Goal: Transaction & Acquisition: Purchase product/service

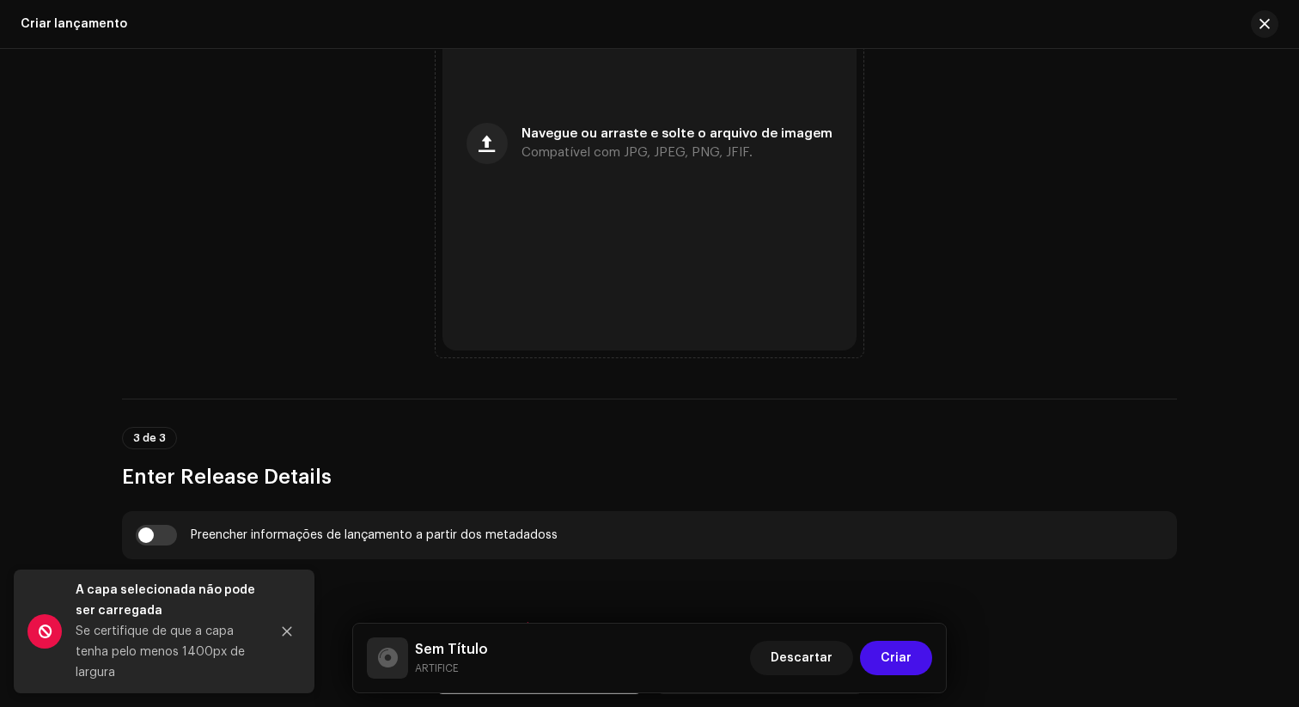
scroll to position [788, 0]
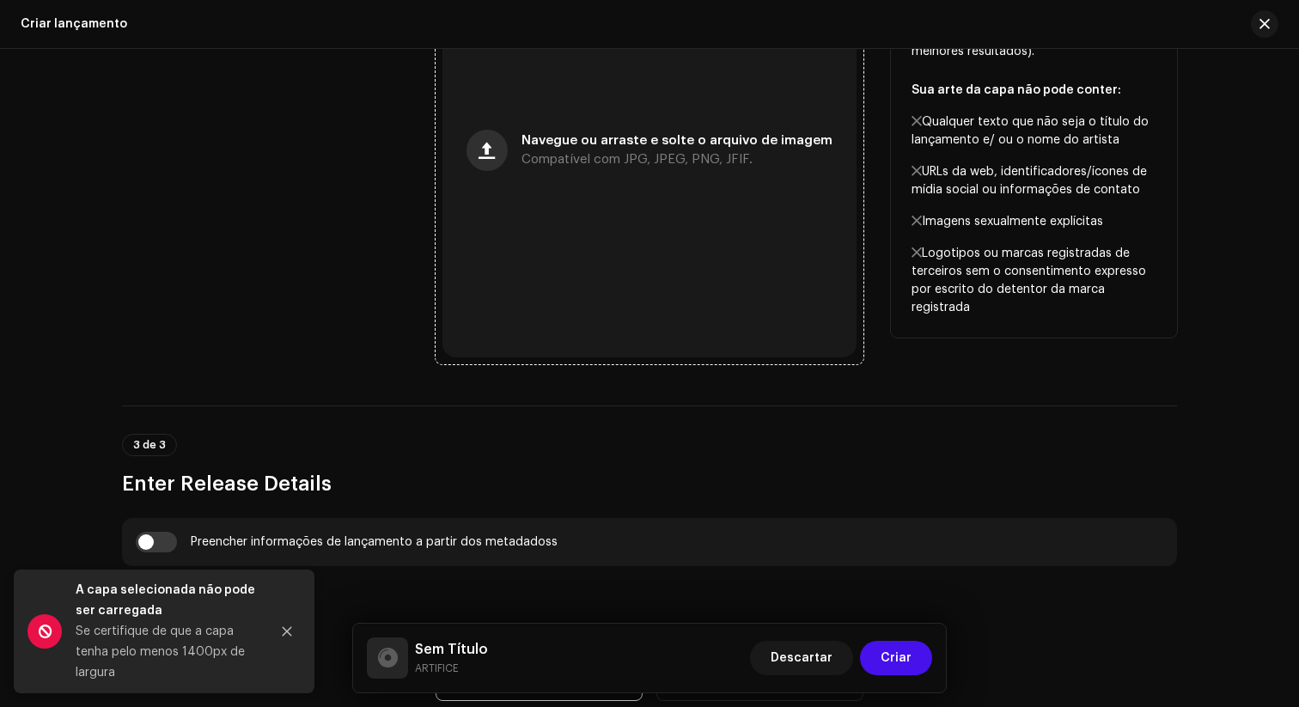
click at [478, 154] on button "button" at bounding box center [487, 150] width 41 height 41
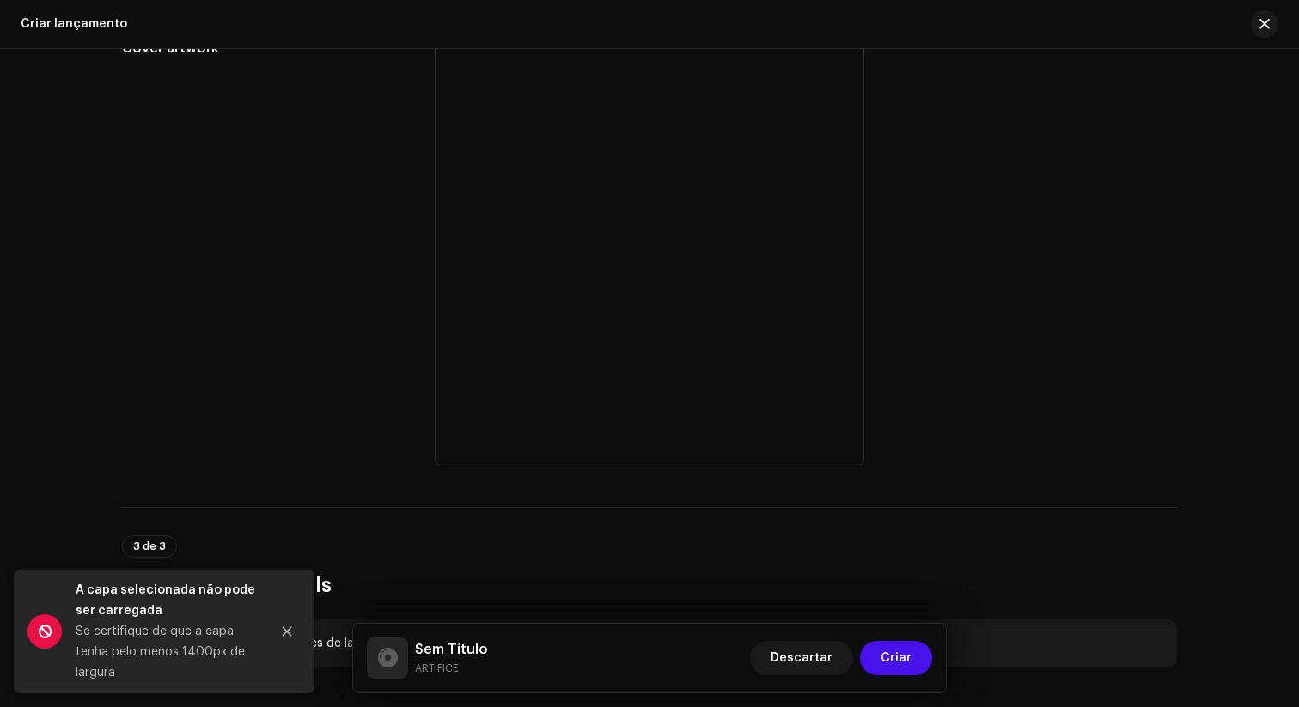
scroll to position [683, 0]
click at [285, 611] on icon "Close" at bounding box center [287, 631] width 9 height 9
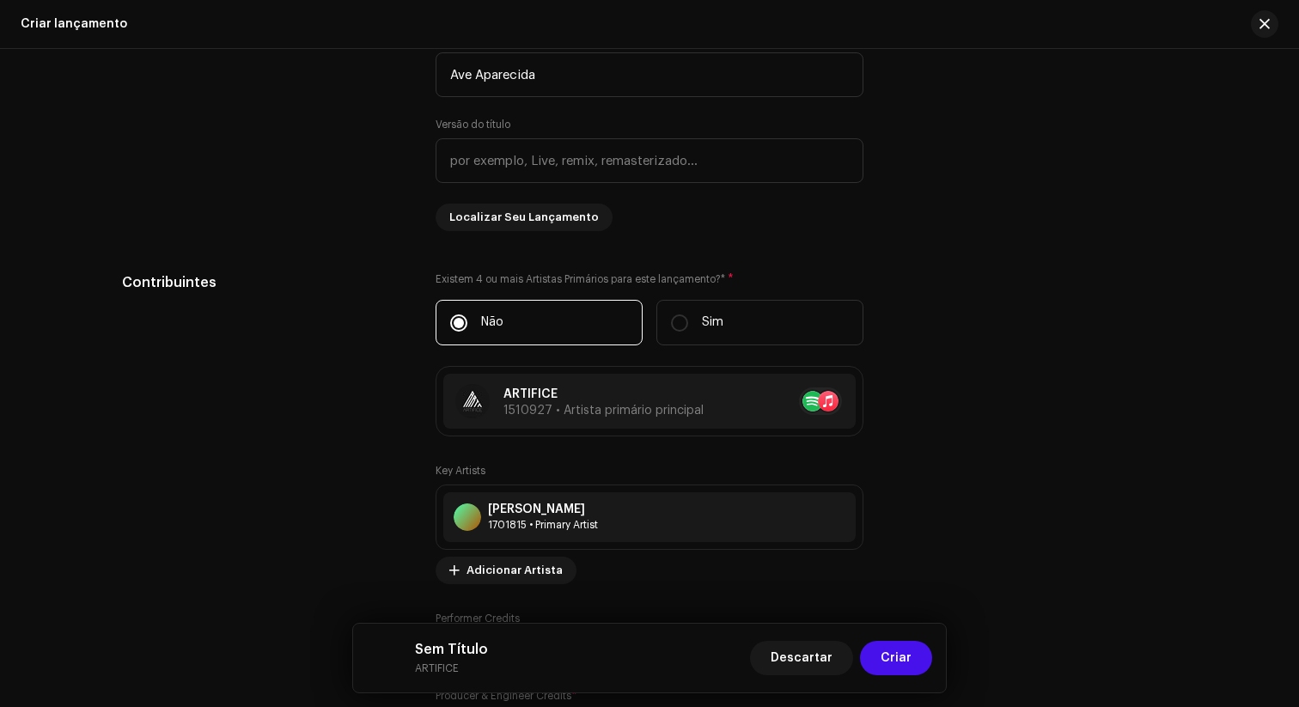
scroll to position [1719, 0]
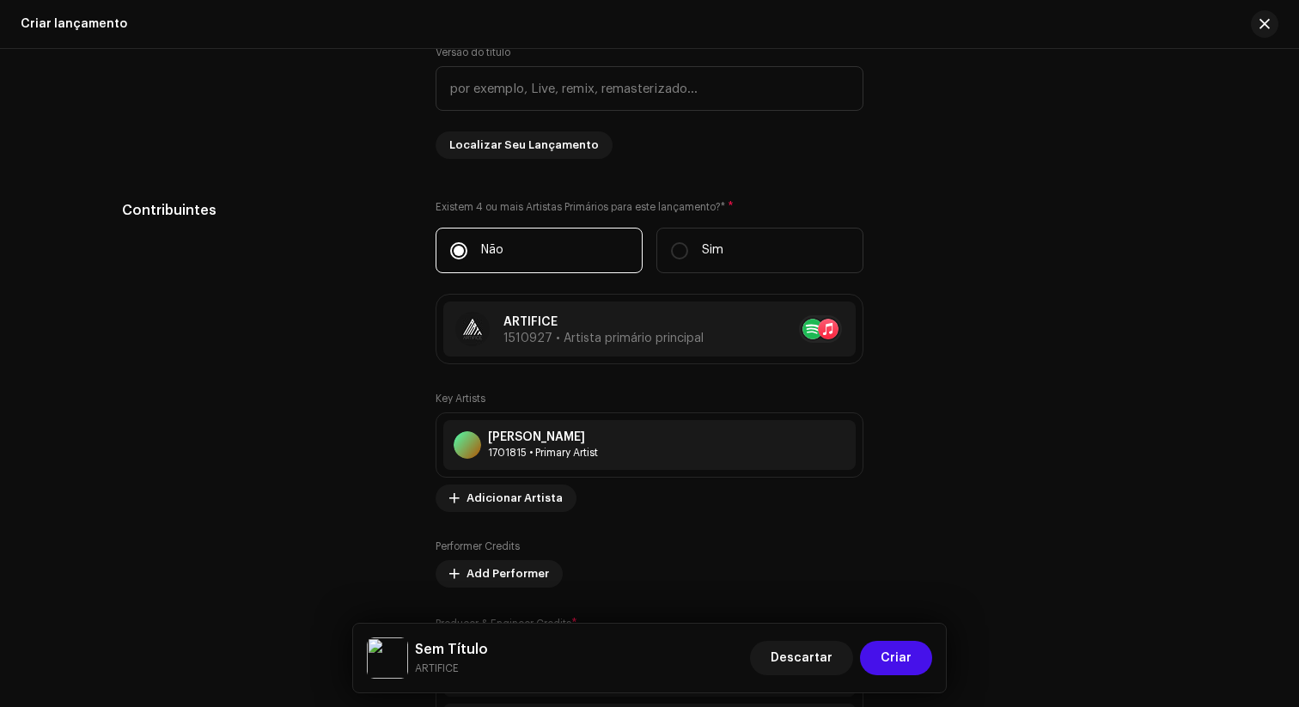
click at [450, 611] on h5 "Sem Título" at bounding box center [451, 649] width 73 height 21
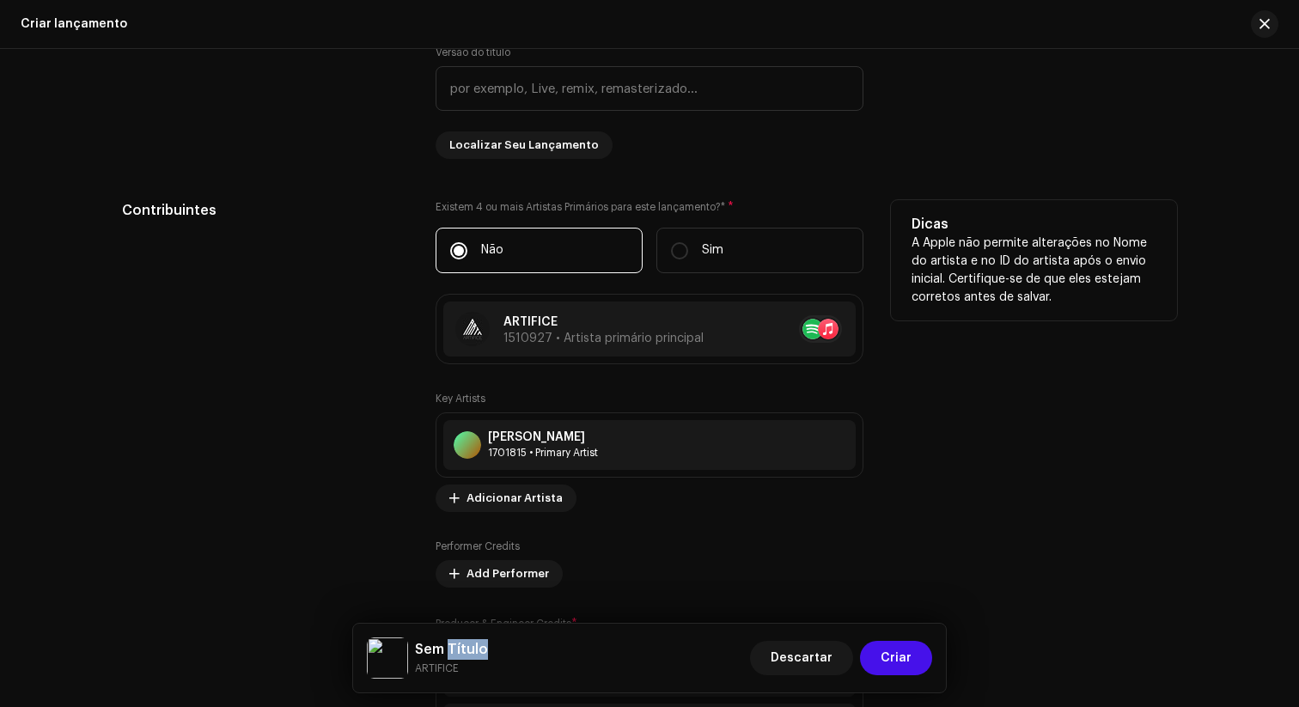
click at [639, 571] on div "Performer Credits Add Performer" at bounding box center [650, 564] width 428 height 48
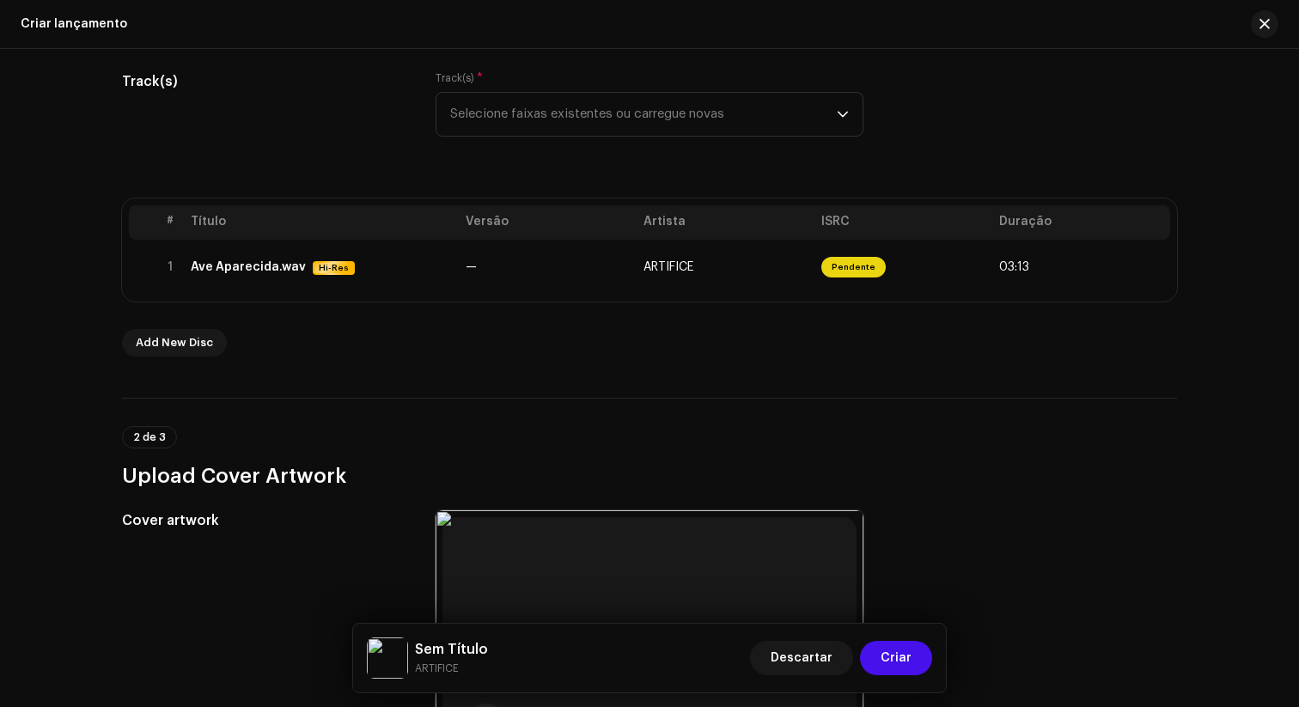
scroll to position [221, 0]
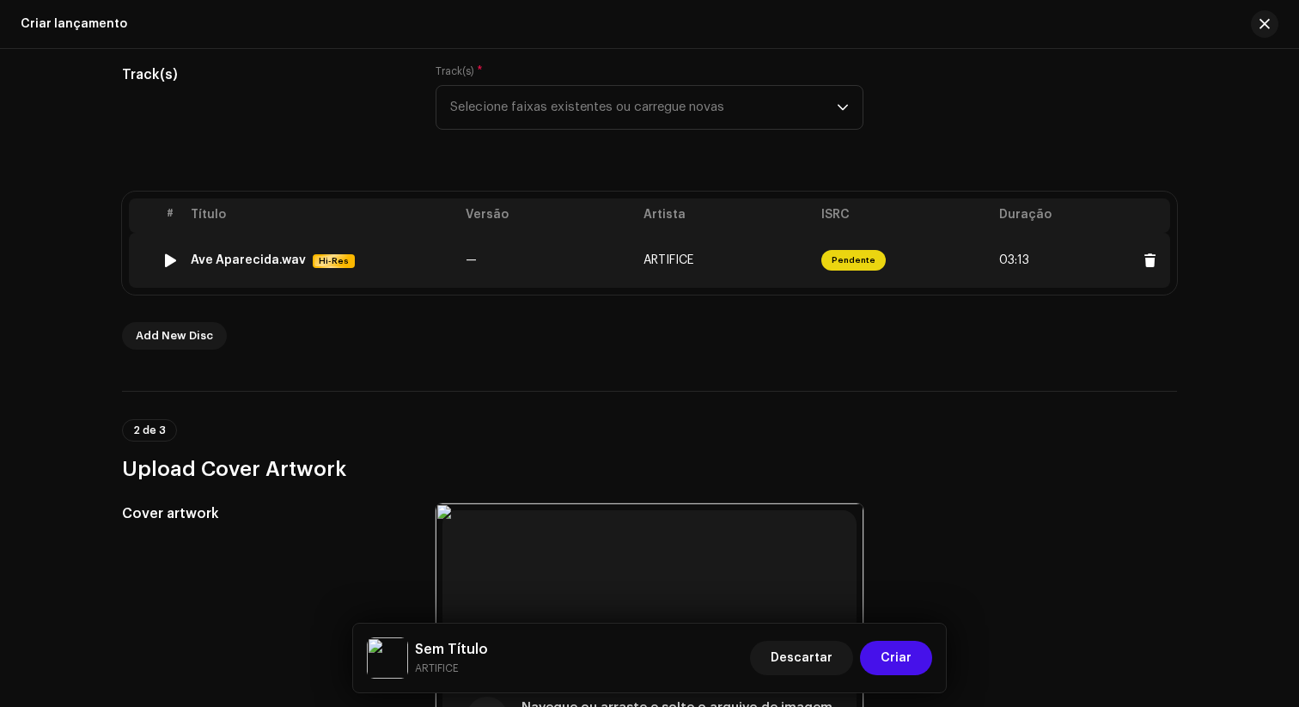
click at [971, 263] on td "Pendente" at bounding box center [904, 260] width 178 height 55
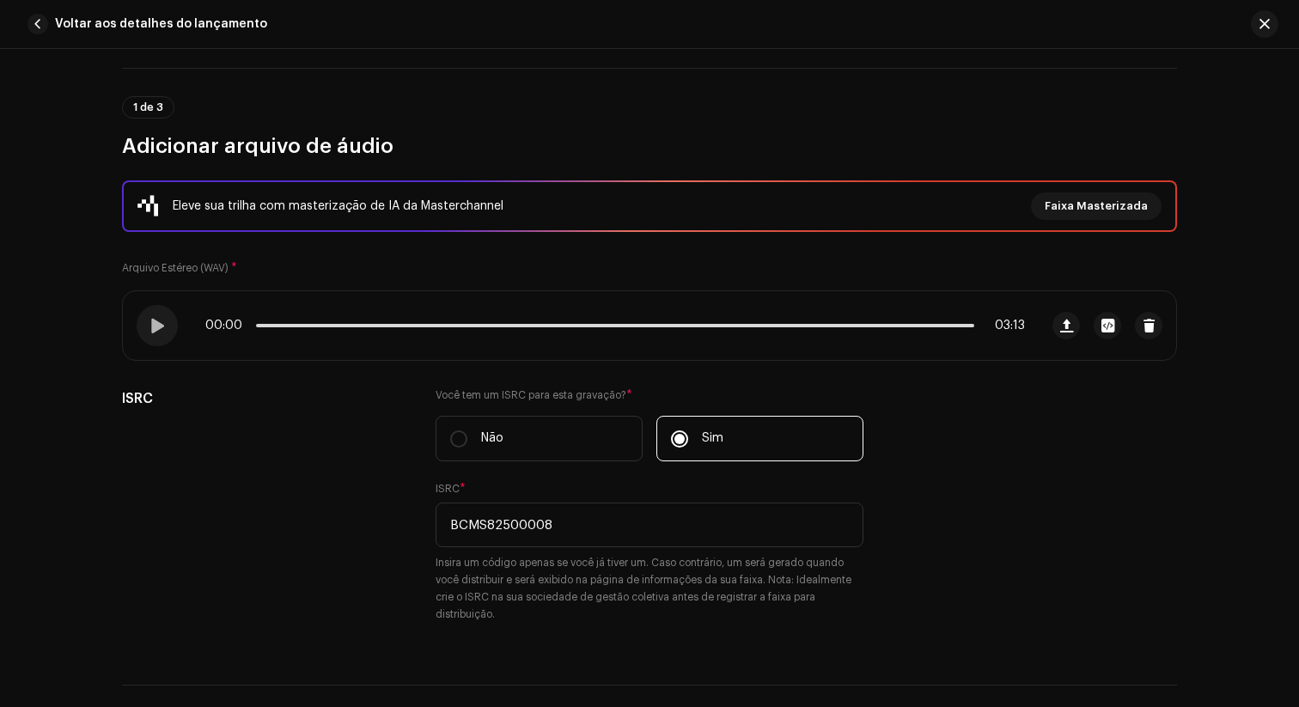
scroll to position [0, 0]
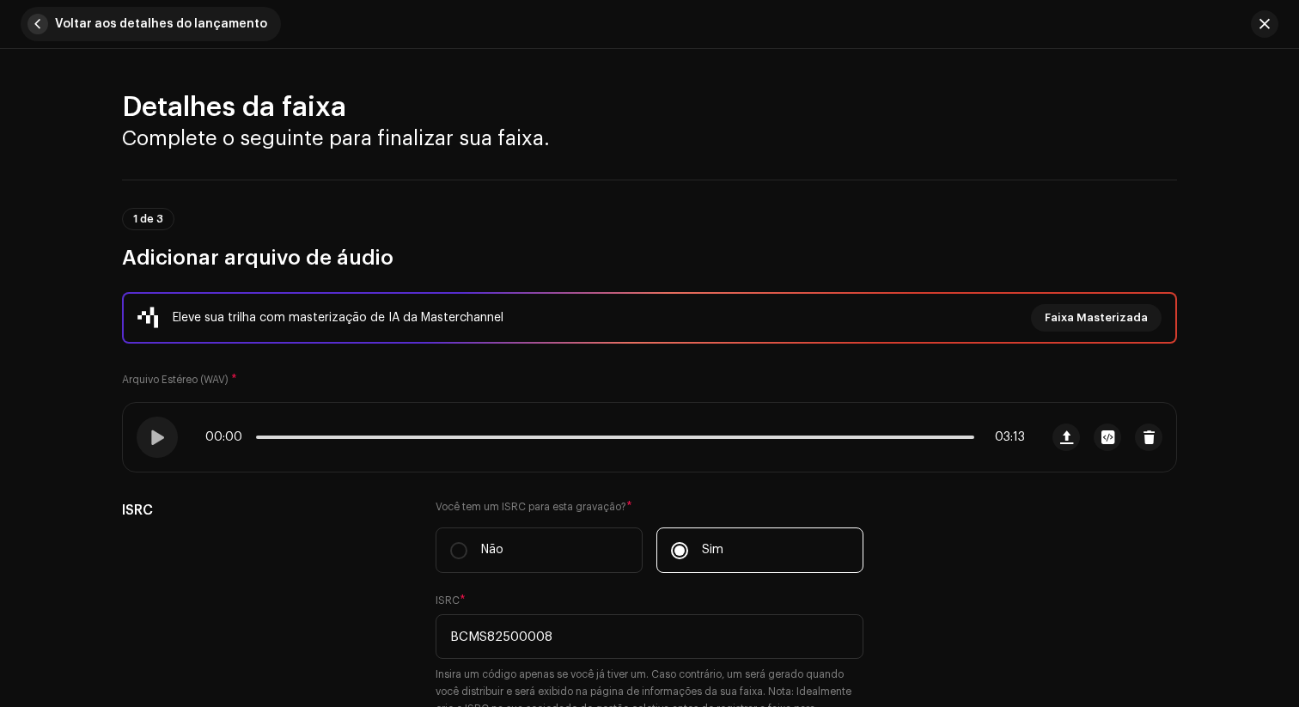
click at [41, 27] on span "button" at bounding box center [37, 24] width 21 height 21
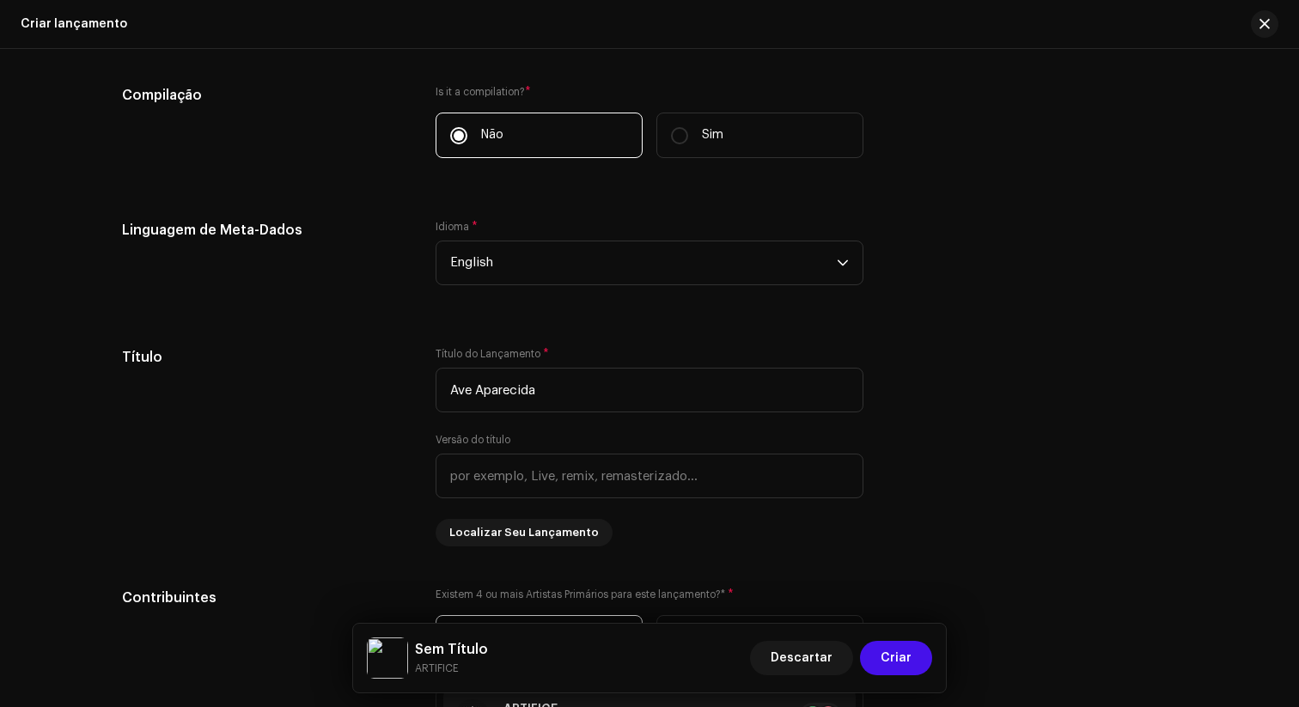
scroll to position [1332, 0]
click at [680, 256] on span "English" at bounding box center [643, 262] width 387 height 43
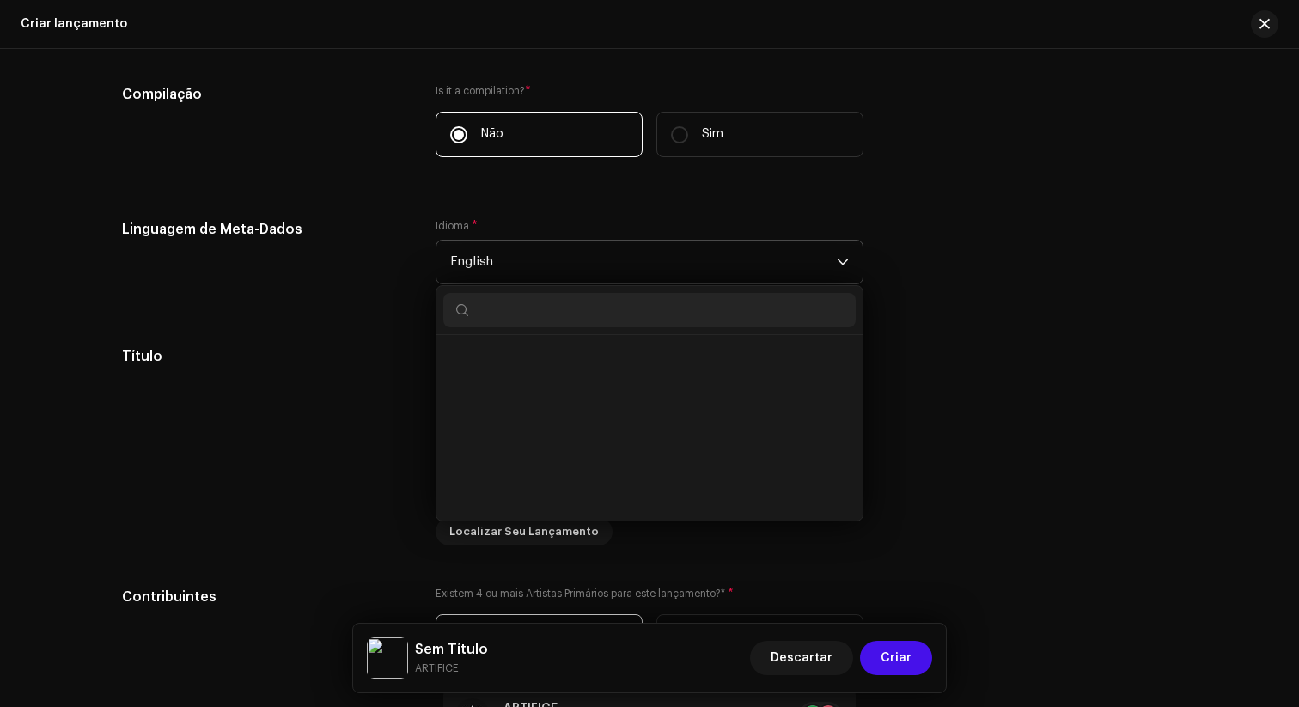
scroll to position [4681, 0]
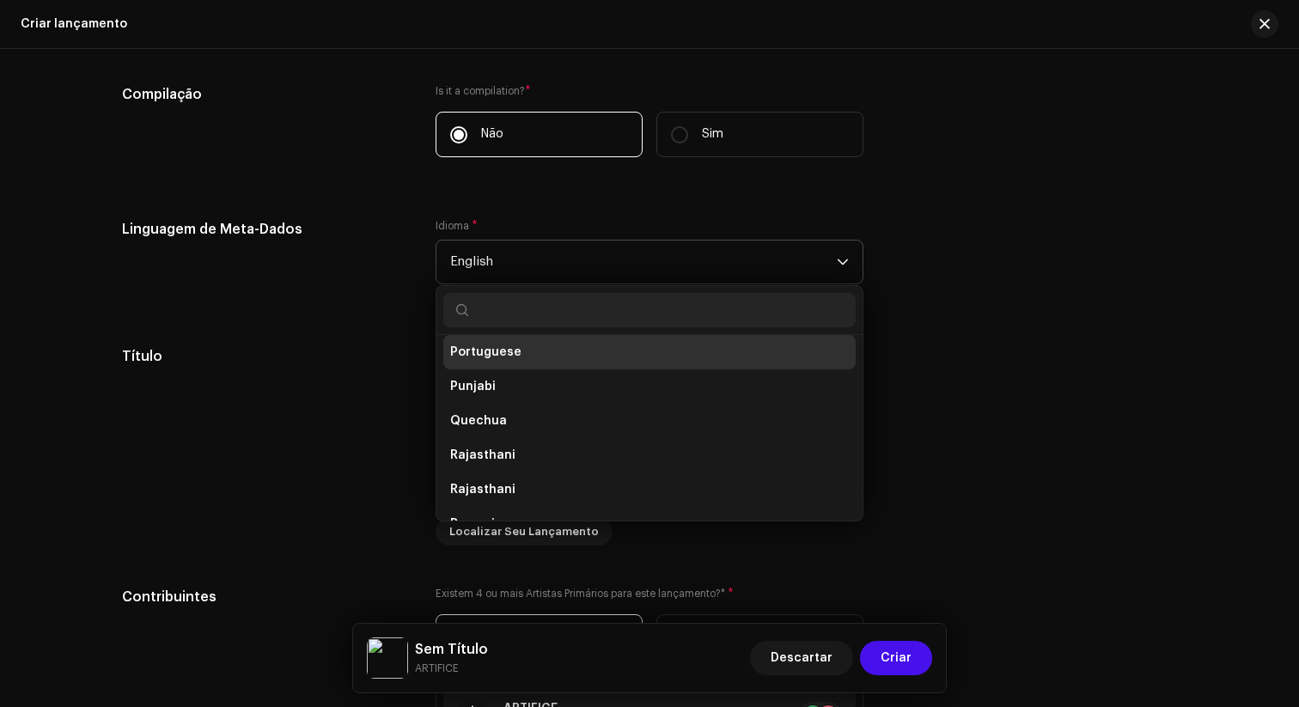
click at [491, 346] on span "Portuguese" at bounding box center [485, 352] width 71 height 17
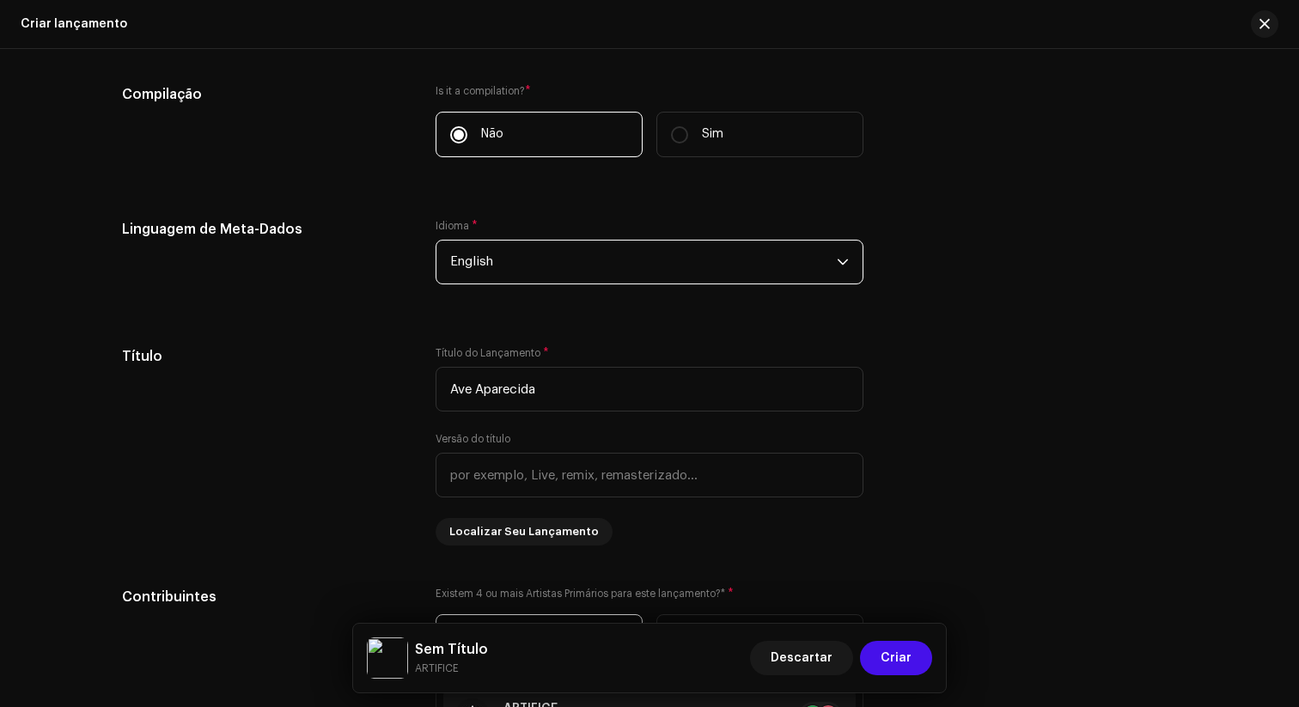
click at [514, 288] on div "Idioma * English" at bounding box center [650, 262] width 428 height 86
click at [507, 266] on span "English" at bounding box center [643, 262] width 387 height 43
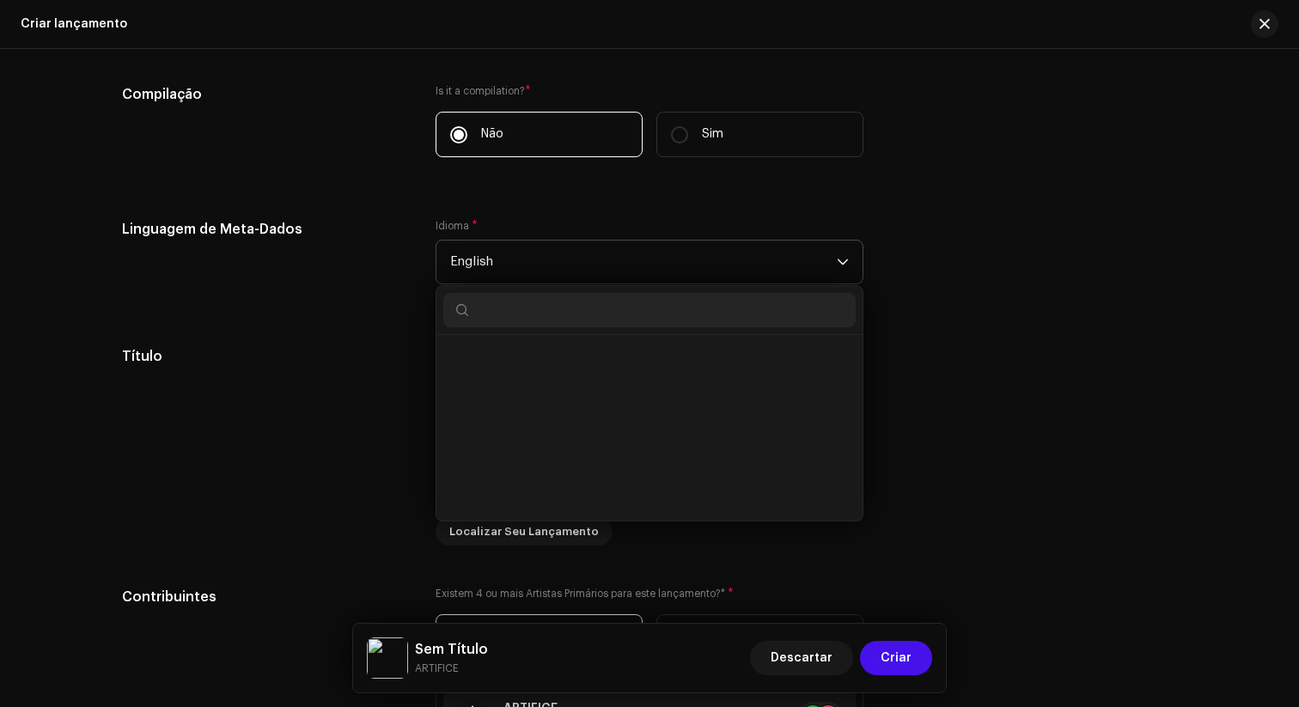
click at [507, 266] on span "English" at bounding box center [643, 262] width 387 height 43
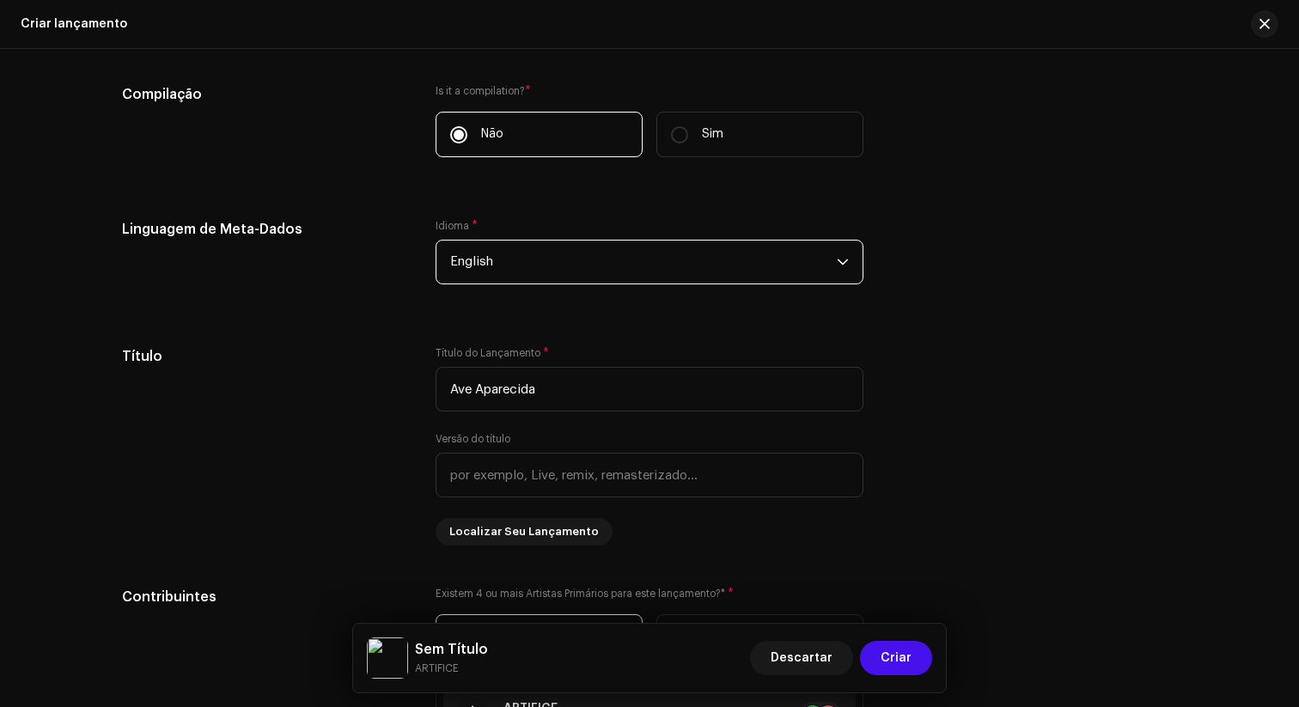
click at [507, 266] on span "English" at bounding box center [643, 262] width 387 height 43
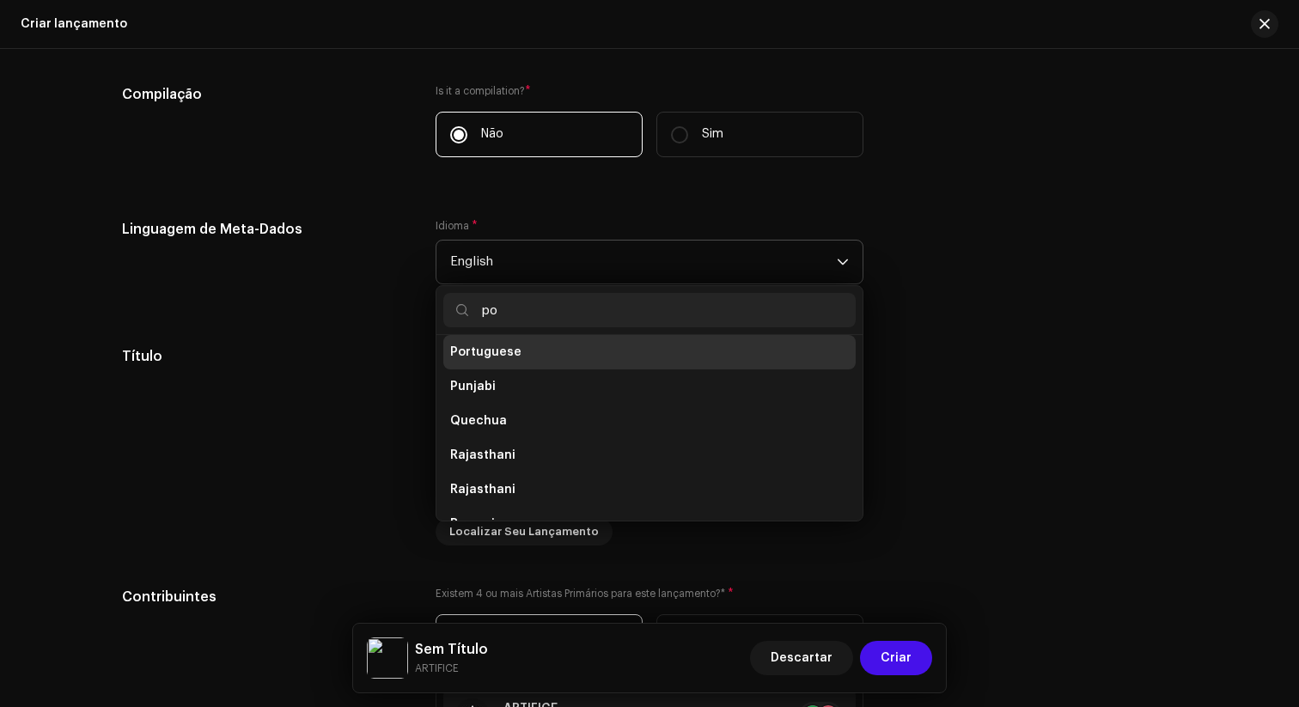
scroll to position [0, 0]
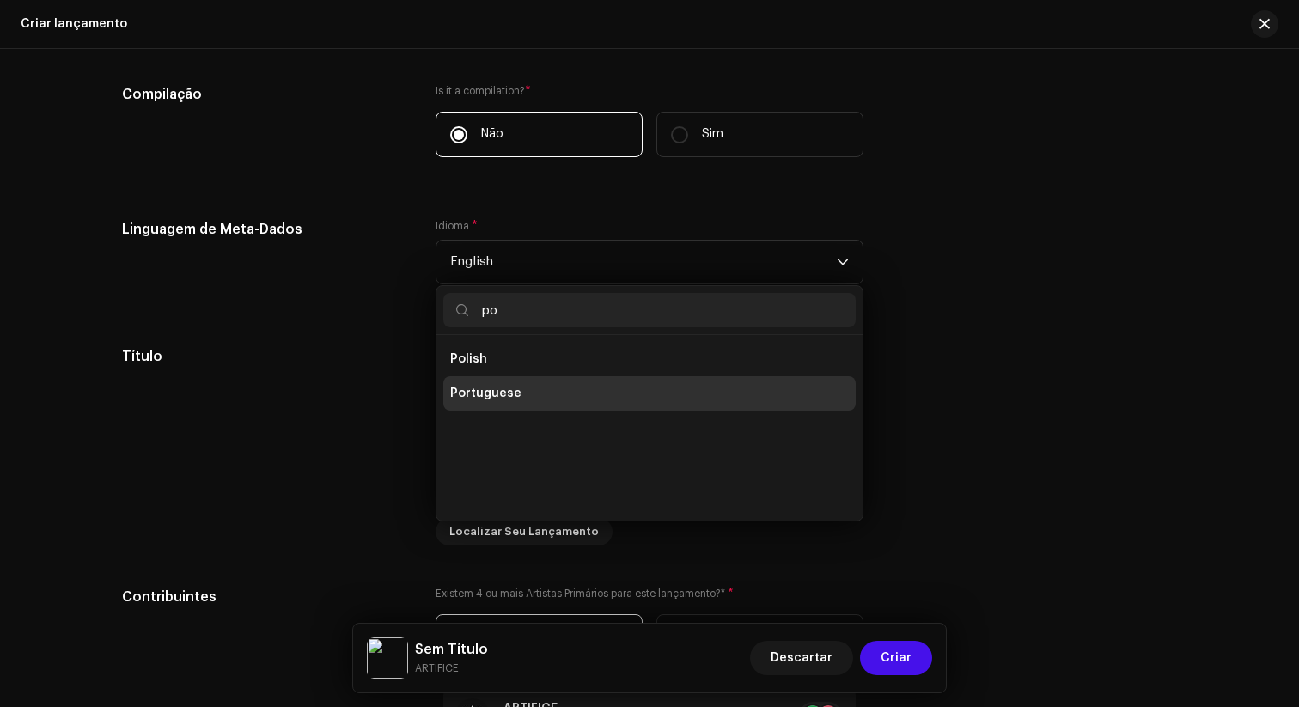
type input "po"
click at [533, 394] on li "Portuguese" at bounding box center [649, 393] width 412 height 34
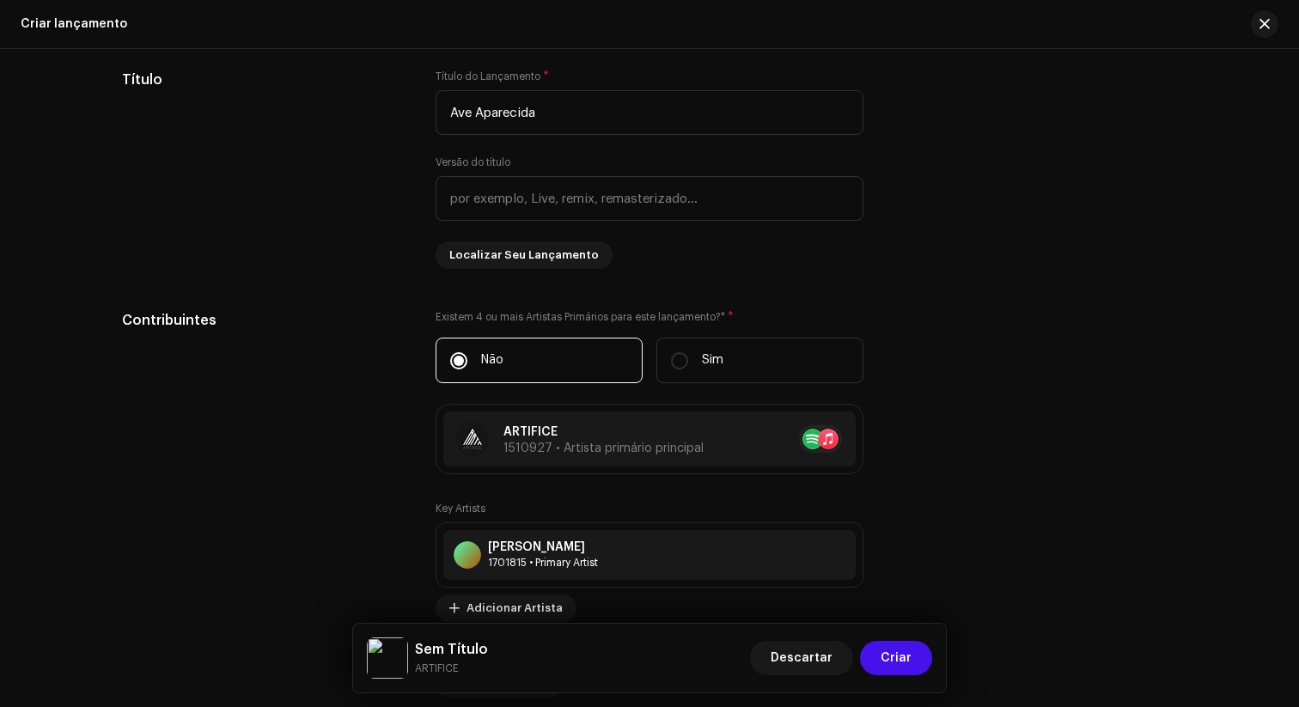
scroll to position [1613, 0]
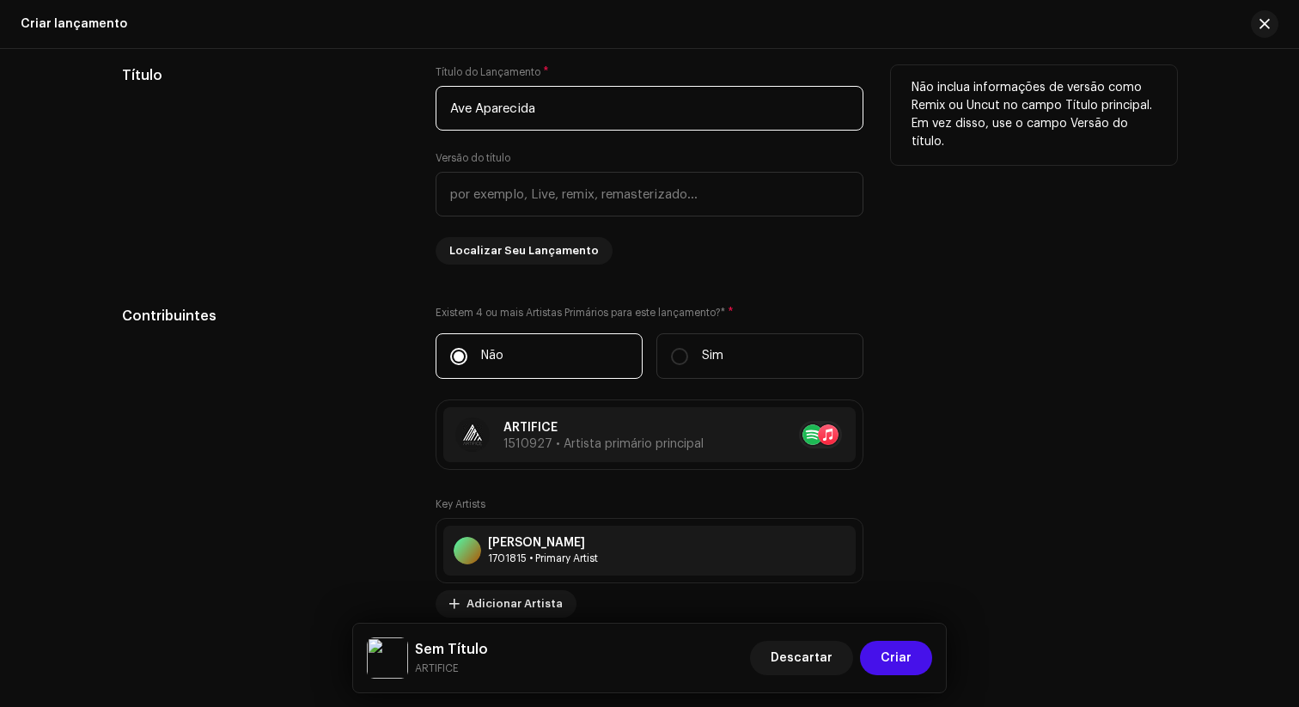
click at [448, 110] on input "Ave Aparecida" at bounding box center [650, 108] width 428 height 45
click at [502, 115] on input "Ave Aparecida" at bounding box center [650, 108] width 428 height 45
click at [573, 113] on input "Ave Aparecida" at bounding box center [650, 108] width 428 height 45
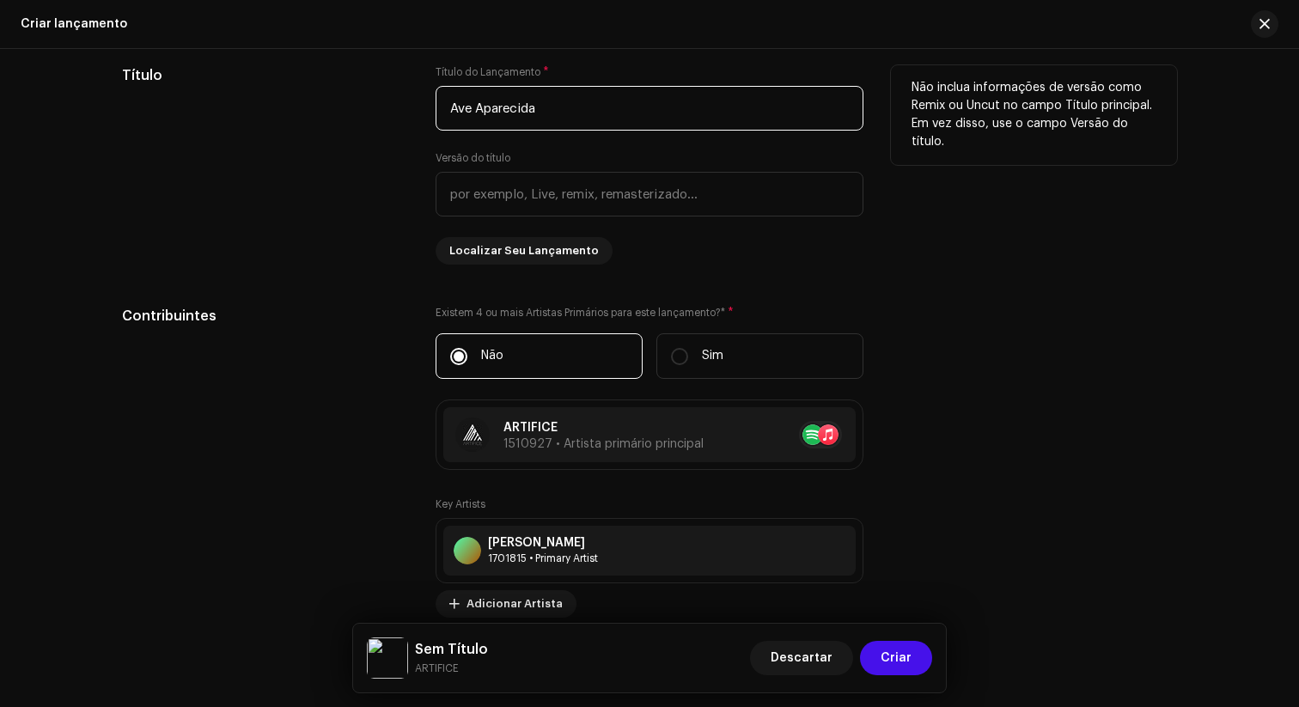
click at [573, 113] on input "Ave Aparecida" at bounding box center [650, 108] width 428 height 45
type input "Ave Aparecida"
click at [669, 156] on div "Versão do título" at bounding box center [650, 183] width 428 height 65
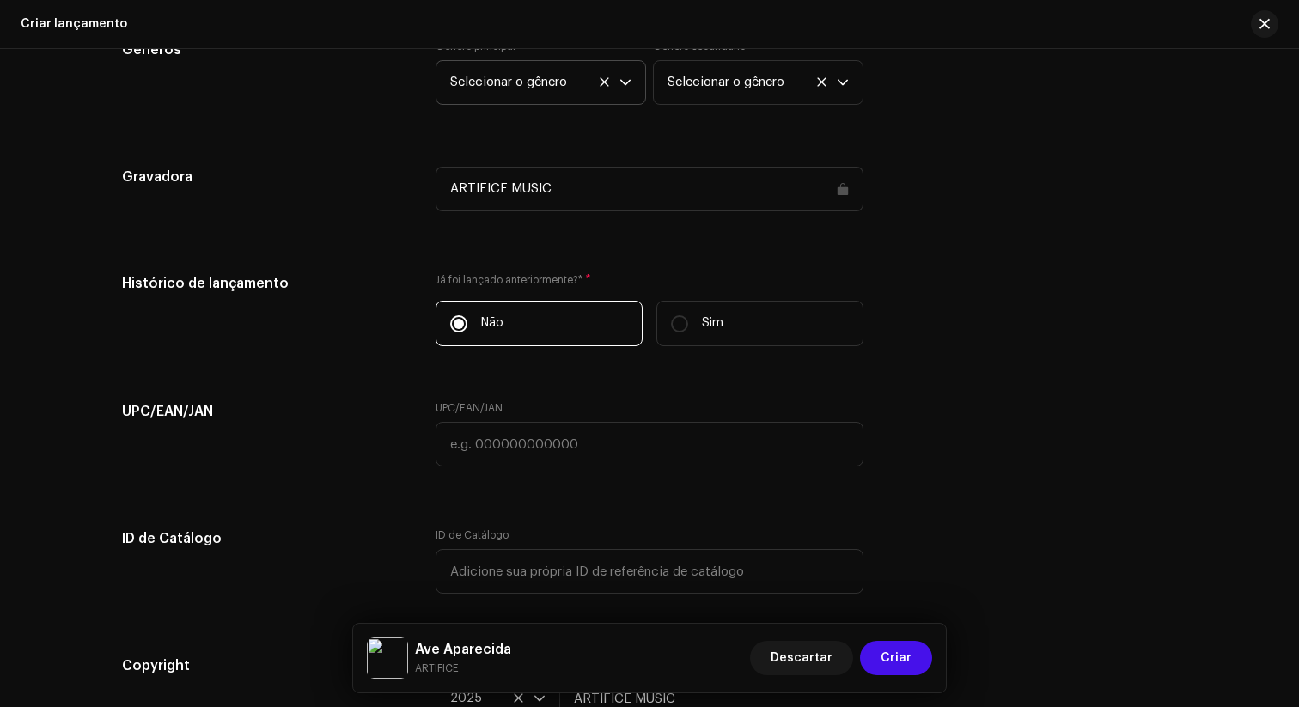
scroll to position [2565, 0]
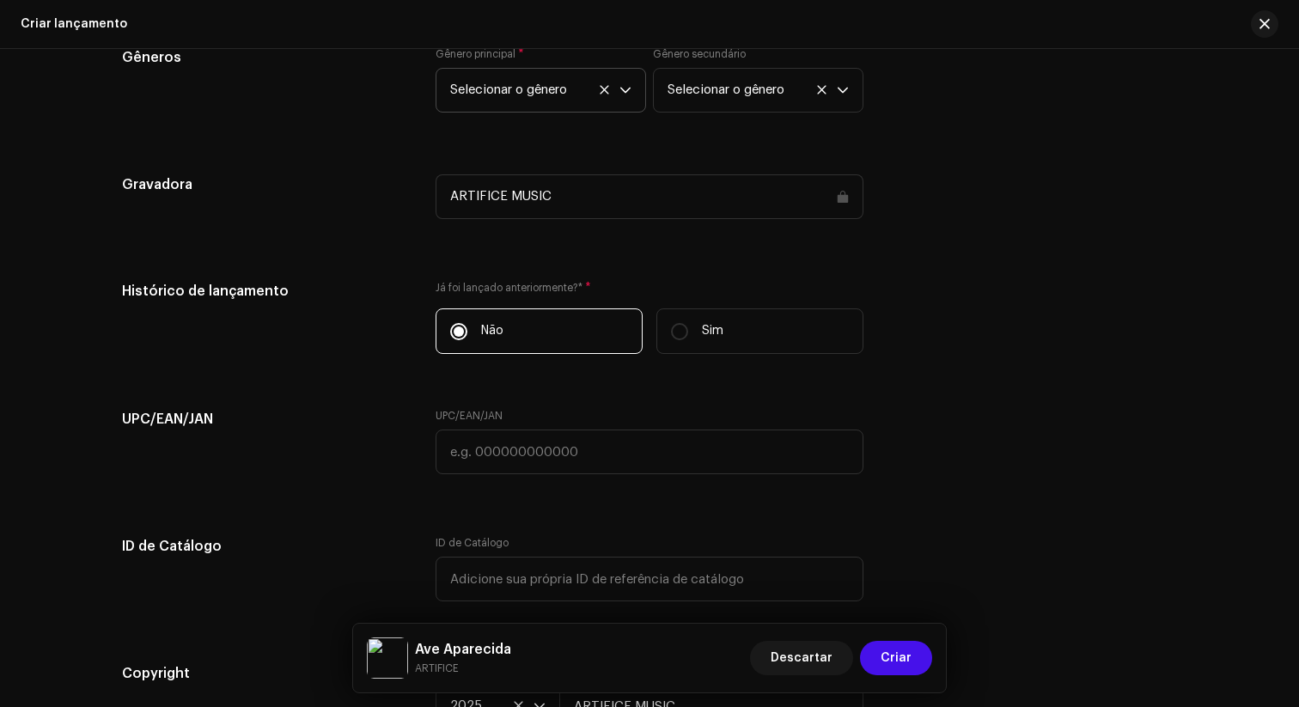
click at [623, 92] on icon "dropdown trigger" at bounding box center [626, 90] width 12 height 12
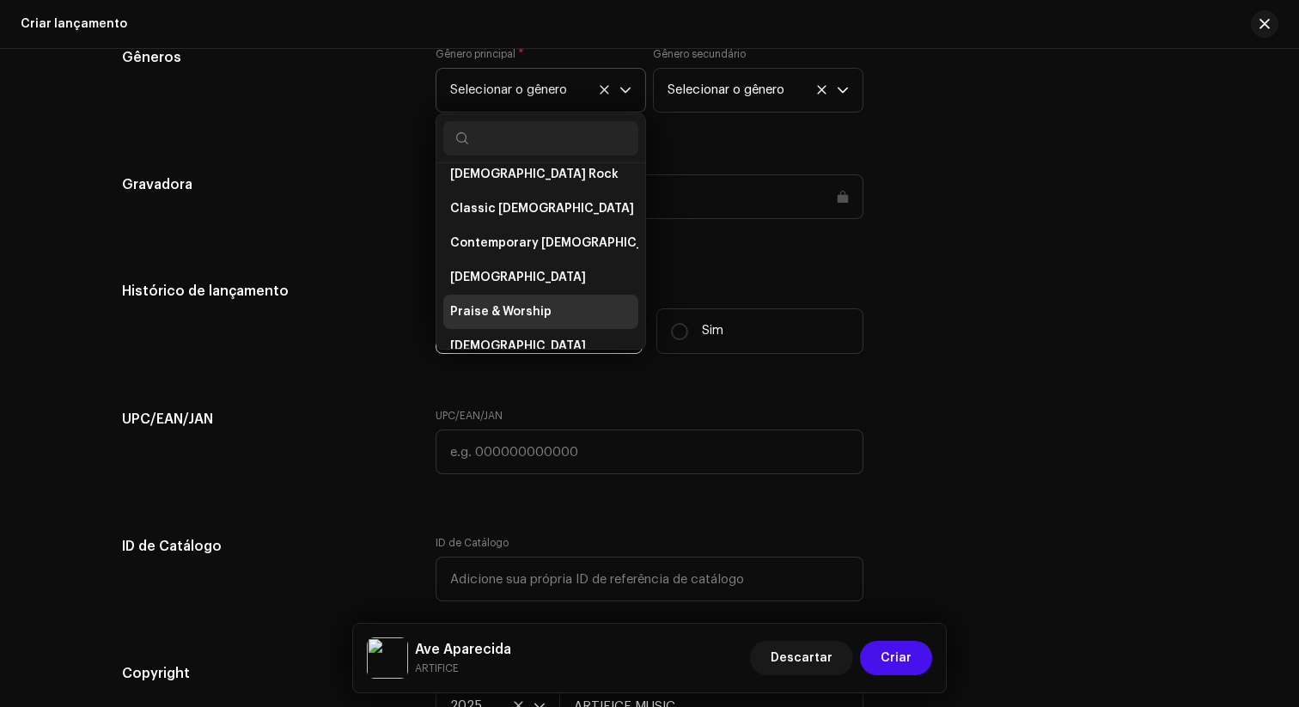
scroll to position [3437, 0]
click at [512, 294] on li "Praise & Worship" at bounding box center [540, 311] width 195 height 34
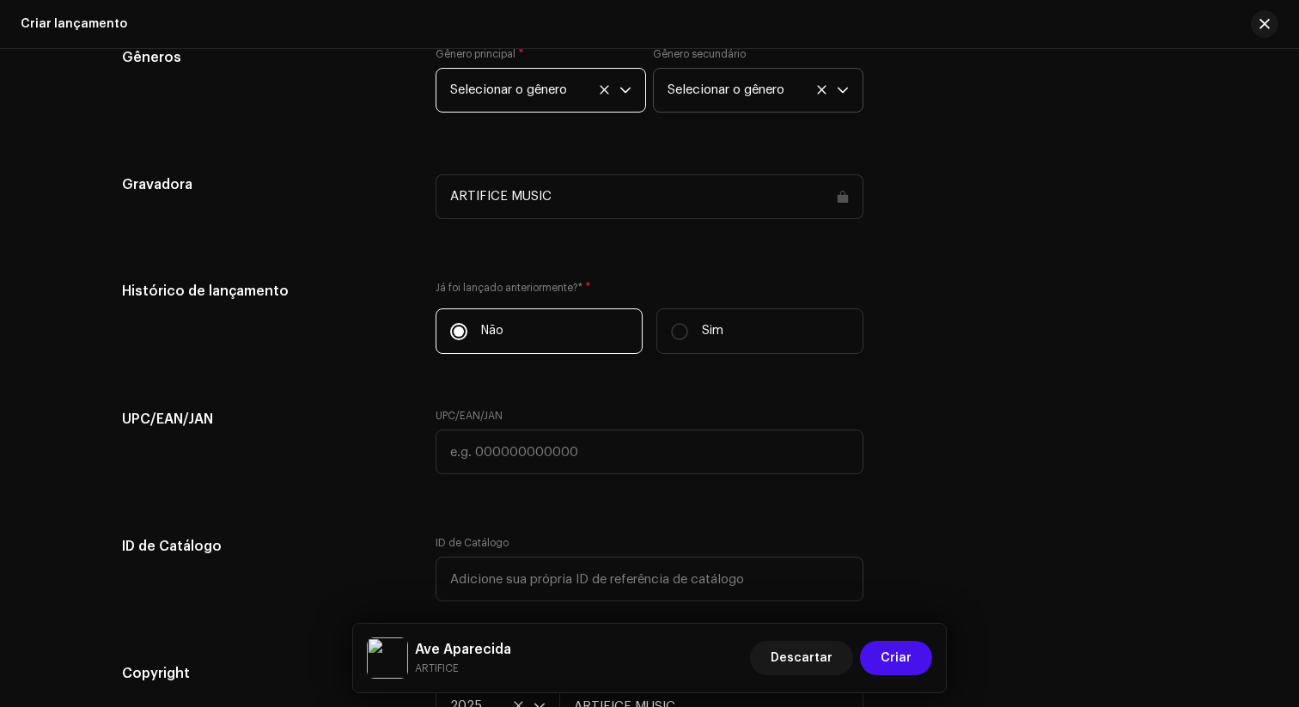
click at [838, 90] on icon "dropdown trigger" at bounding box center [843, 91] width 10 height 6
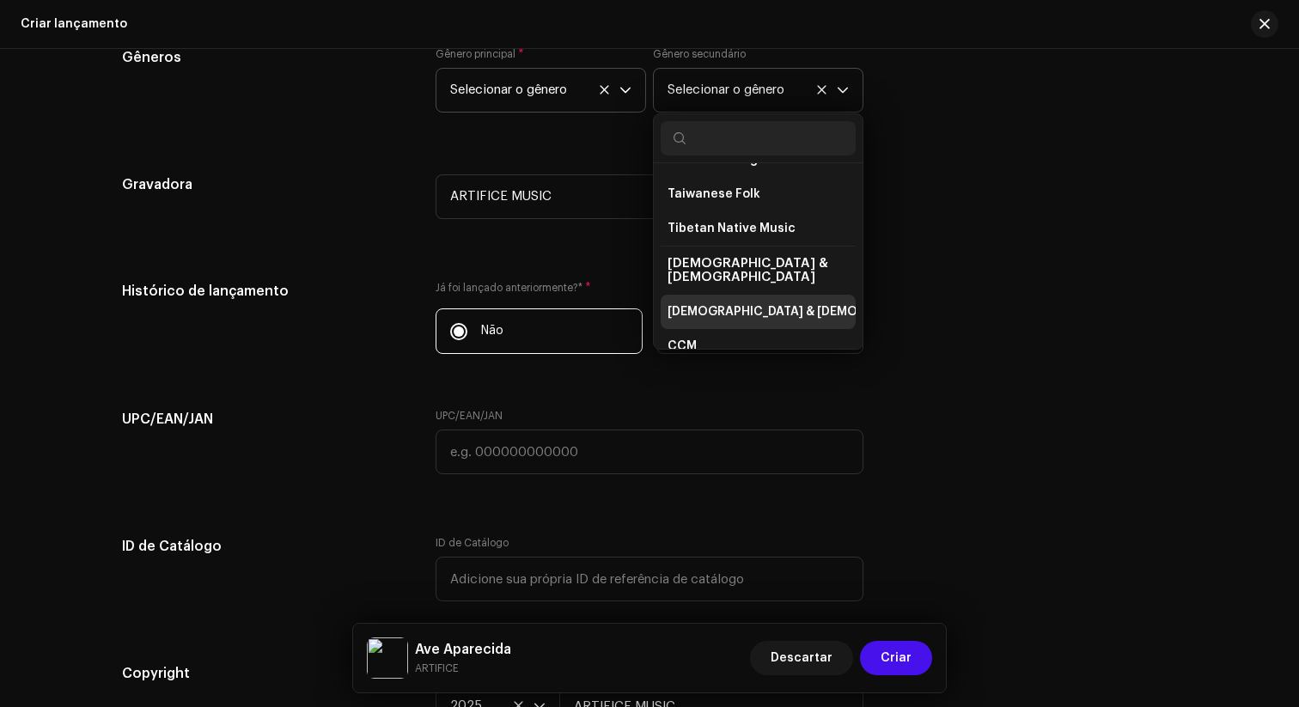
scroll to position [3139, 0]
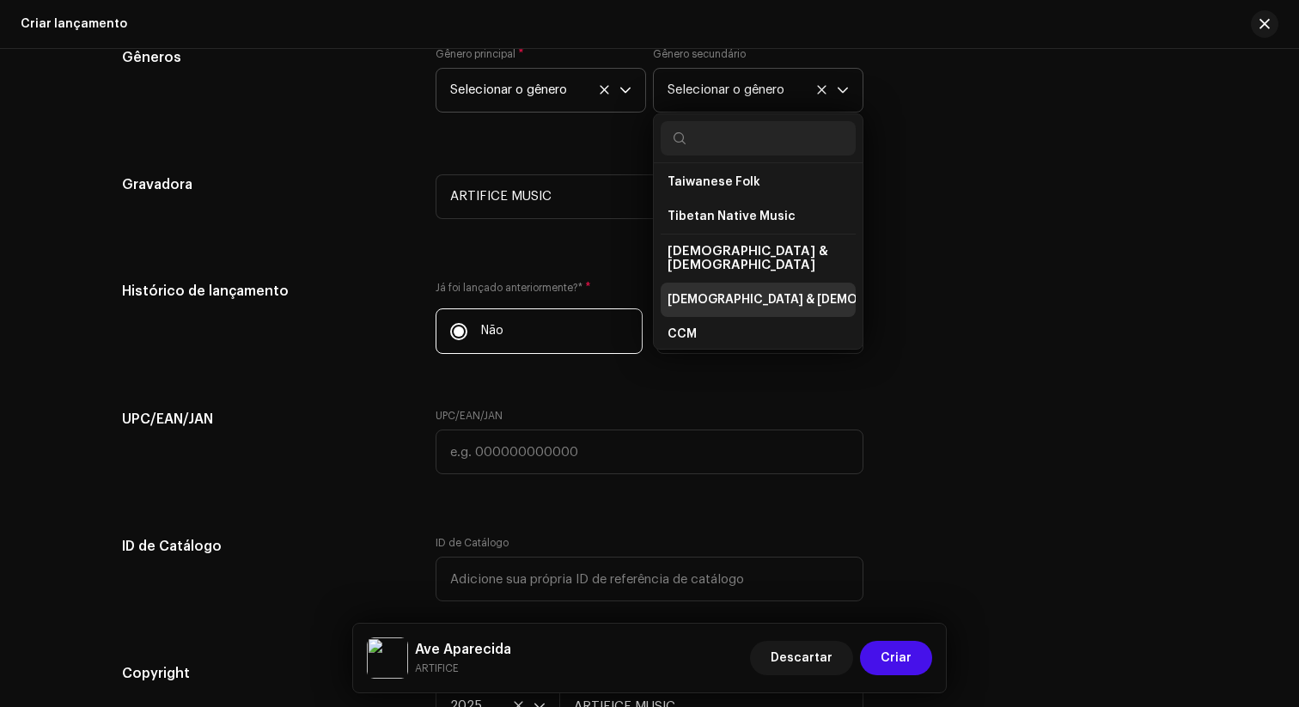
click at [744, 291] on span "[DEMOGRAPHIC_DATA] & [DEMOGRAPHIC_DATA]" at bounding box center [810, 299] width 285 height 17
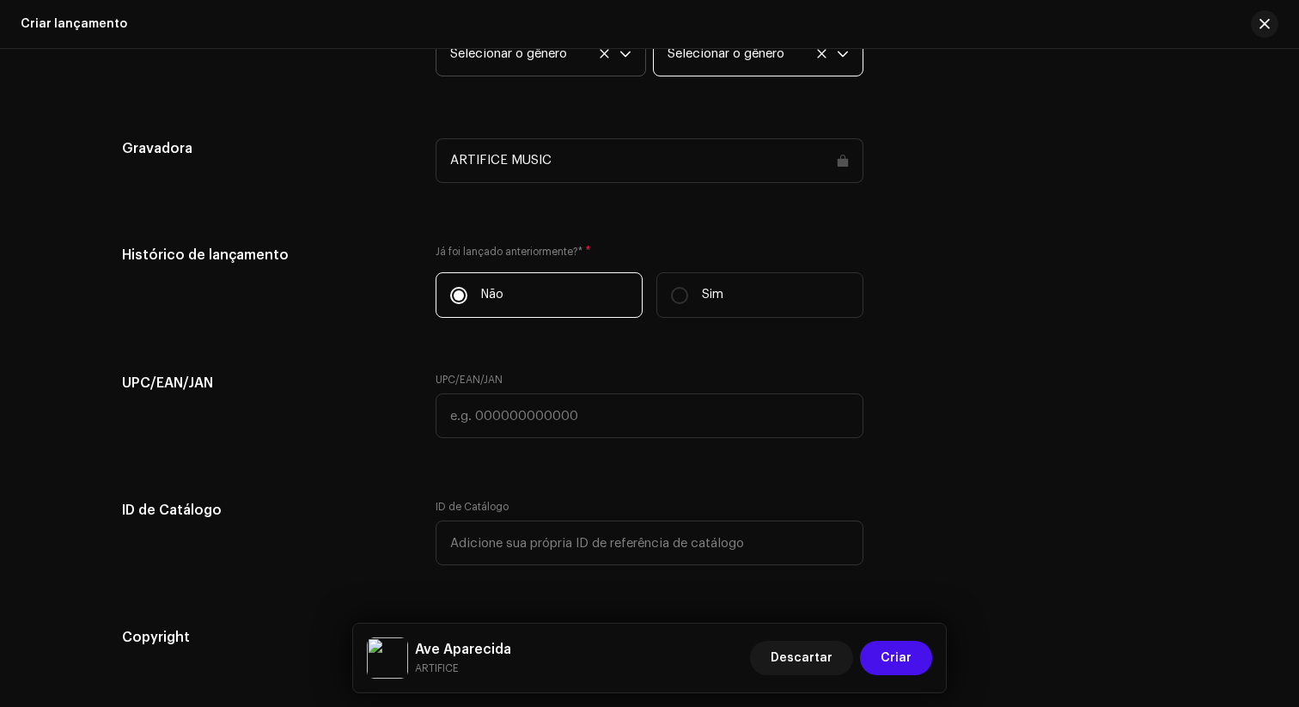
scroll to position [2605, 0]
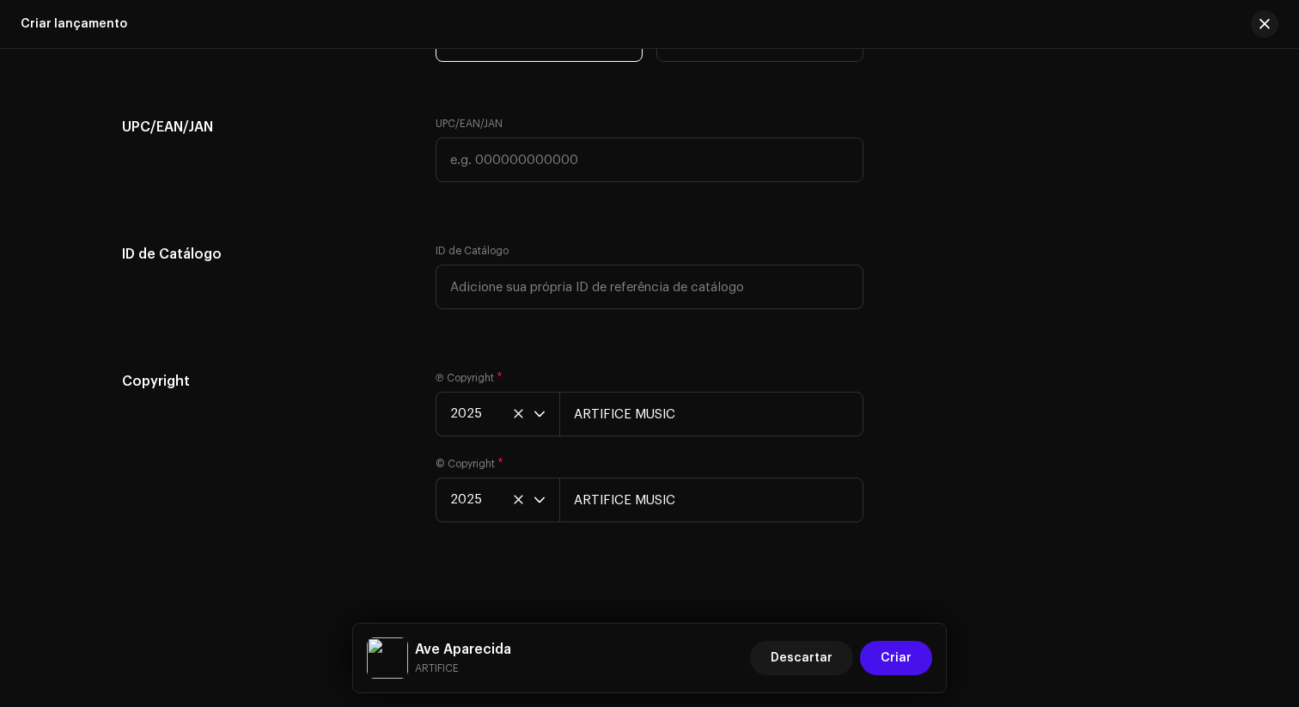
scroll to position [2863, 0]
click at [893, 611] on span "Criar" at bounding box center [896, 658] width 31 height 34
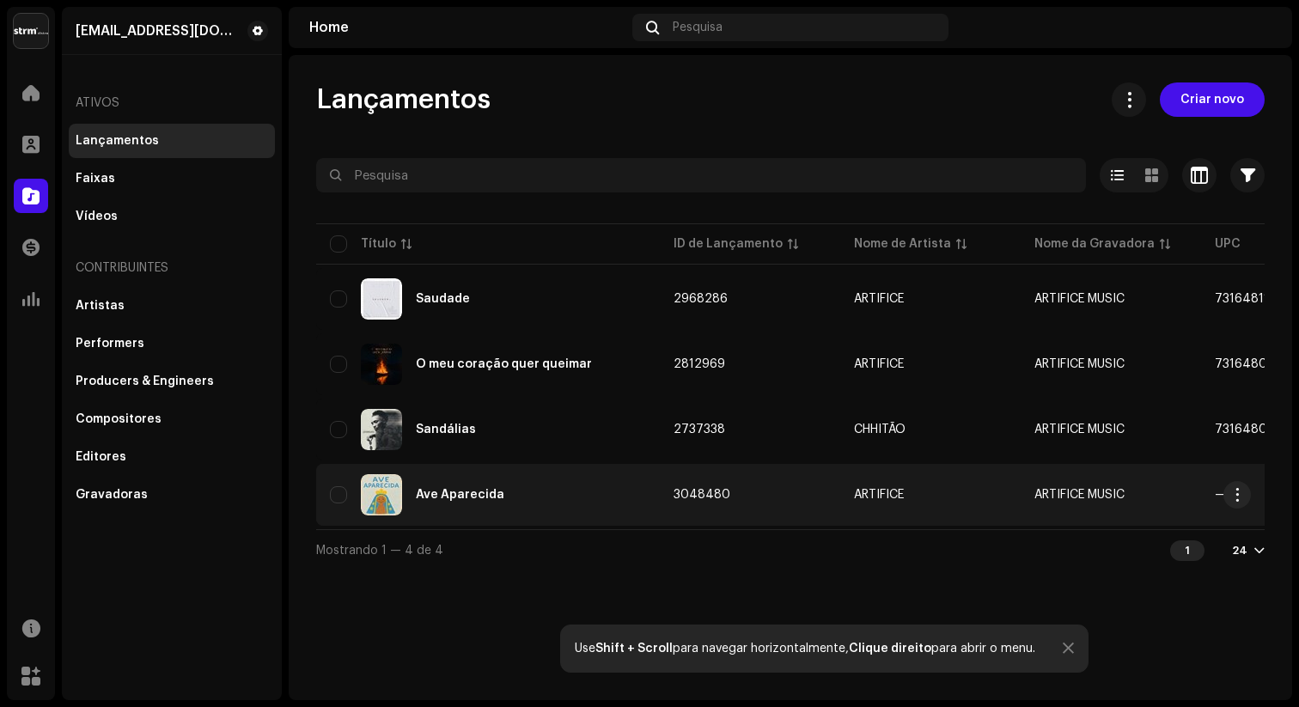
click at [528, 495] on div "Ave Aparecida" at bounding box center [488, 494] width 316 height 41
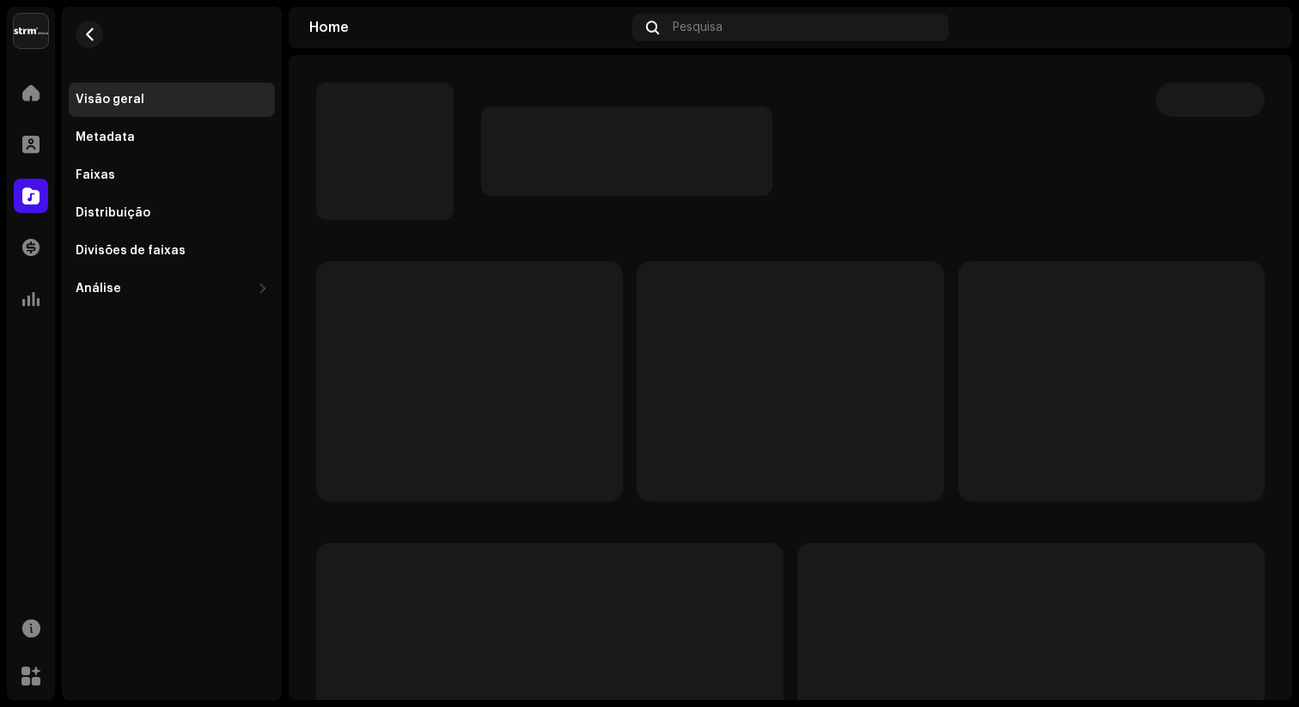
click at [528, 495] on p-skeleton at bounding box center [469, 381] width 307 height 241
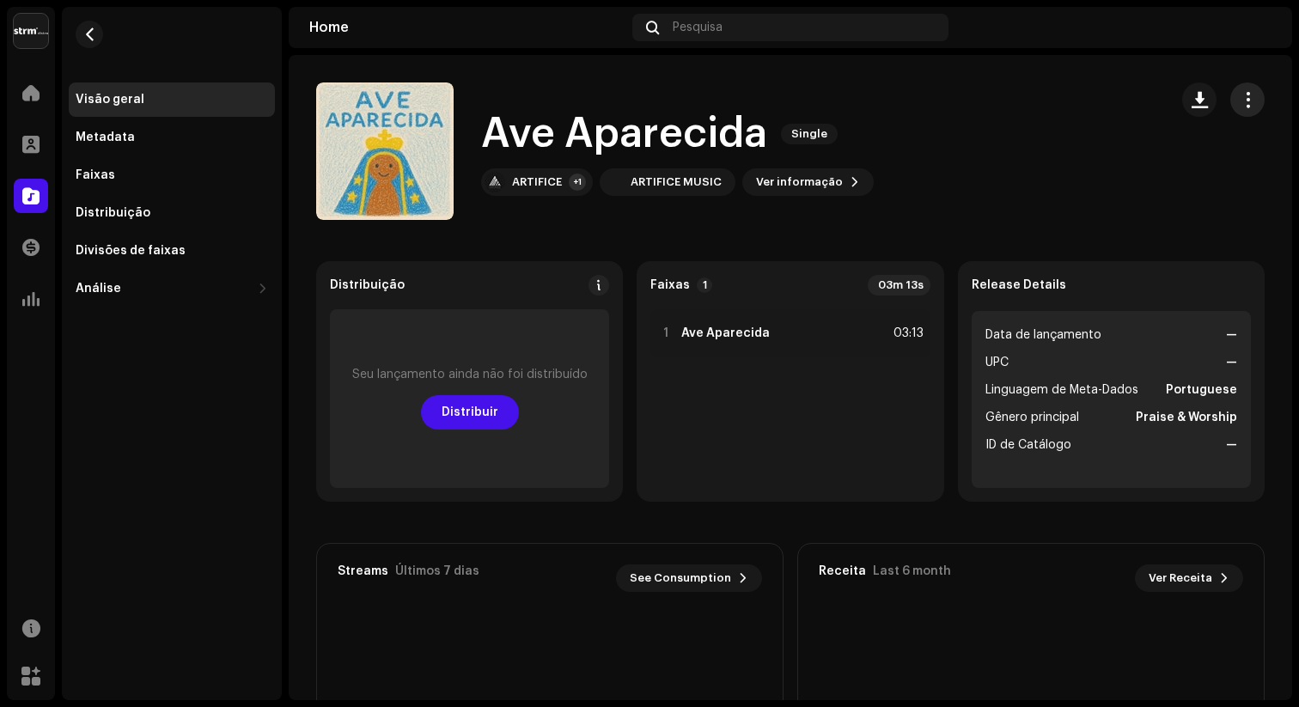
click at [1030, 96] on button "button" at bounding box center [1248, 99] width 34 height 34
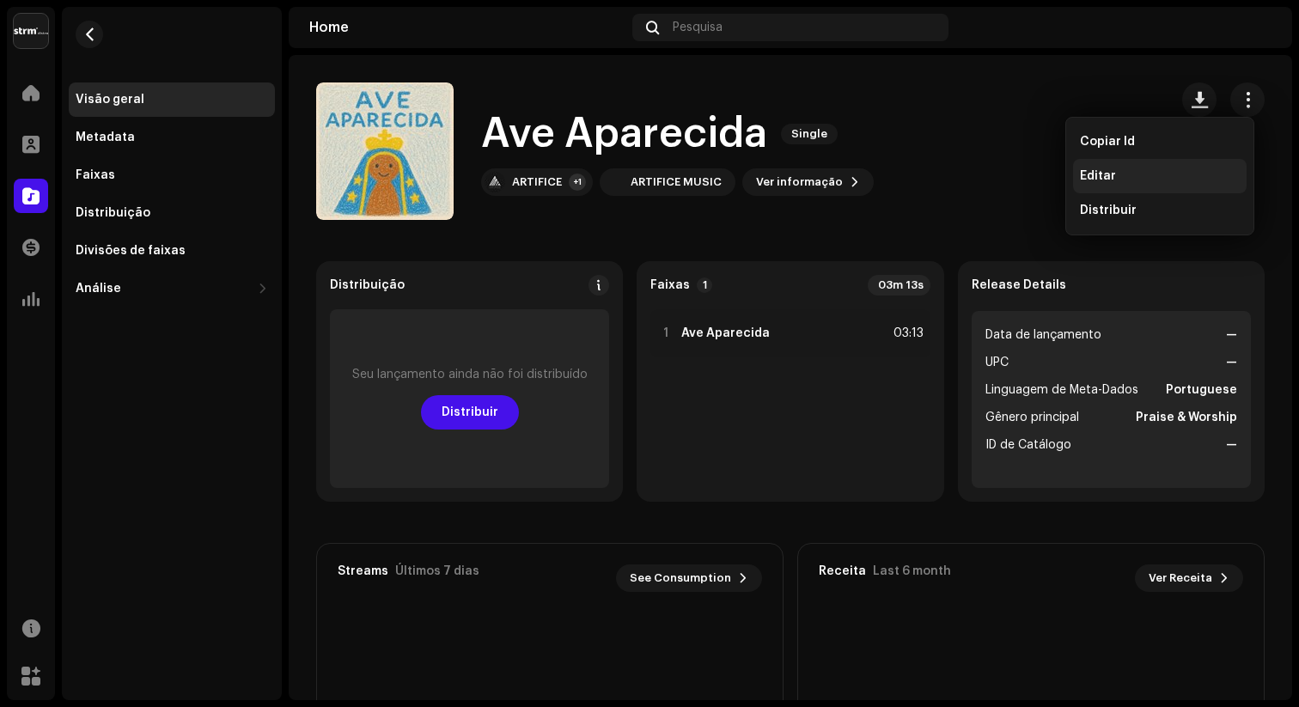
click at [1030, 174] on div "Editar" at bounding box center [1160, 176] width 160 height 14
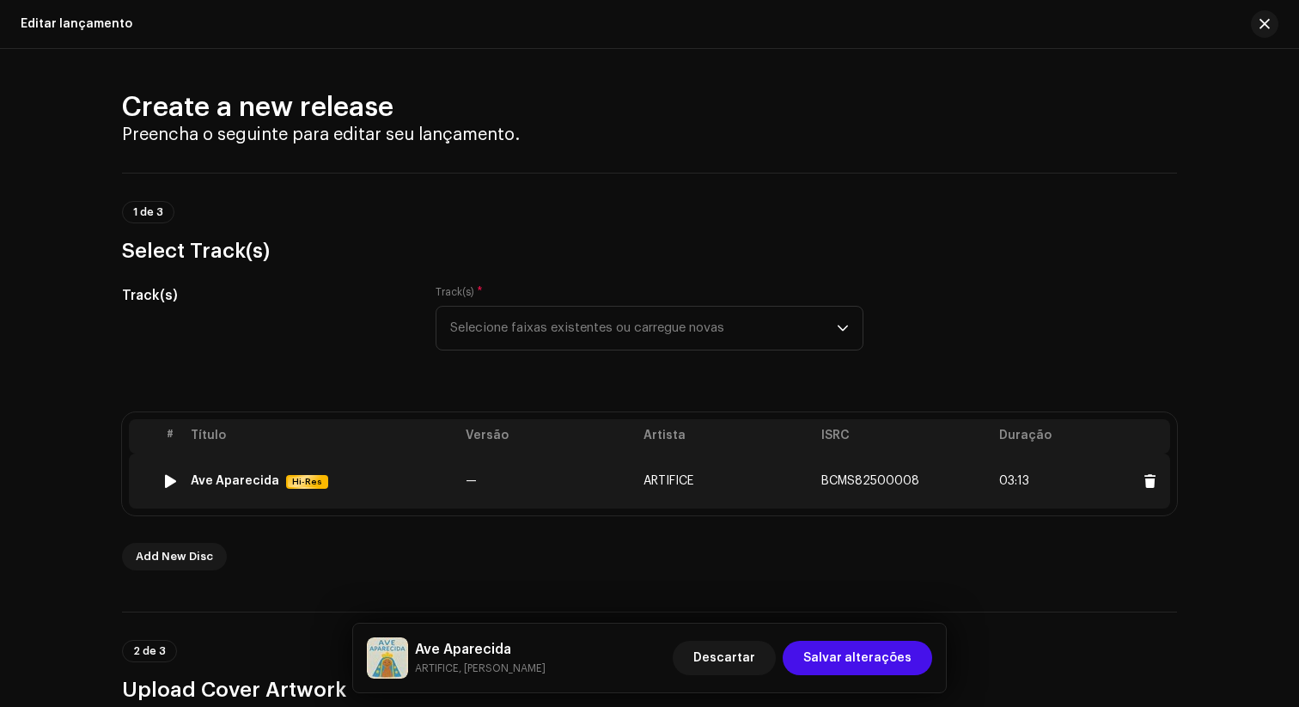
click at [668, 473] on td "ARTIFICE" at bounding box center [726, 481] width 178 height 55
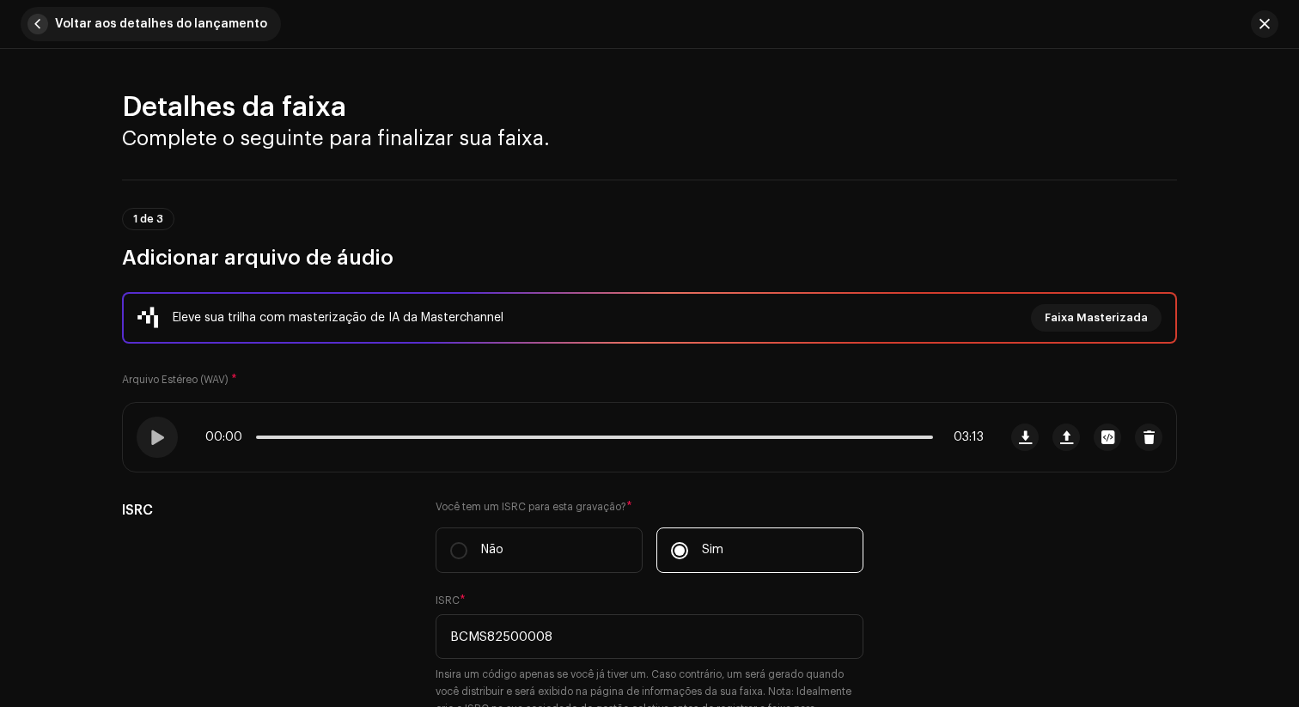
click at [42, 23] on span "button" at bounding box center [37, 24] width 21 height 21
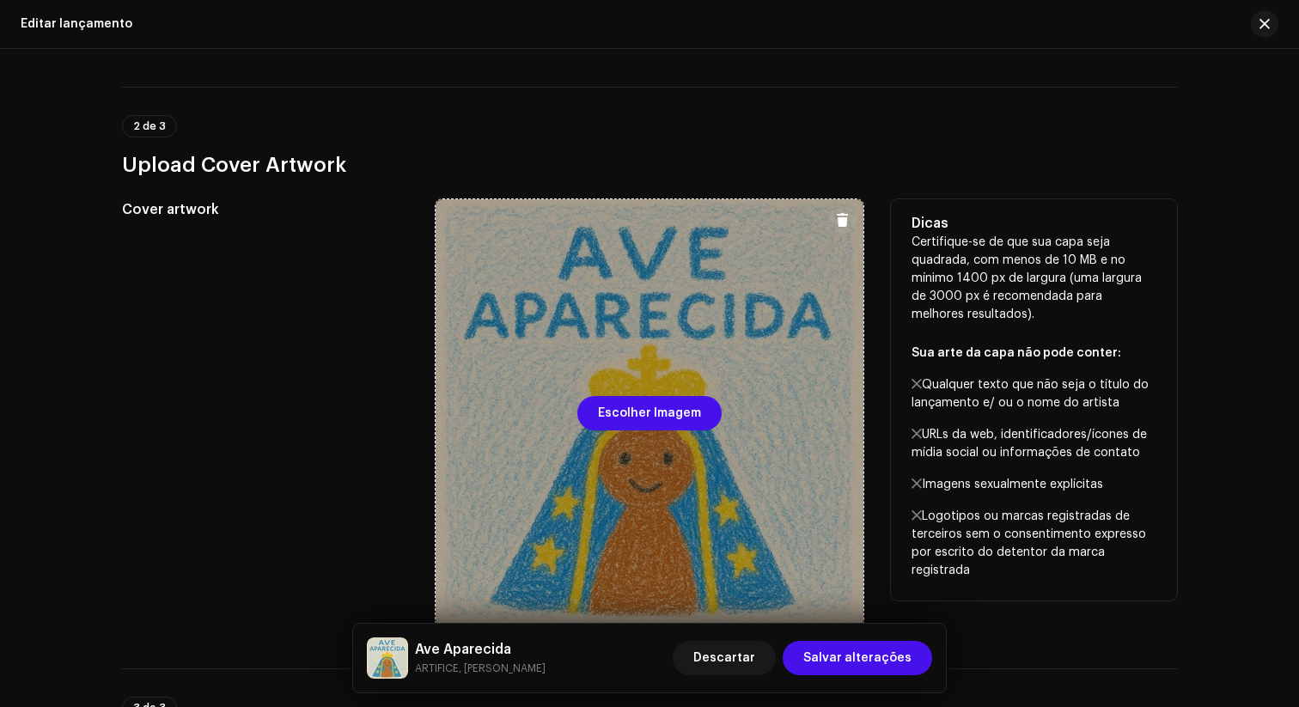
scroll to position [507, 0]
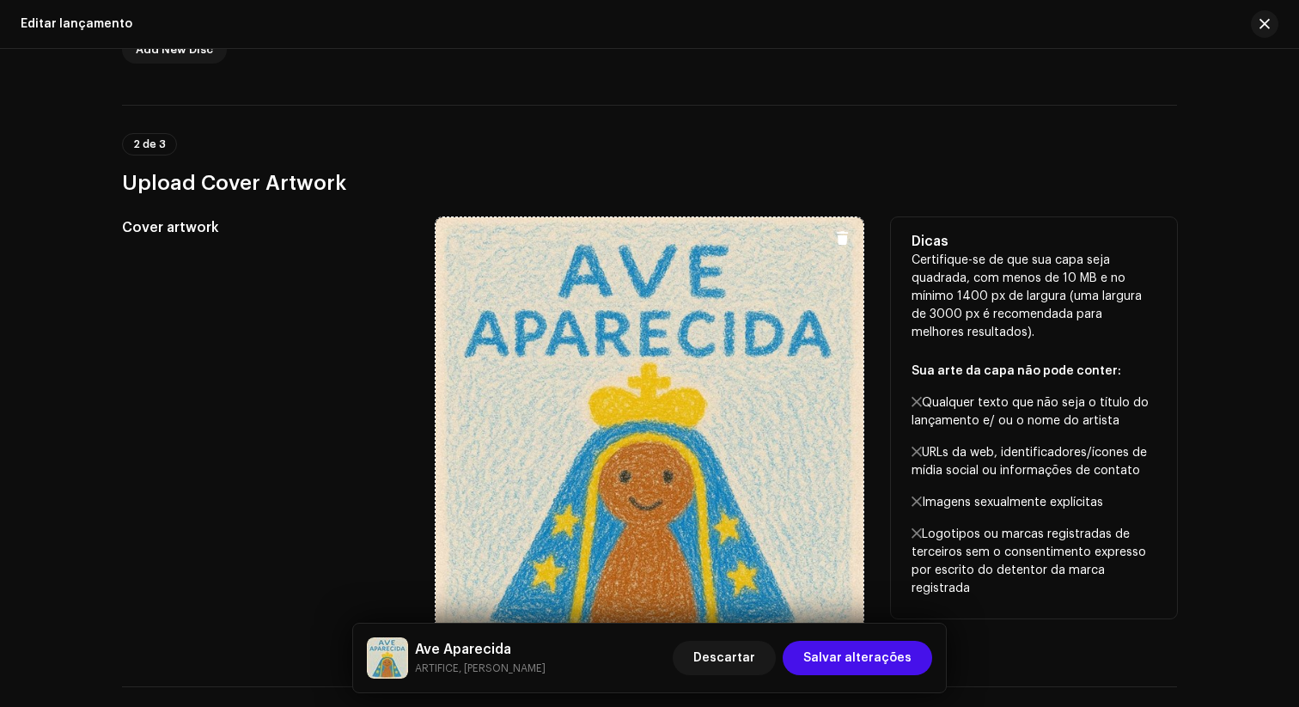
click at [838, 244] on span at bounding box center [842, 238] width 13 height 14
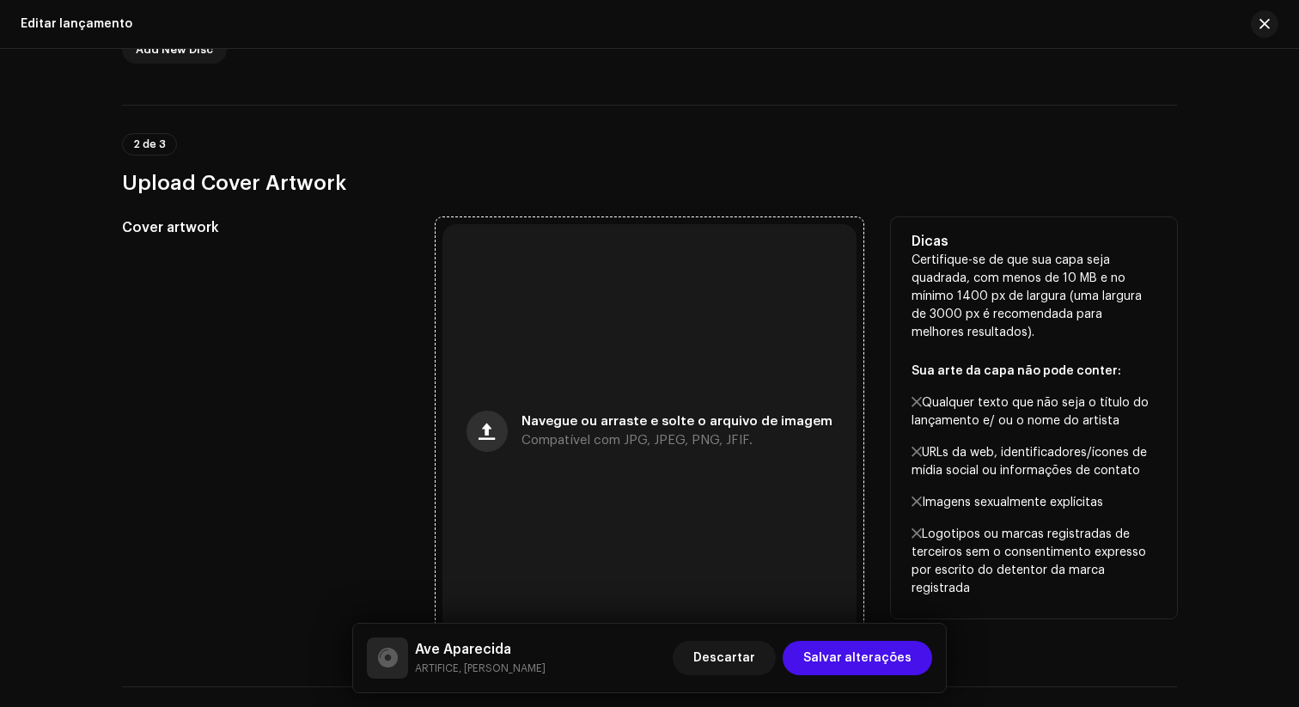
click at [493, 429] on span "button" at bounding box center [487, 431] width 16 height 14
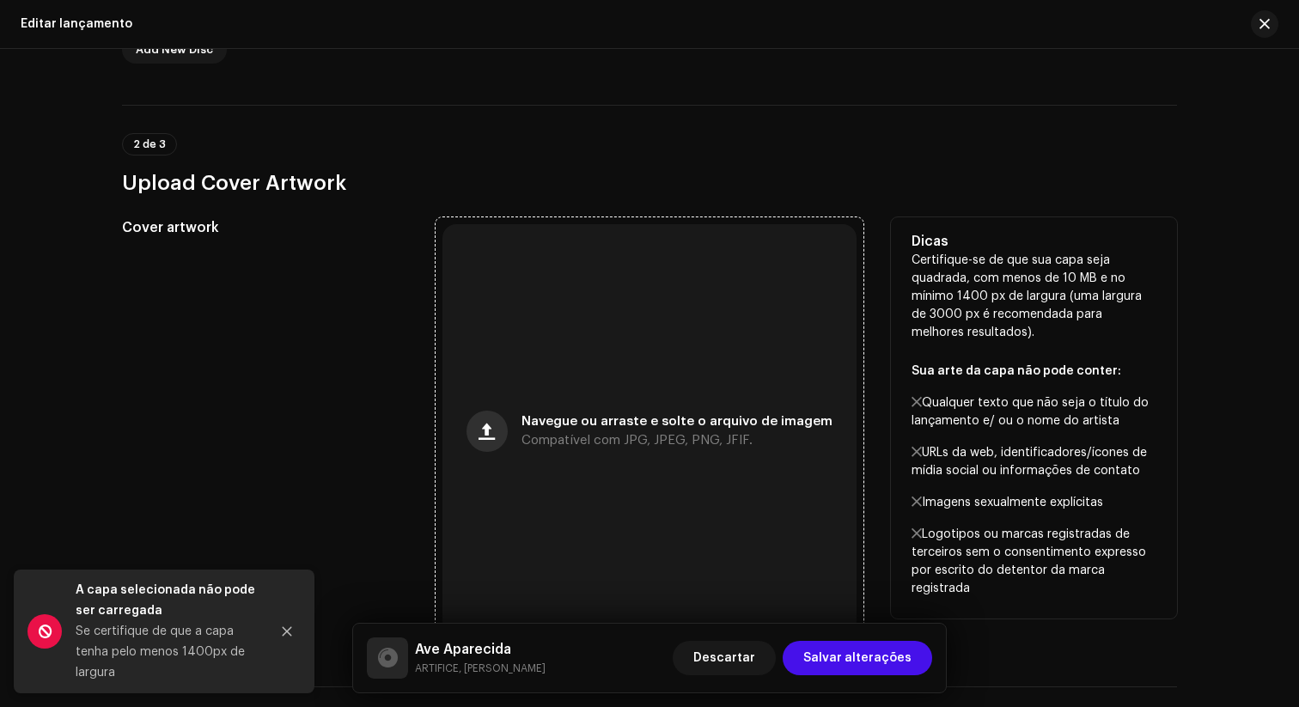
click at [491, 425] on span "button" at bounding box center [487, 431] width 16 height 14
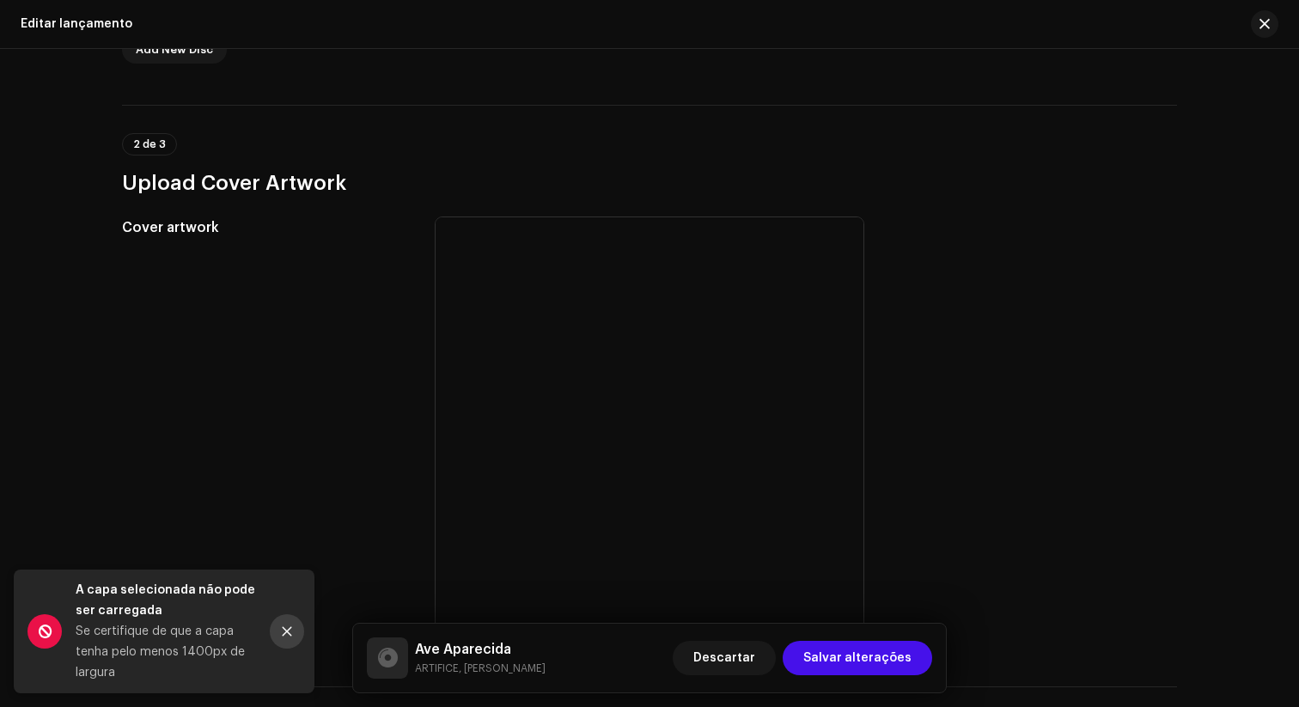
click at [287, 611] on icon "Close" at bounding box center [287, 632] width 12 height 12
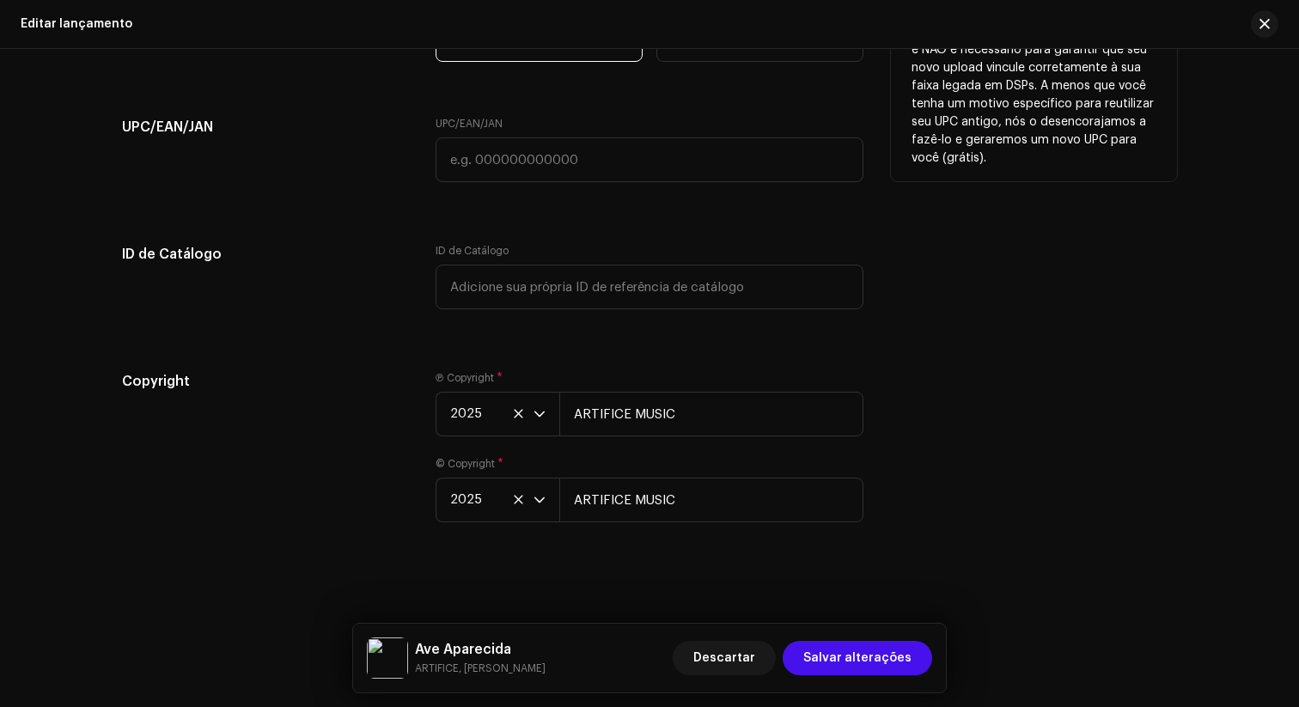
scroll to position [2863, 0]
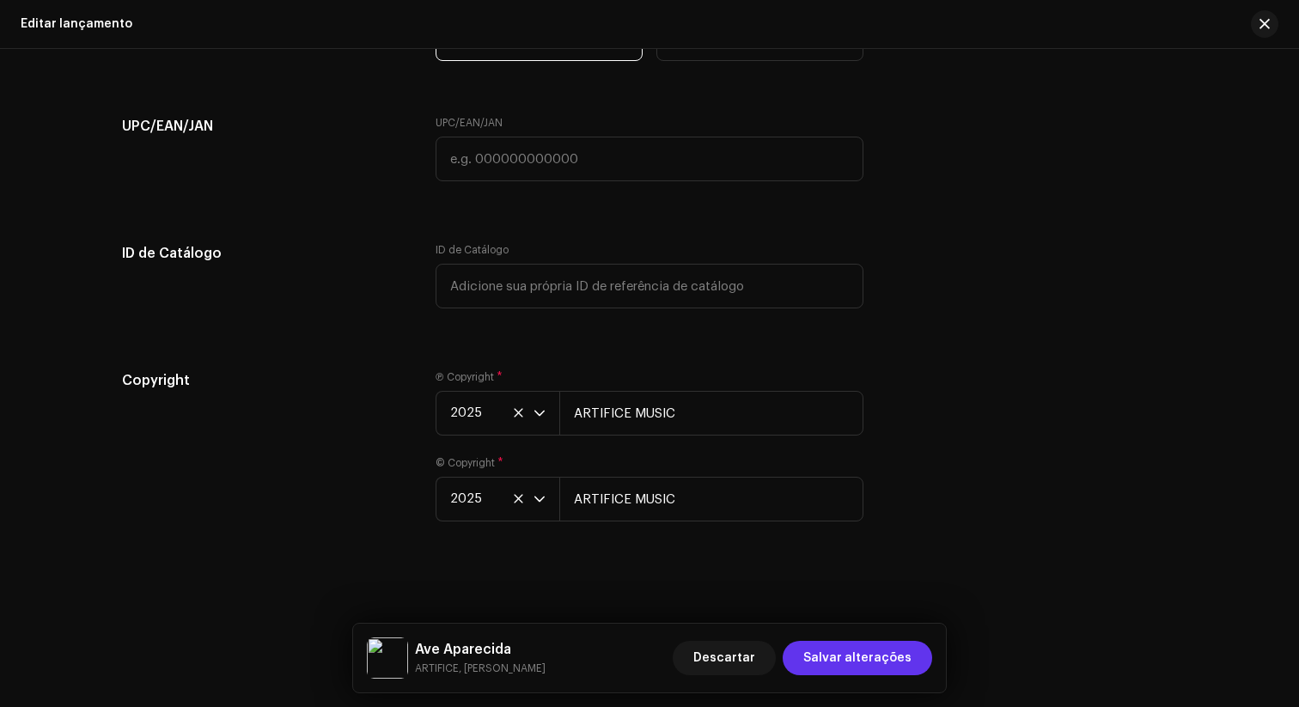
click at [856, 611] on span "Salvar alterações" at bounding box center [857, 658] width 108 height 34
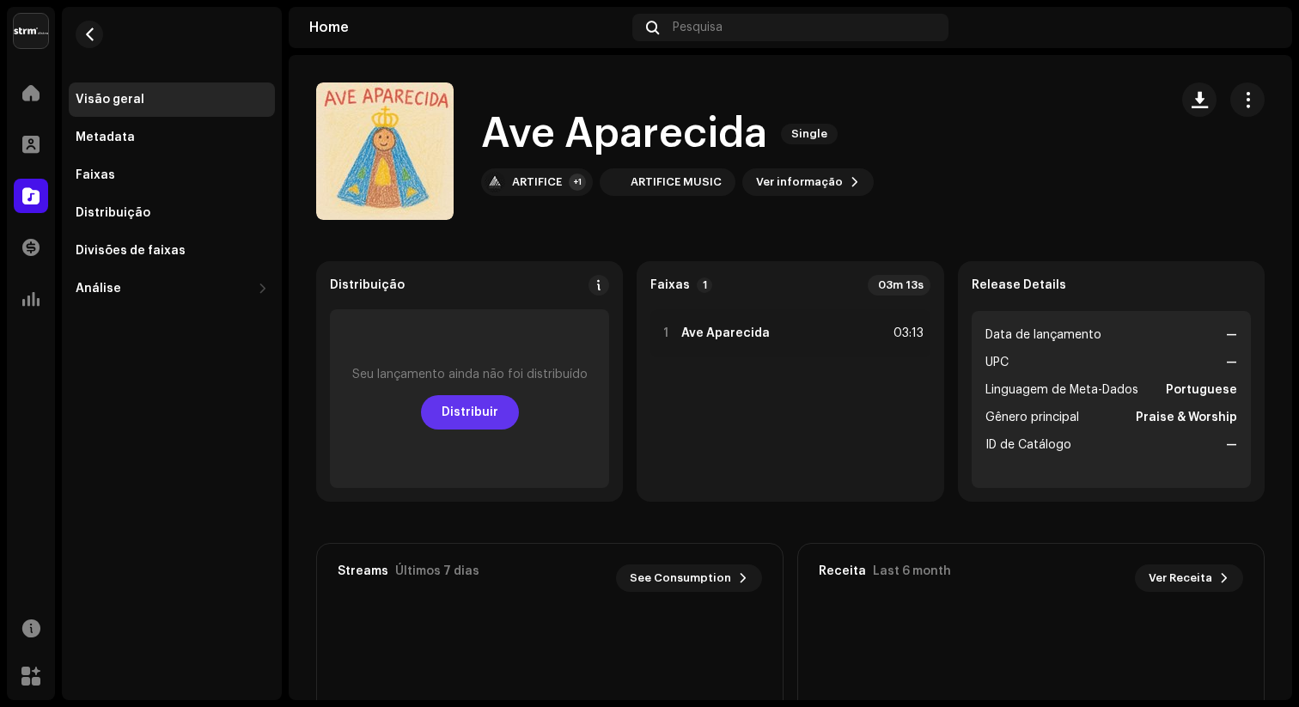
click at [475, 416] on span "Distribuir" at bounding box center [470, 412] width 57 height 34
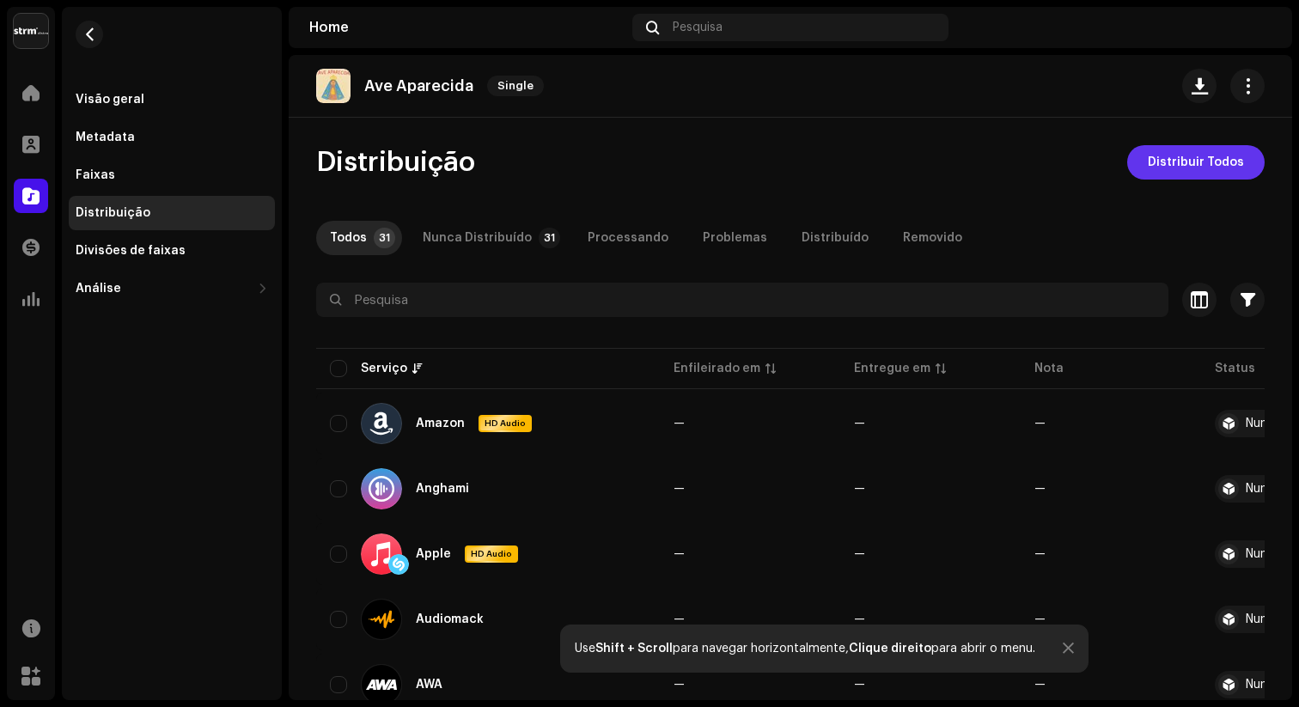
click at [1030, 158] on span "Distribuir Todos" at bounding box center [1196, 162] width 96 height 34
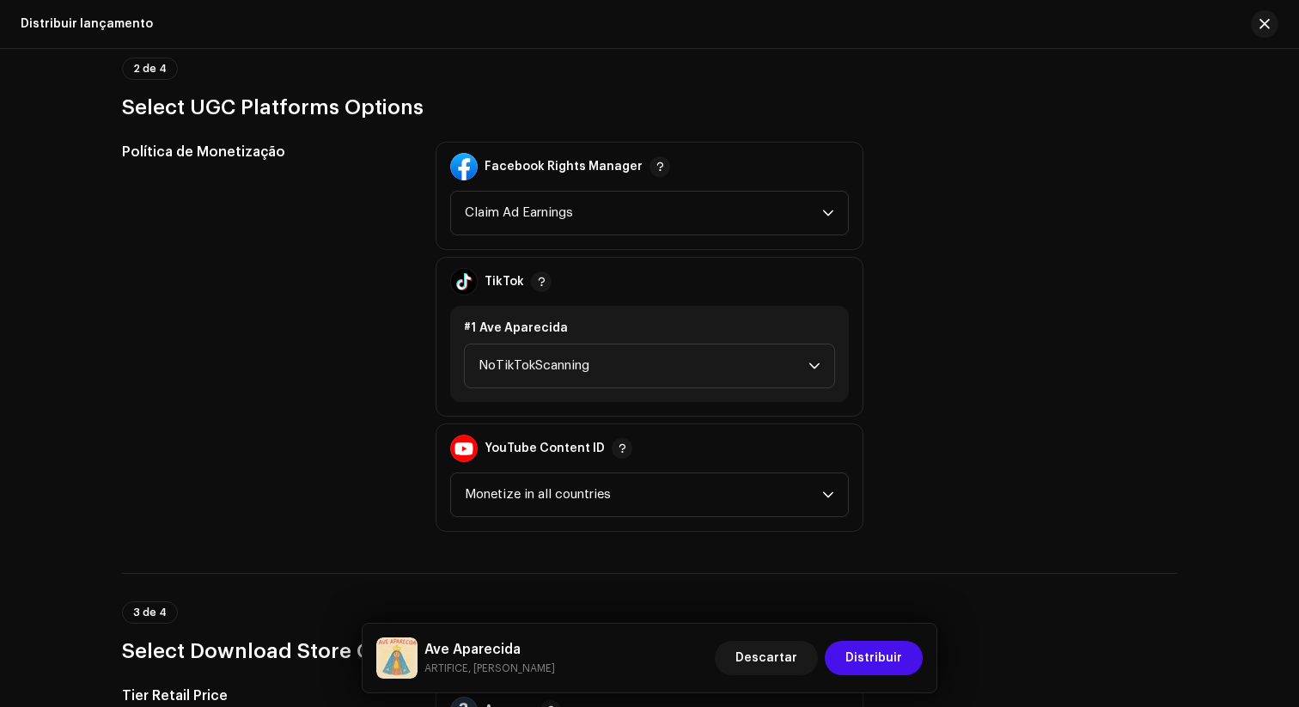
scroll to position [1952, 0]
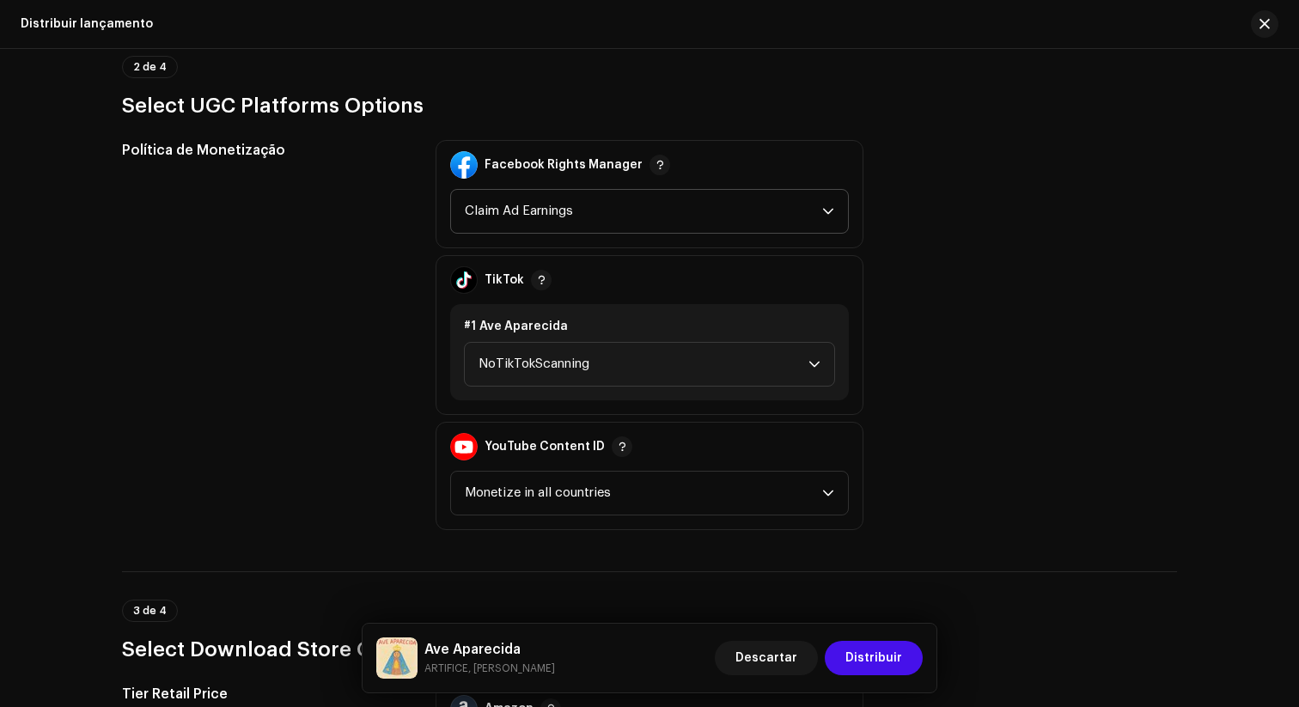
click at [824, 206] on icon "dropdown trigger" at bounding box center [828, 211] width 12 height 12
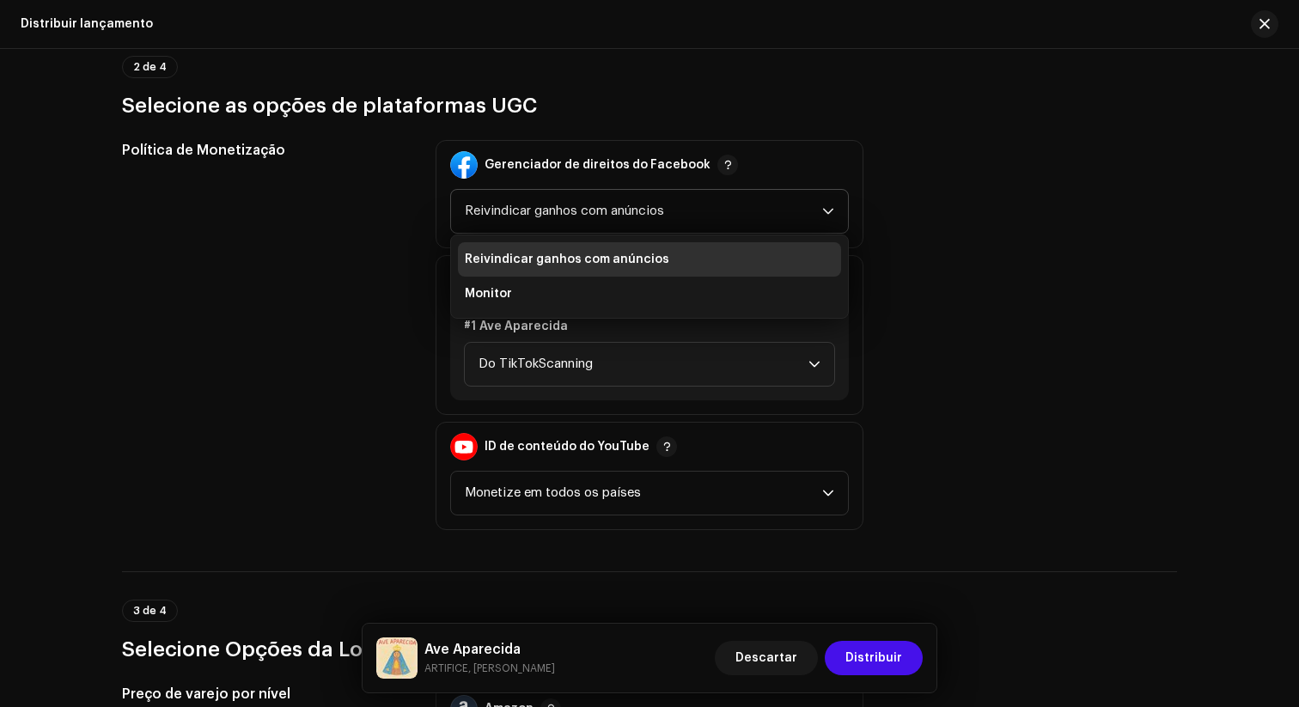
click at [743, 265] on li "Reivindicar ganhos com anúncios" at bounding box center [649, 259] width 383 height 34
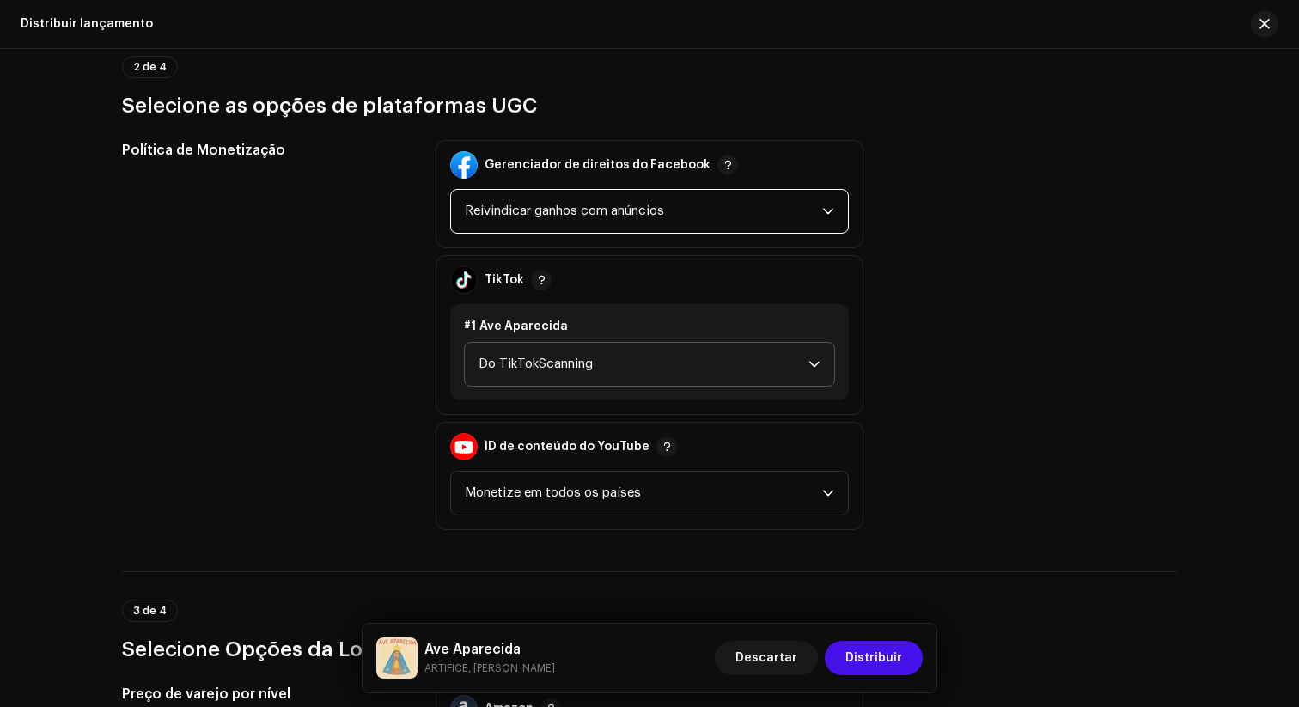
click at [787, 369] on span "Do TikTokScanning" at bounding box center [644, 364] width 330 height 43
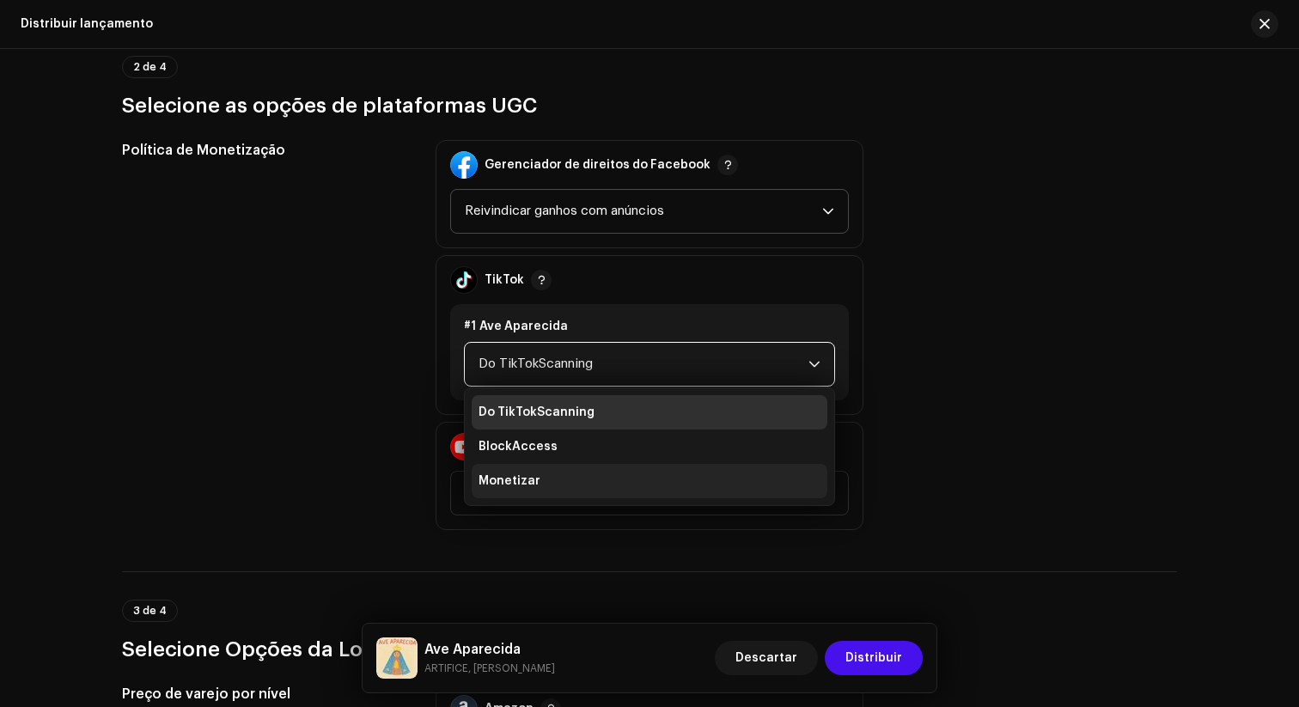
click at [632, 491] on li "Monetizar" at bounding box center [650, 481] width 356 height 34
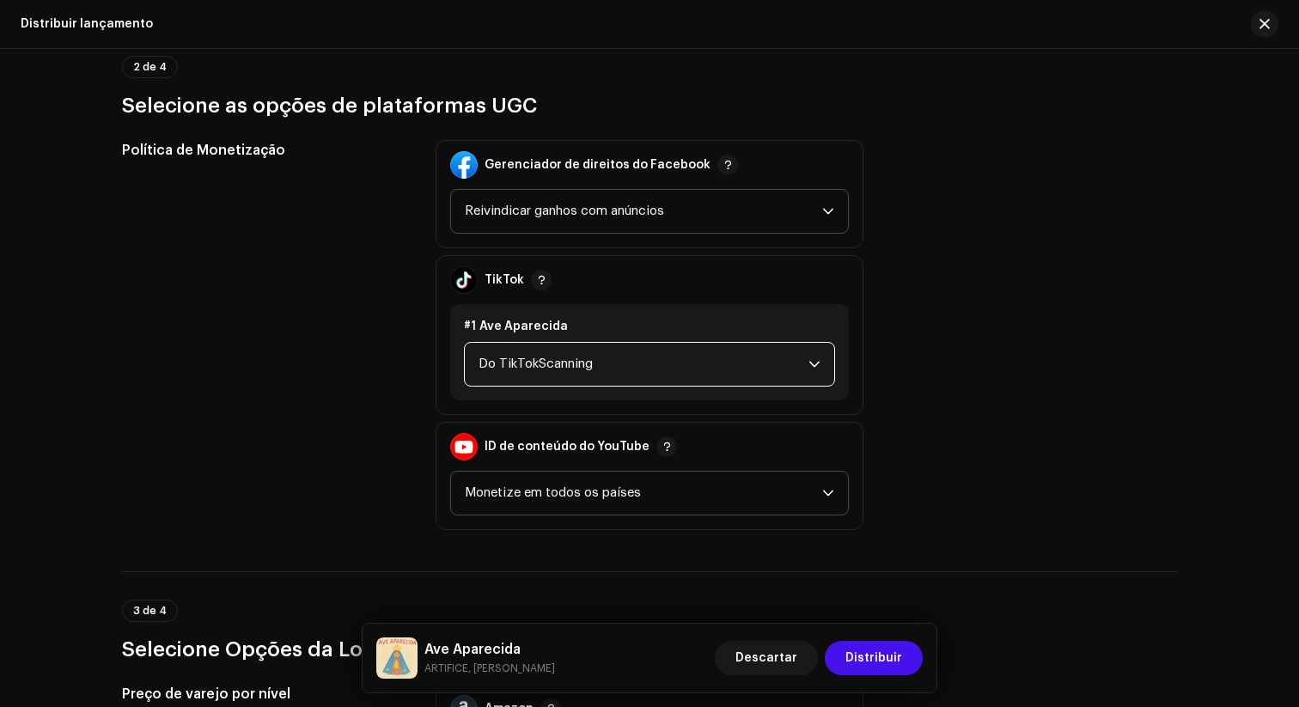
click at [822, 497] on icon "gatilho suspenso" at bounding box center [828, 493] width 12 height 12
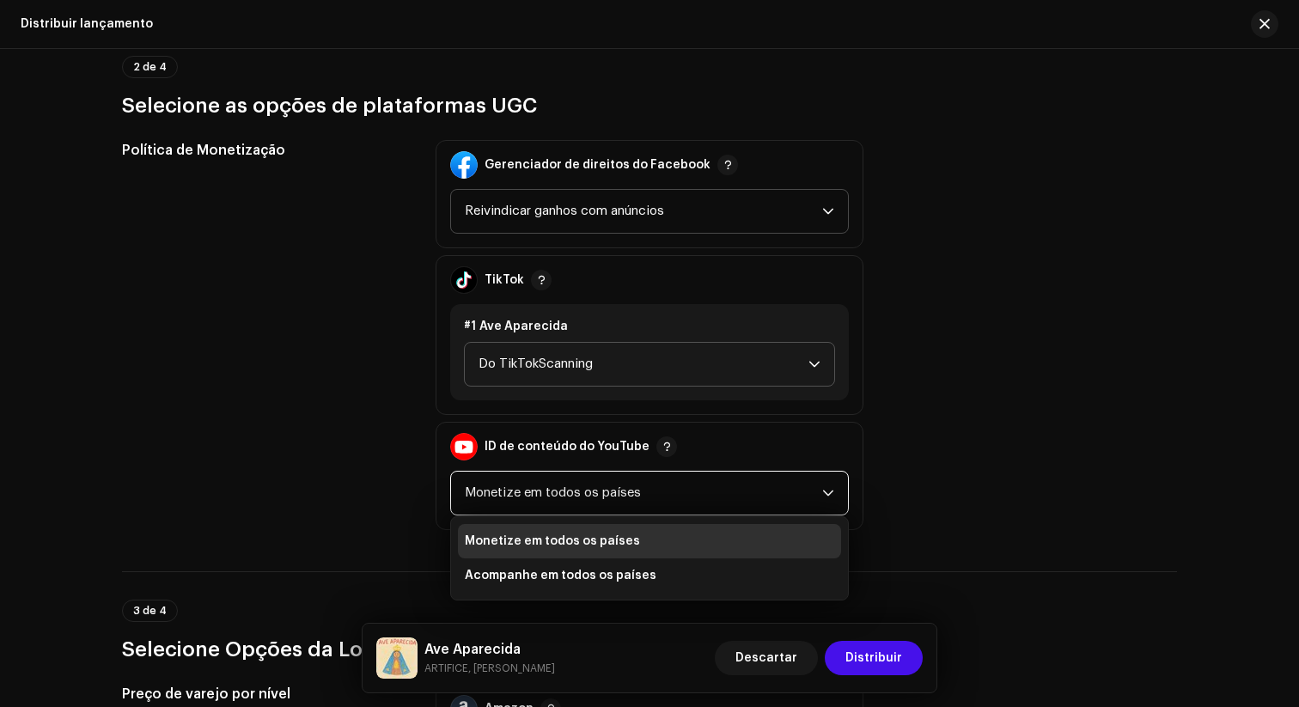
click at [673, 539] on li "Monetize em todos os países" at bounding box center [649, 541] width 383 height 34
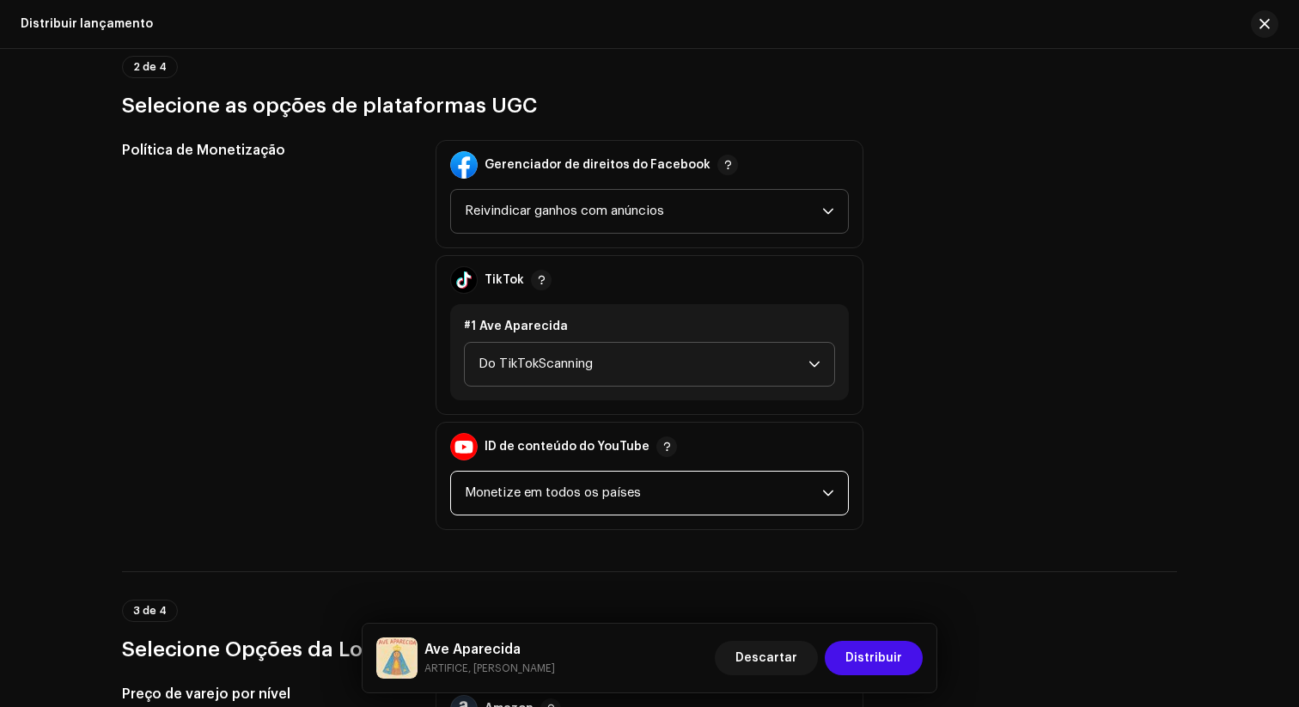
click at [791, 360] on span "Do TikTokScanning" at bounding box center [644, 364] width 330 height 43
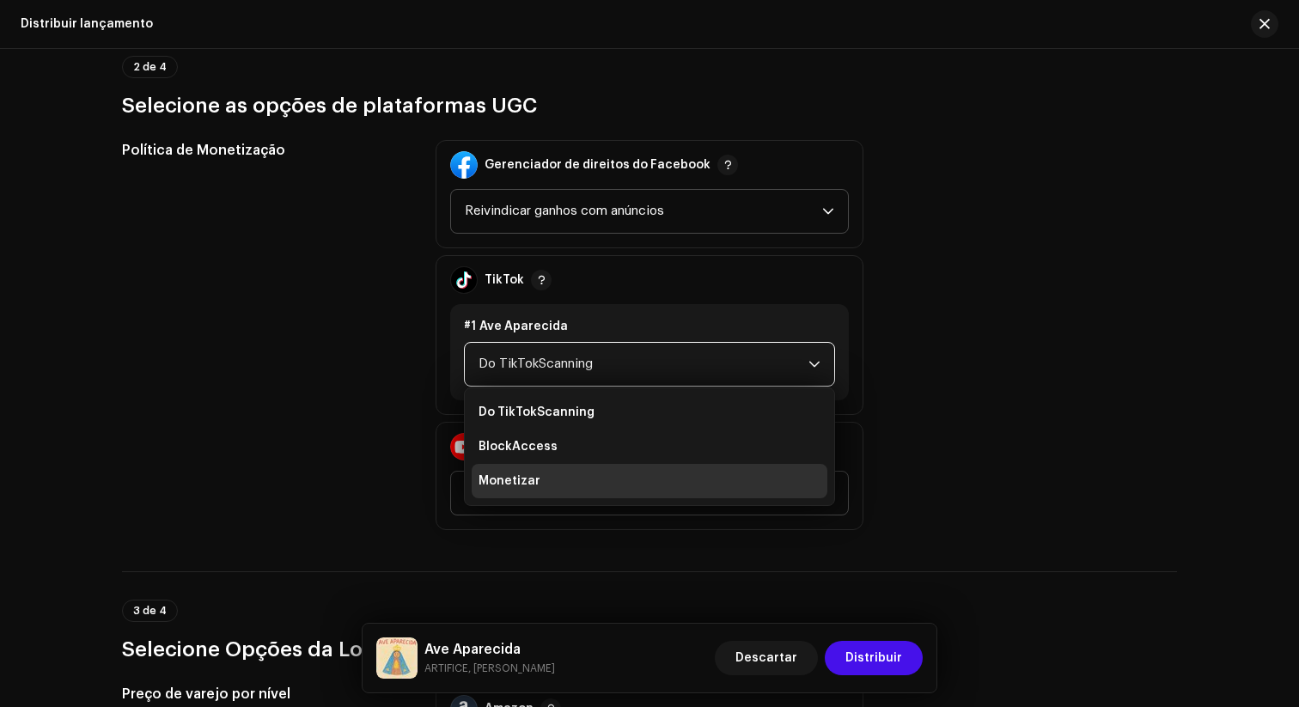
click at [543, 480] on li "Monetizar" at bounding box center [650, 481] width 356 height 34
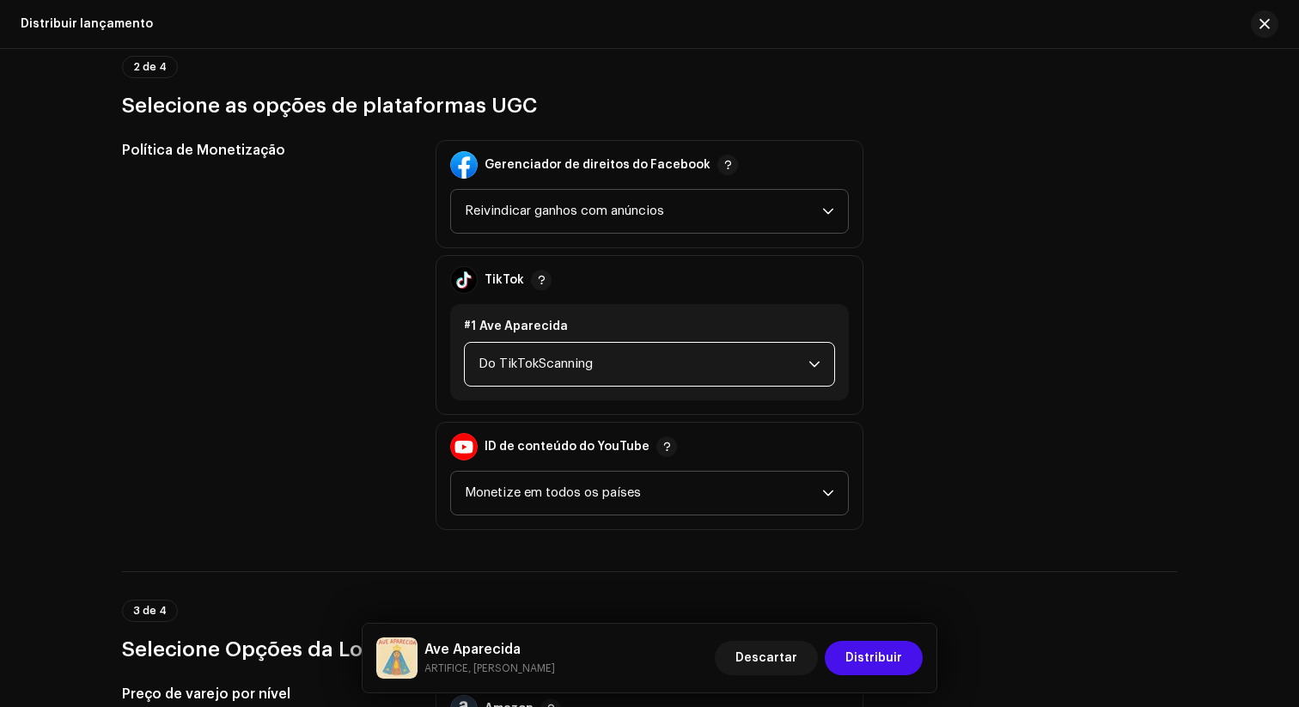
click at [669, 363] on span "Do TikTokScanning" at bounding box center [644, 364] width 330 height 43
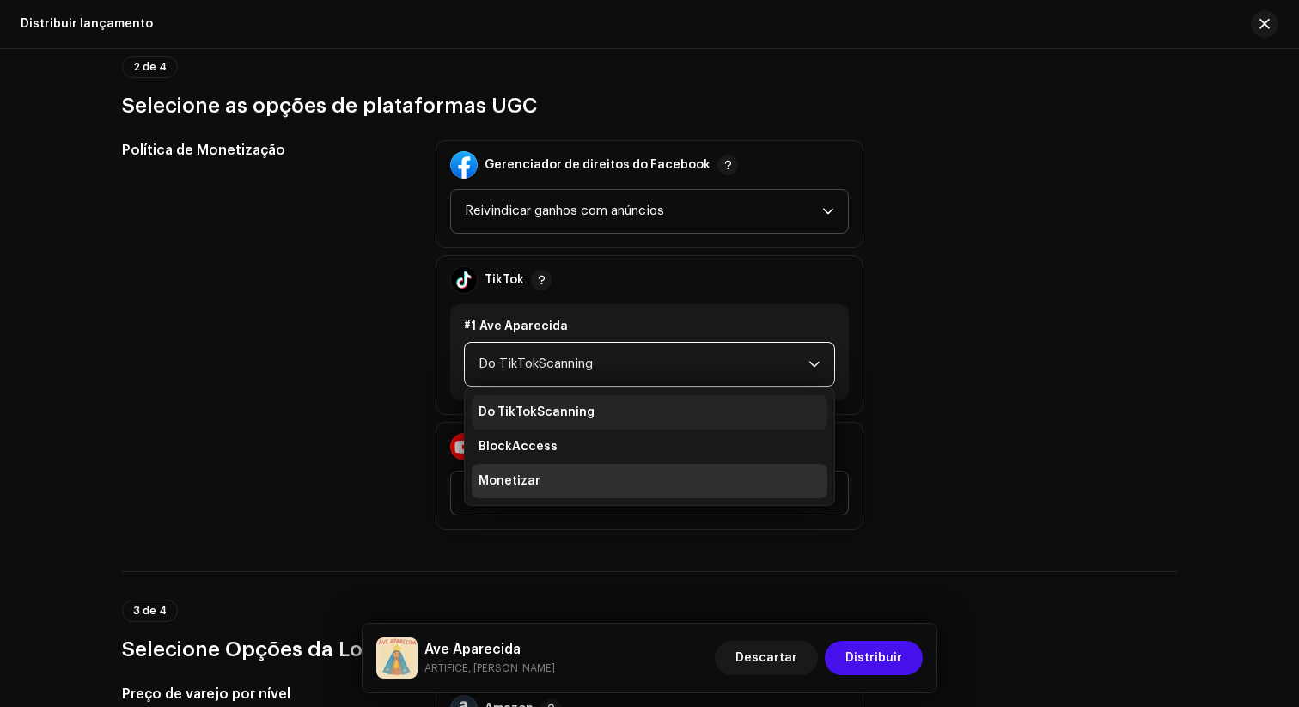
click at [578, 422] on li "Do TikTokScanning" at bounding box center [650, 412] width 356 height 34
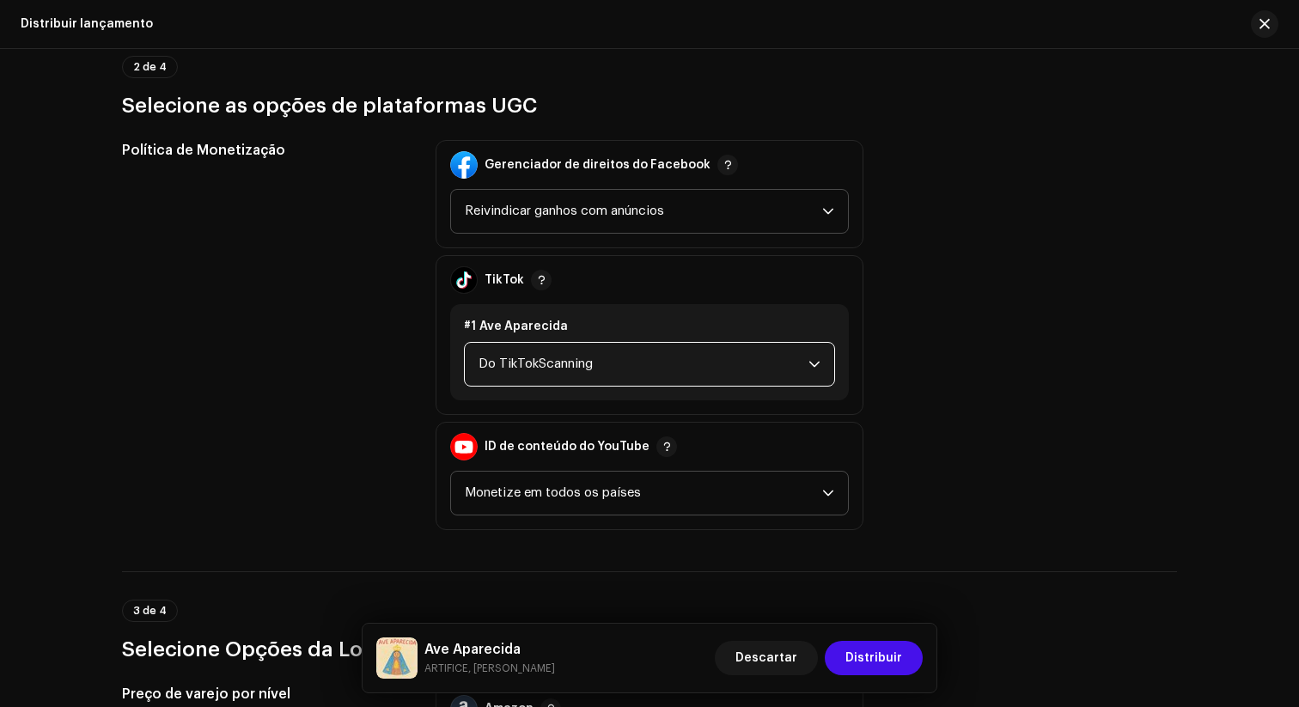
click at [681, 366] on span "Do TikTokScanning" at bounding box center [644, 364] width 330 height 43
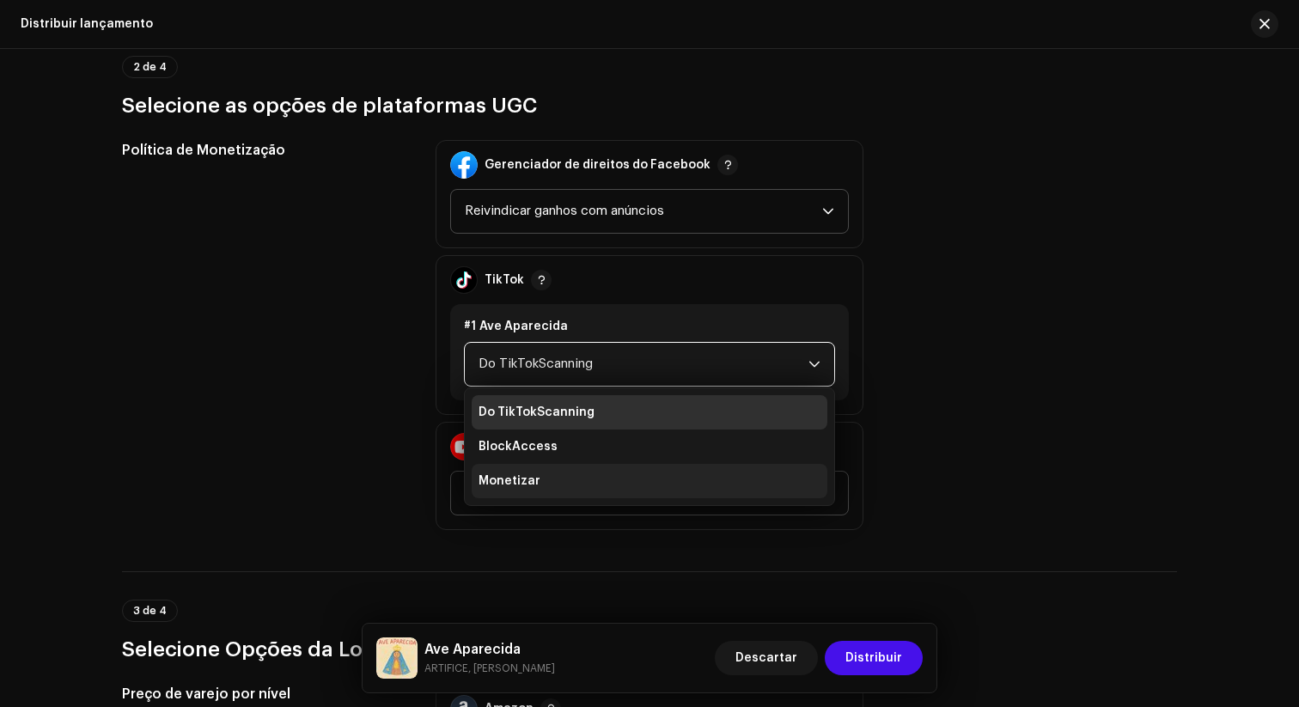
click at [577, 478] on li "Monetizar" at bounding box center [650, 481] width 356 height 34
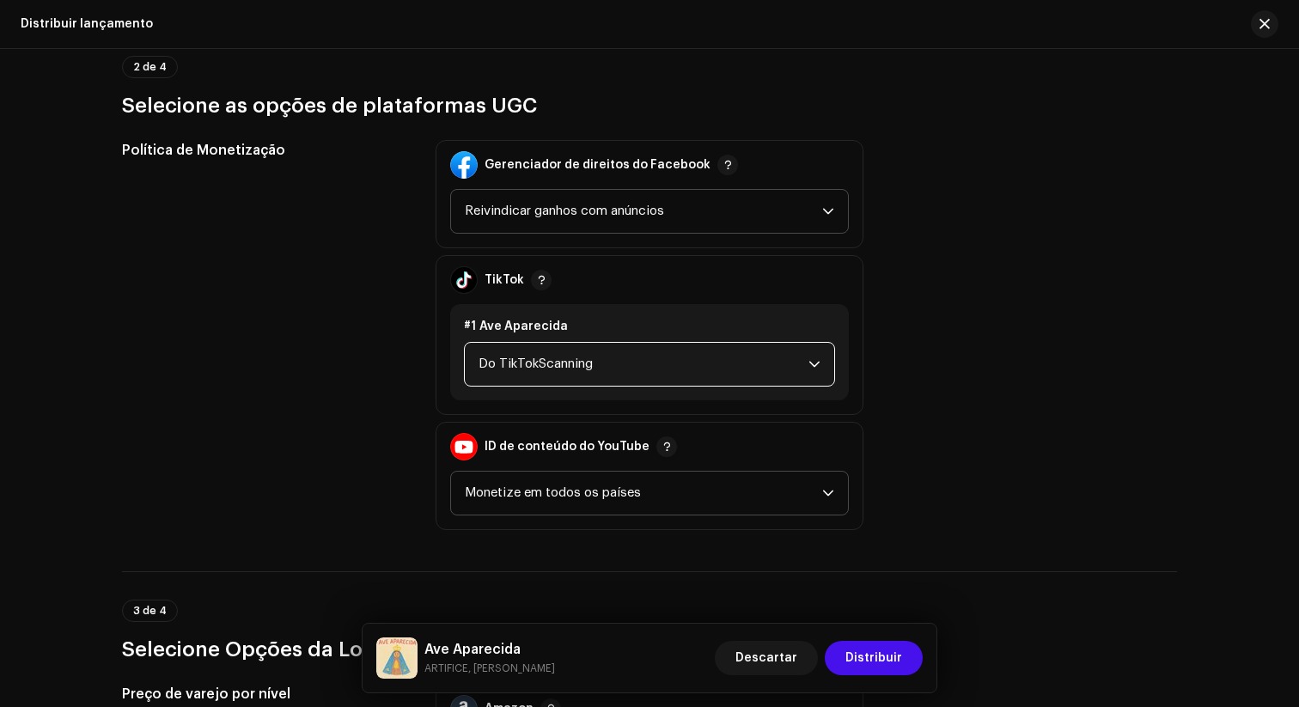
click at [1030, 321] on div "Política de Monetização Gerenciador de direitos do Facebook Reivindicar ganhos …" at bounding box center [649, 335] width 1055 height 390
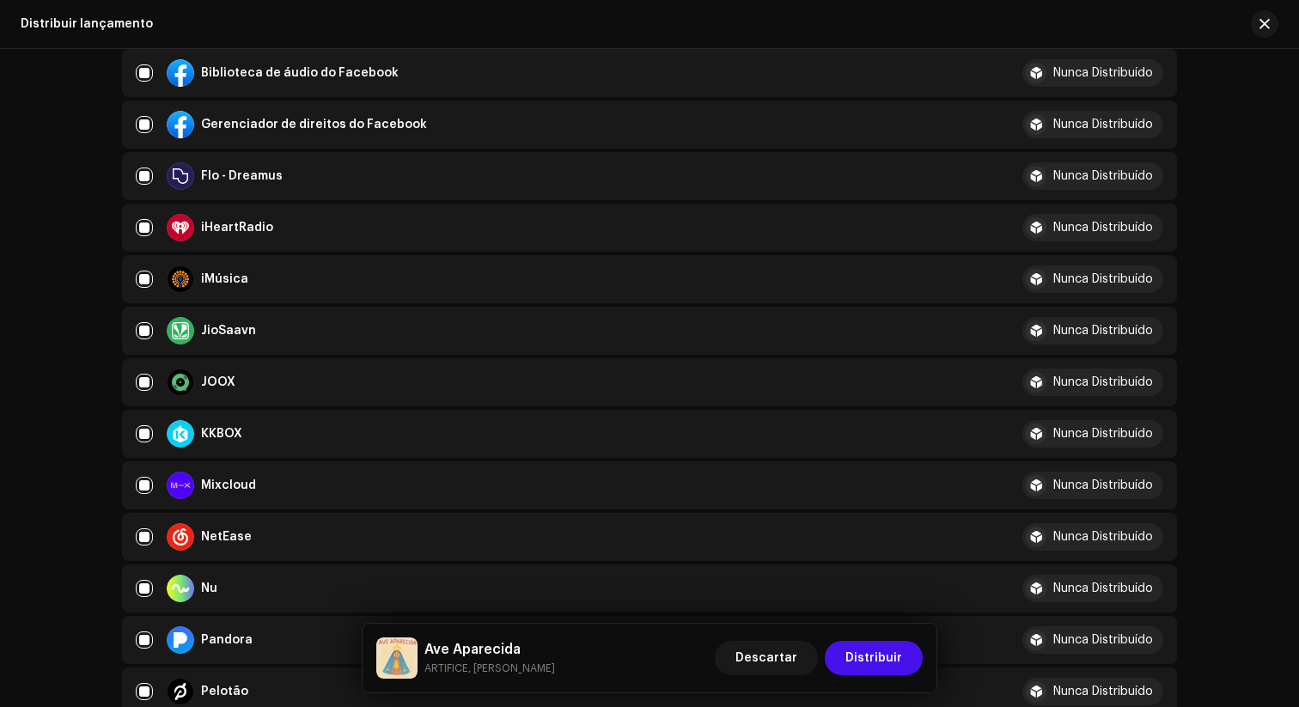
scroll to position [0, 0]
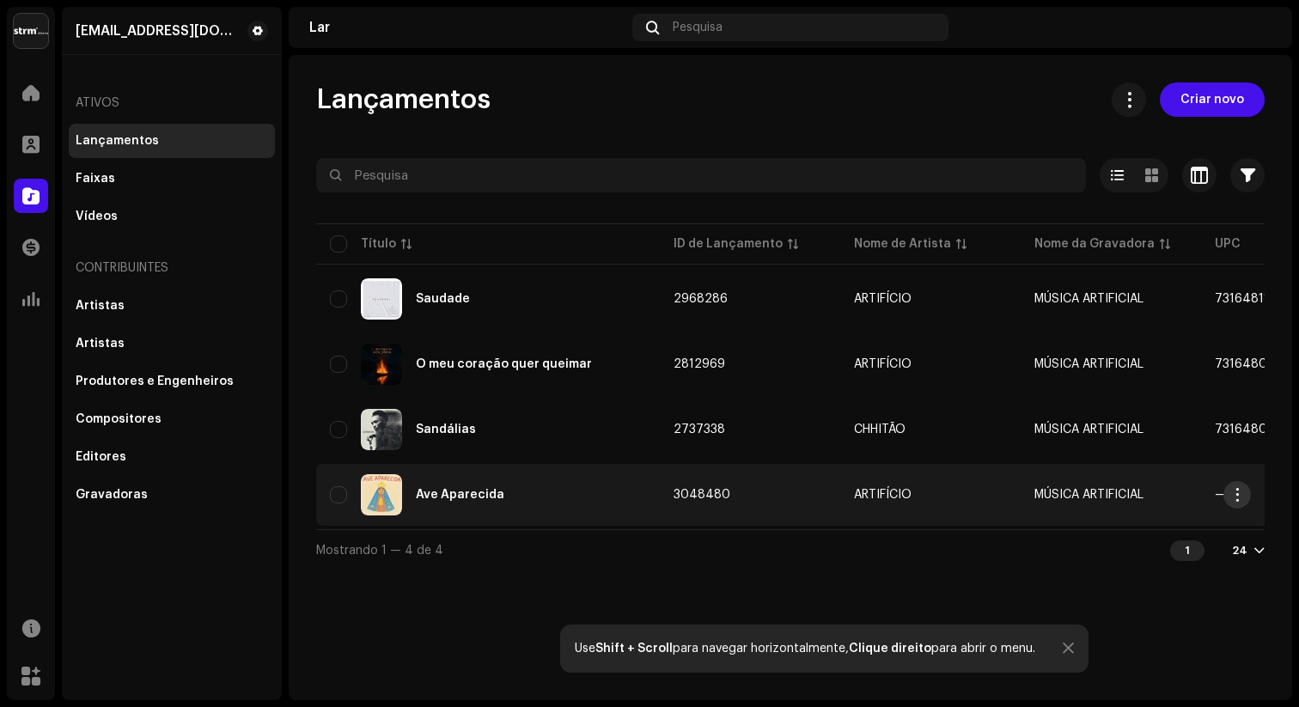
click at [1030, 501] on span "button" at bounding box center [1237, 495] width 13 height 14
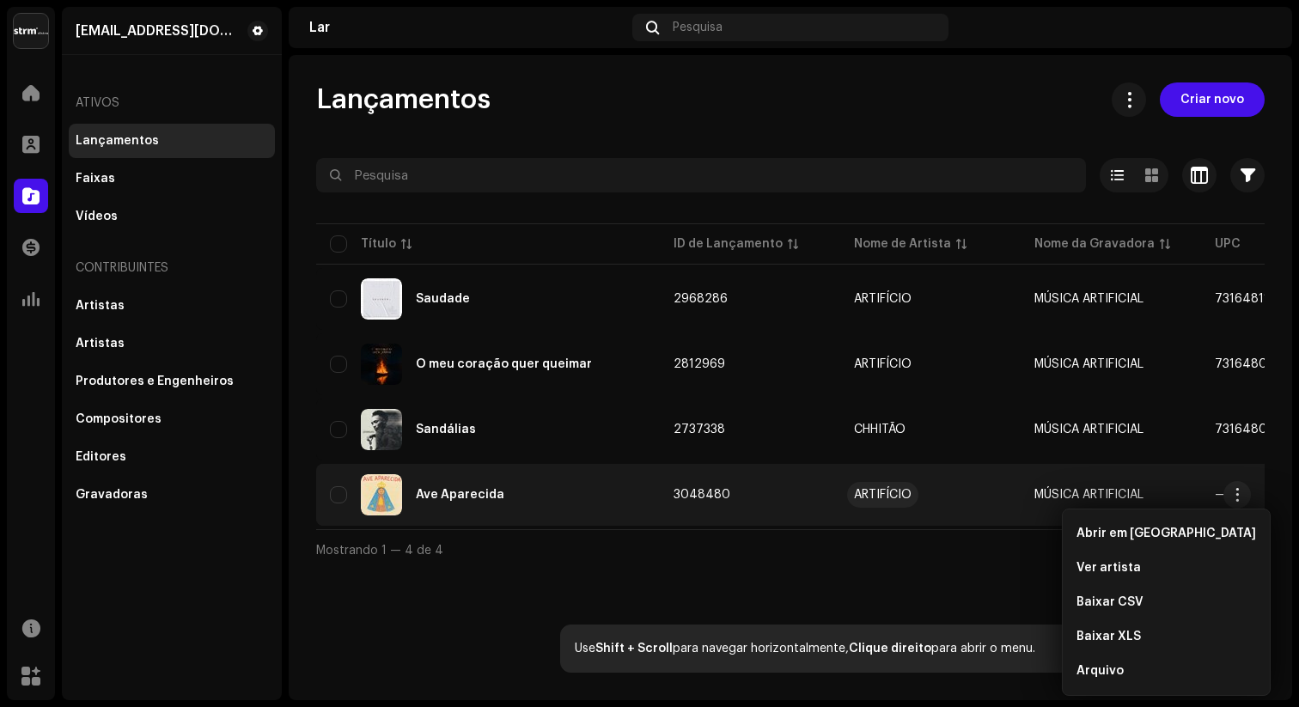
click at [884, 490] on font "ARTIFÍCIO" at bounding box center [883, 495] width 58 height 12
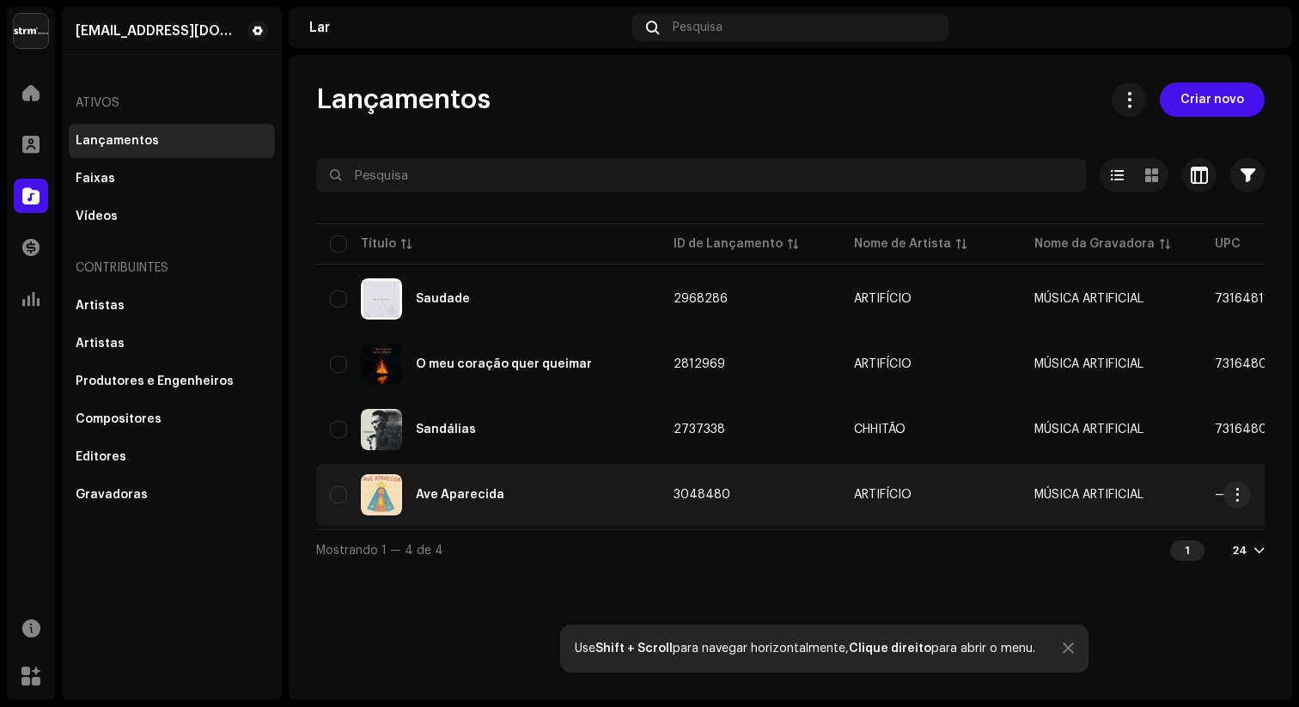
click at [501, 502] on div "Ave Aparecida" at bounding box center [488, 494] width 316 height 41
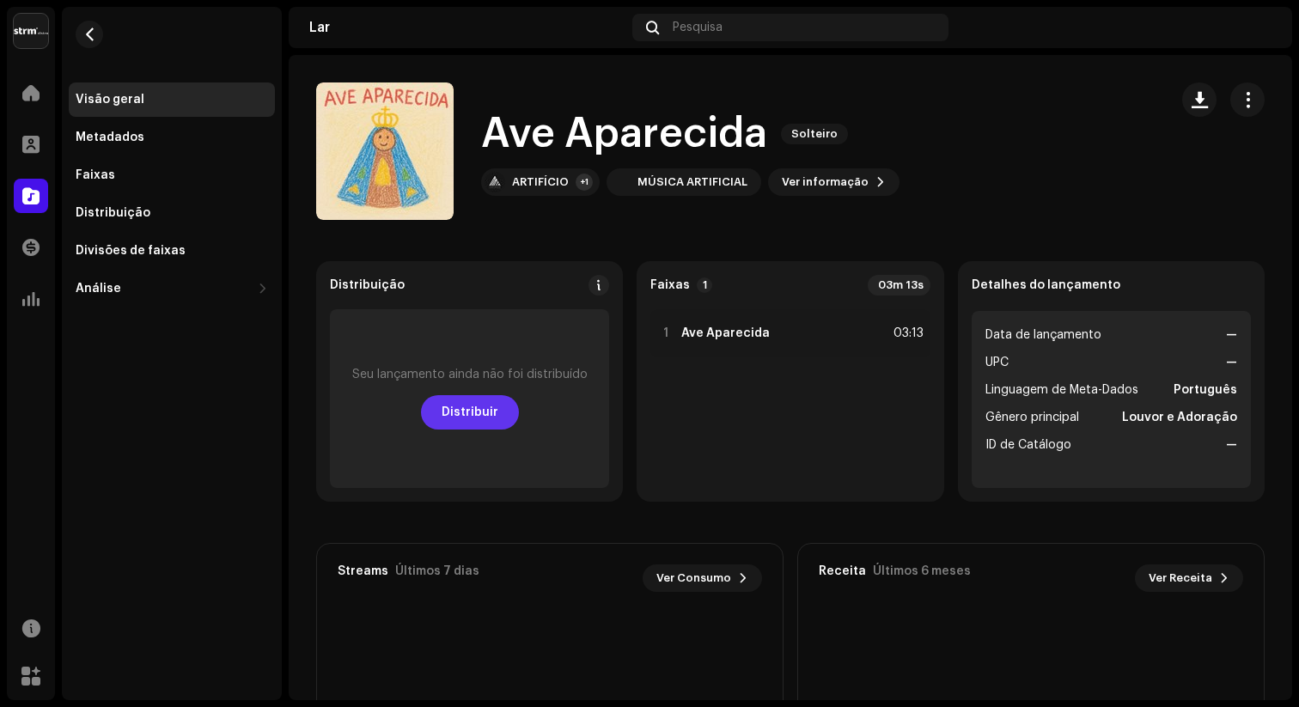
click at [461, 417] on font "Distribuir" at bounding box center [470, 412] width 57 height 12
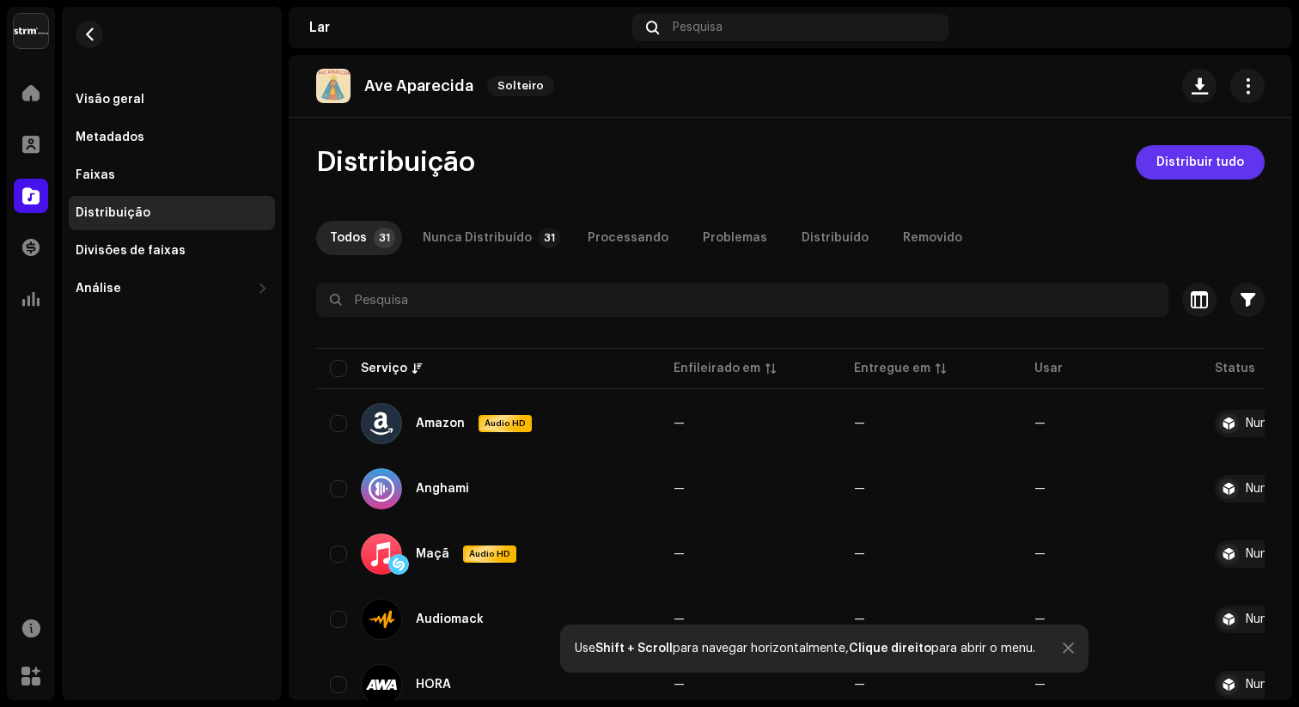
click at [1030, 173] on span "Distribuir tudo" at bounding box center [1201, 162] width 88 height 34
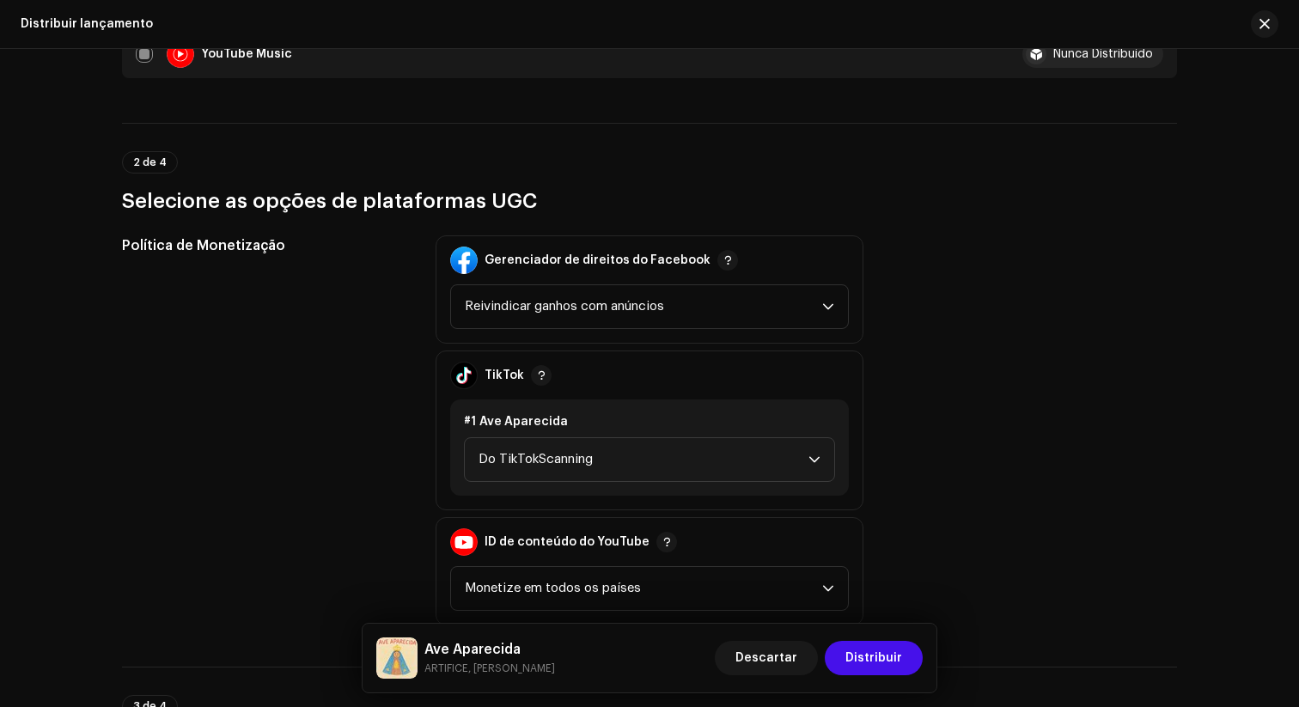
scroll to position [1844, 0]
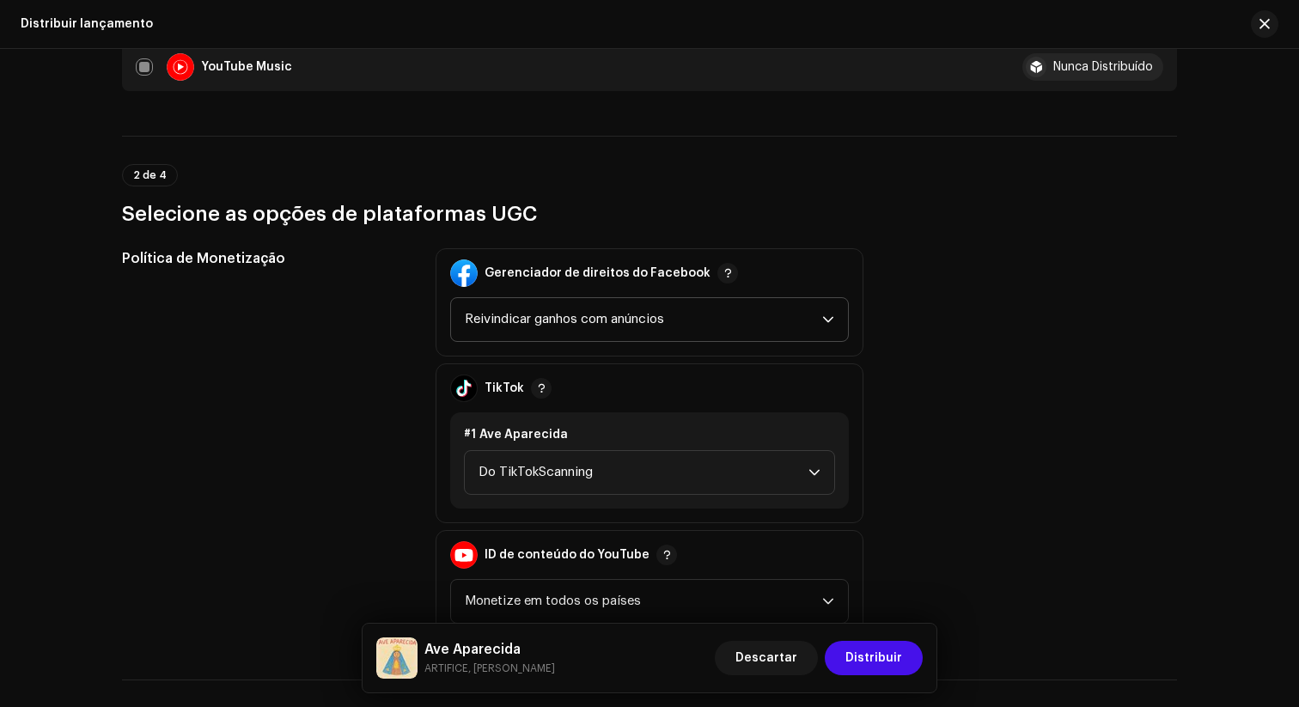
click at [797, 323] on span "Reivindicar ganhos com anúncios" at bounding box center [643, 319] width 357 height 43
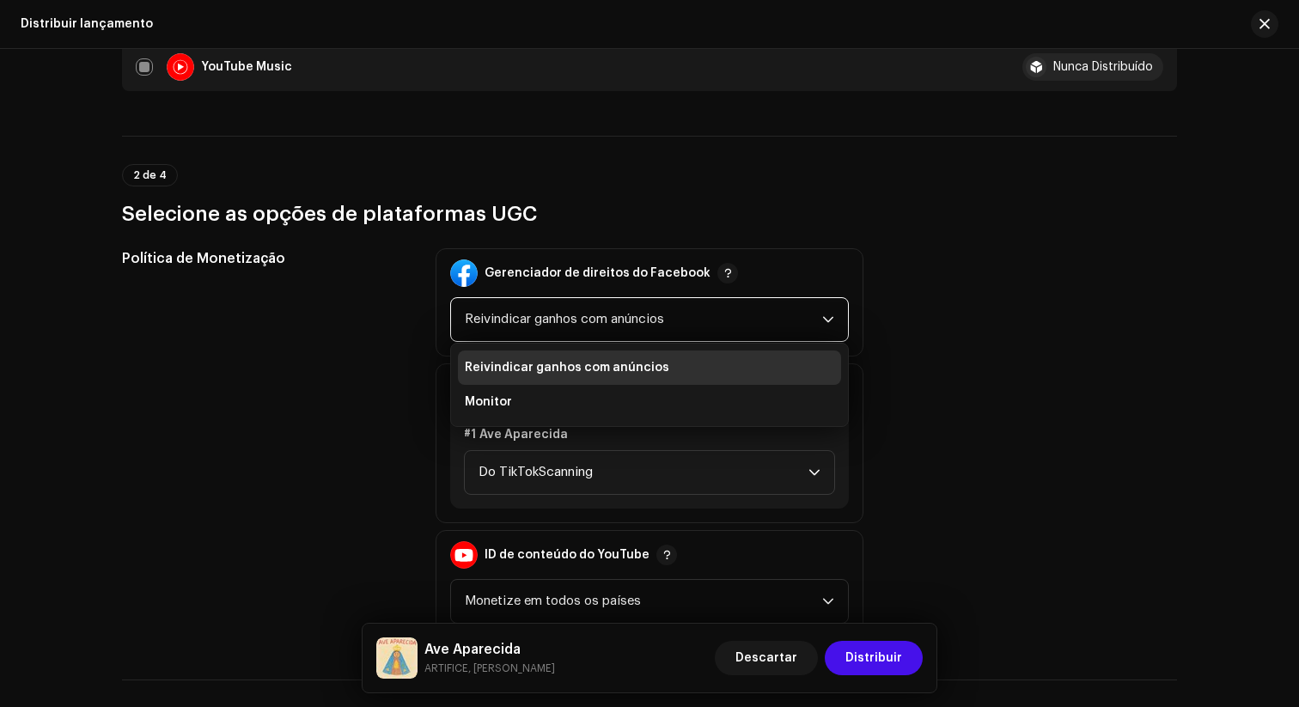
click at [1011, 327] on div "Política de Monetização Gerenciador de direitos do Facebook Reivindicar ganhos …" at bounding box center [649, 443] width 1055 height 390
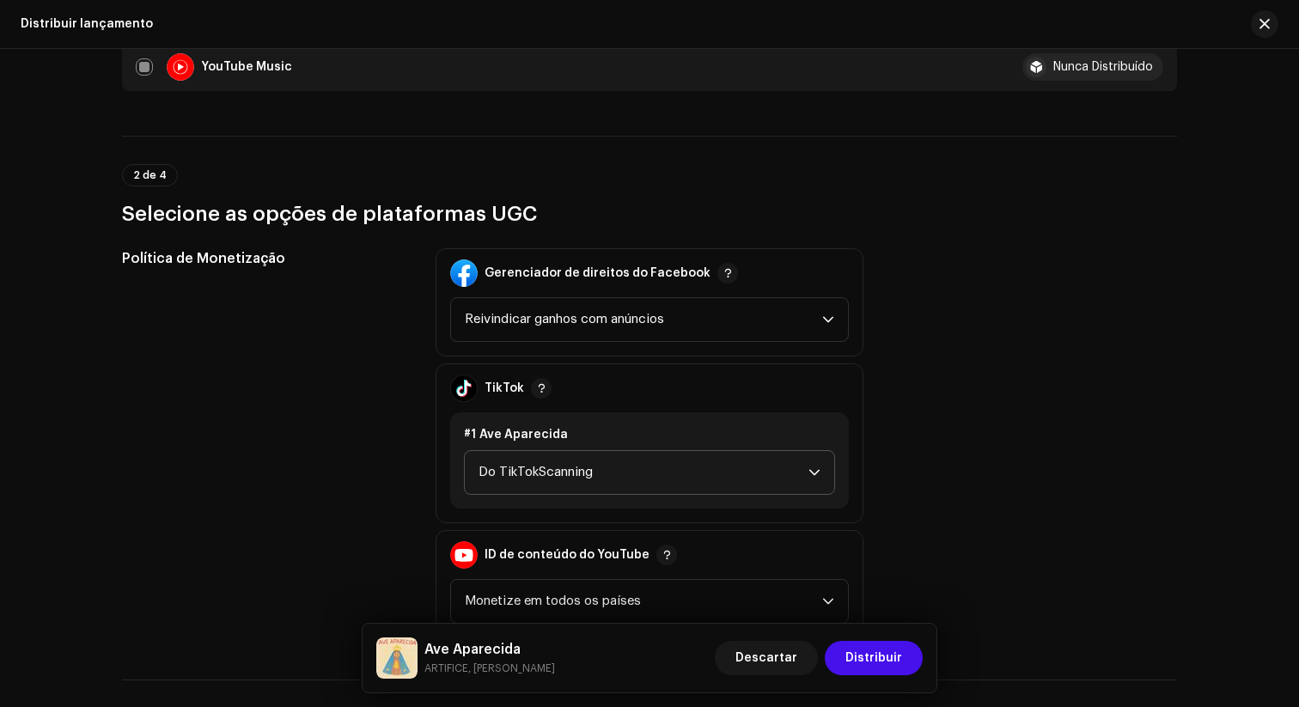
click at [814, 476] on icon "gatilho suspenso" at bounding box center [815, 473] width 12 height 12
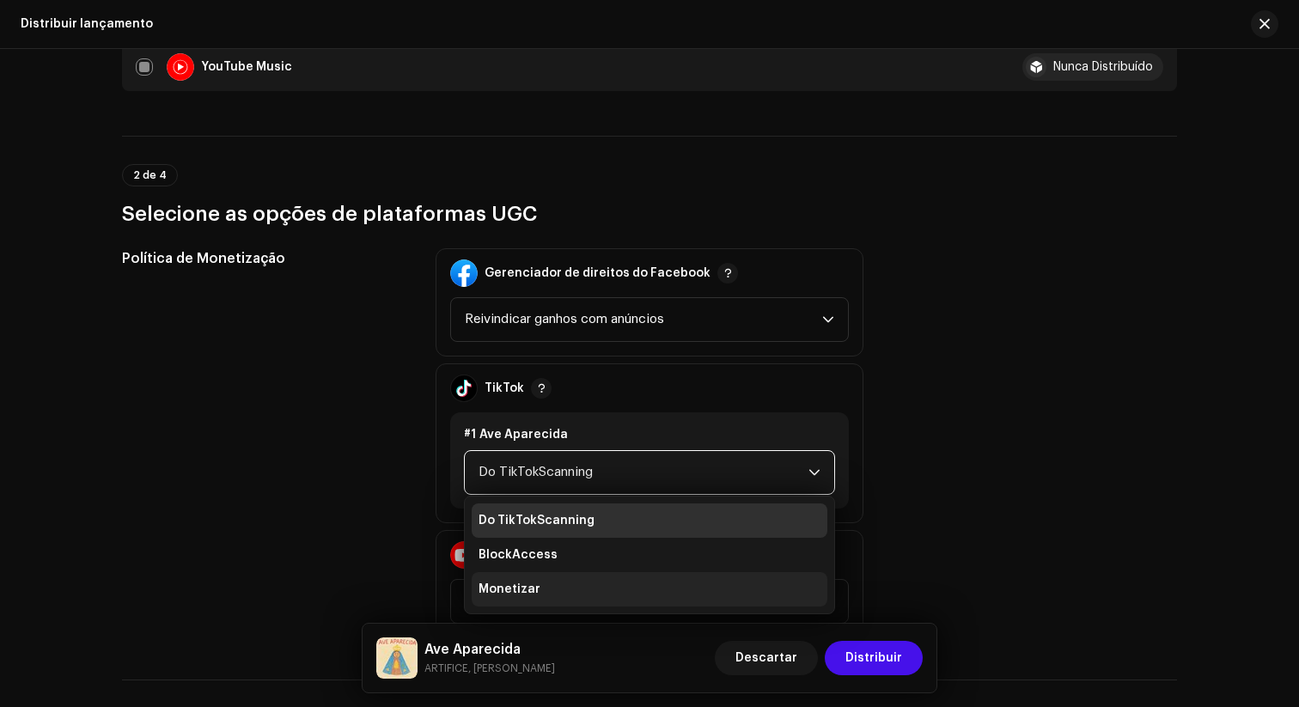
click at [679, 585] on li "Monetizar" at bounding box center [650, 589] width 356 height 34
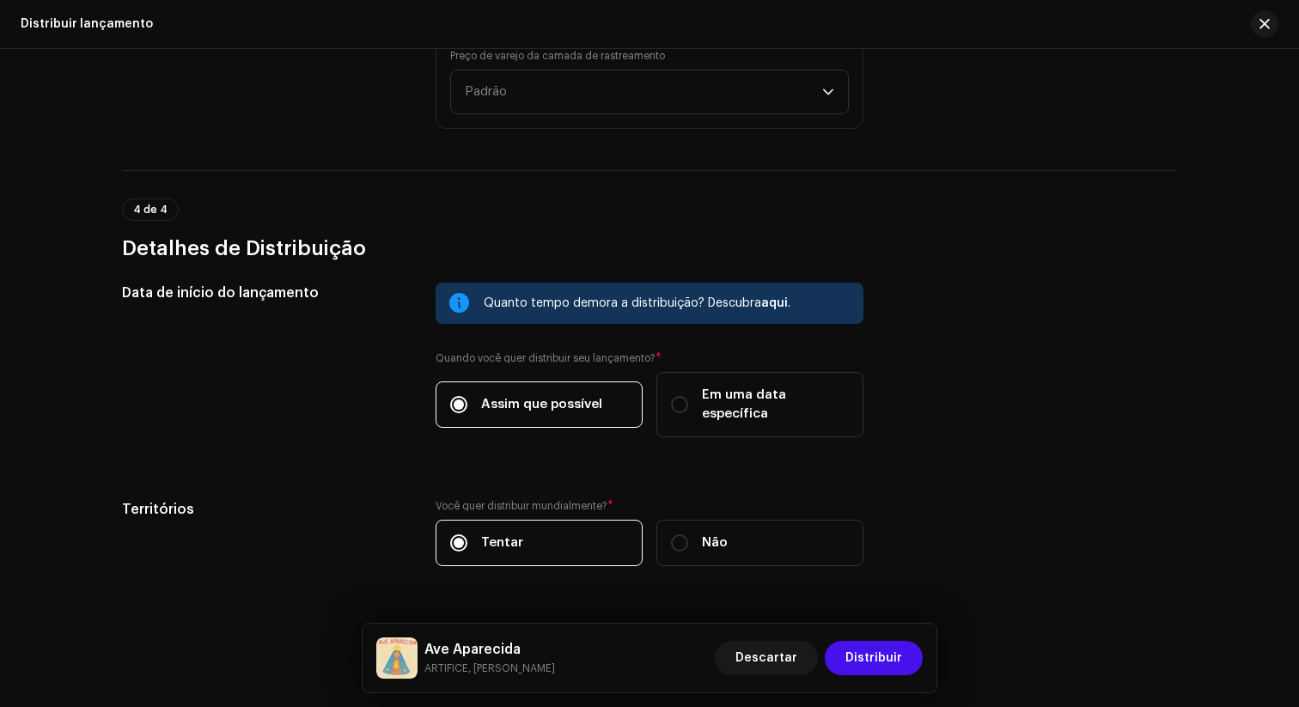
scroll to position [2663, 0]
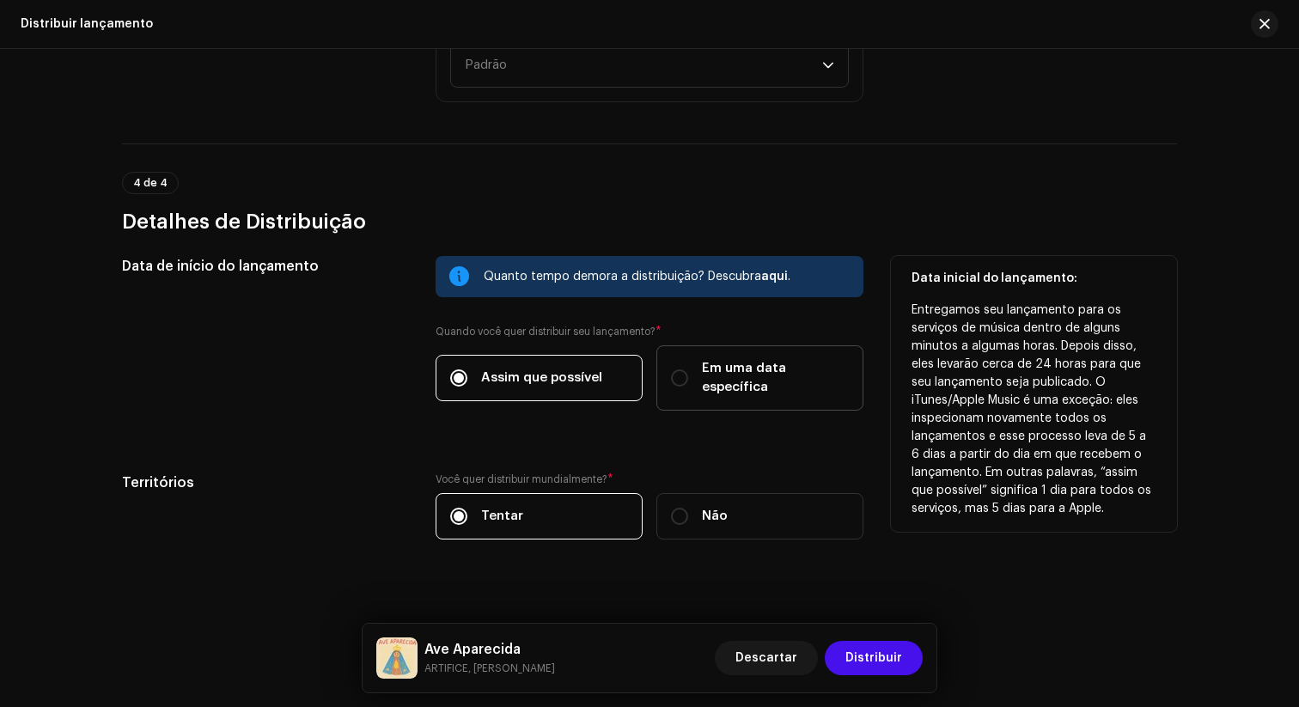
click at [686, 374] on div "Em uma data específica" at bounding box center [760, 378] width 178 height 38
click at [686, 374] on input "Em uma data específica" at bounding box center [679, 377] width 17 height 17
radio input "true"
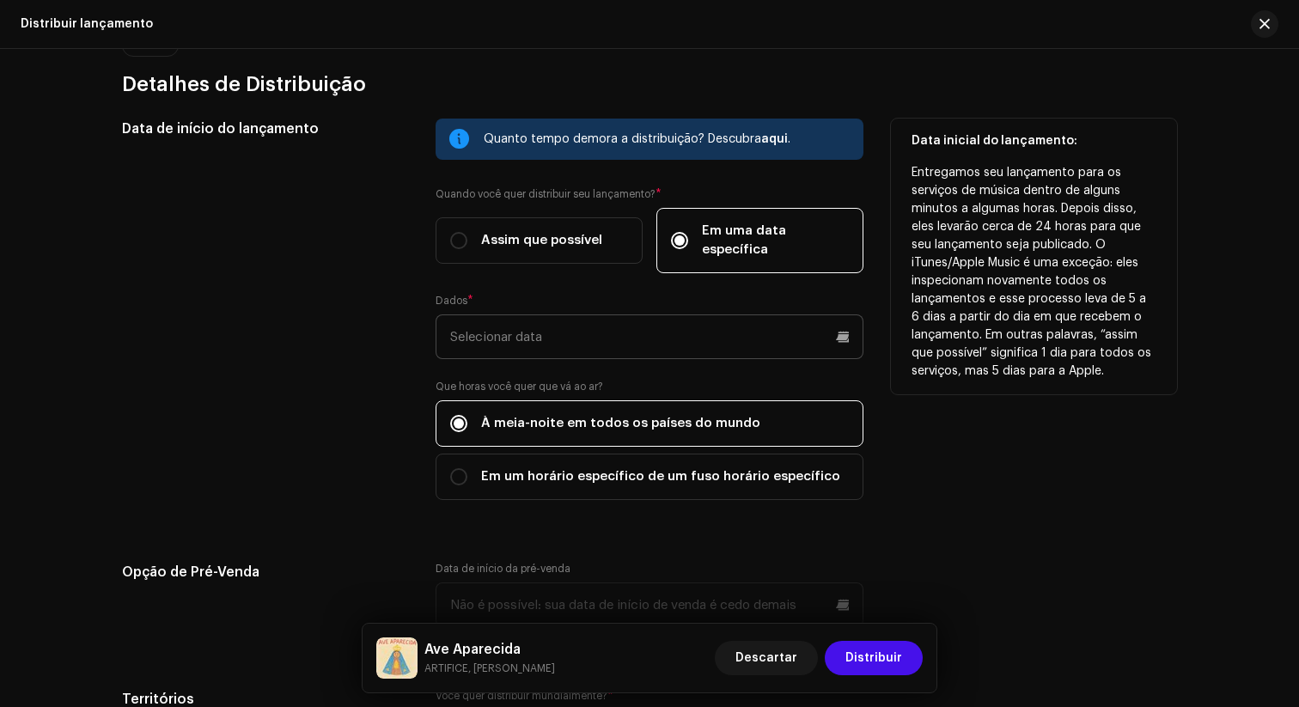
scroll to position [2802, 0]
click at [679, 313] on input "text" at bounding box center [650, 335] width 428 height 45
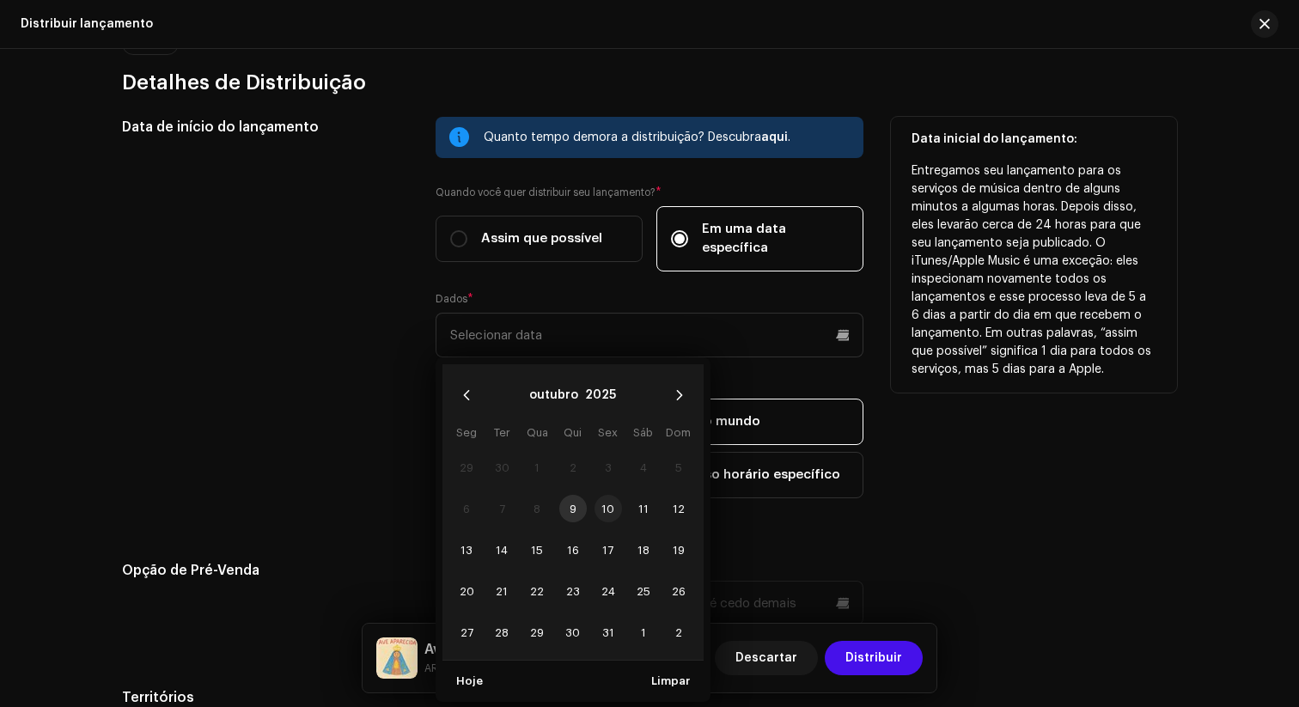
click at [605, 496] on span "10" at bounding box center [608, 508] width 27 height 27
type input "[DATE]"
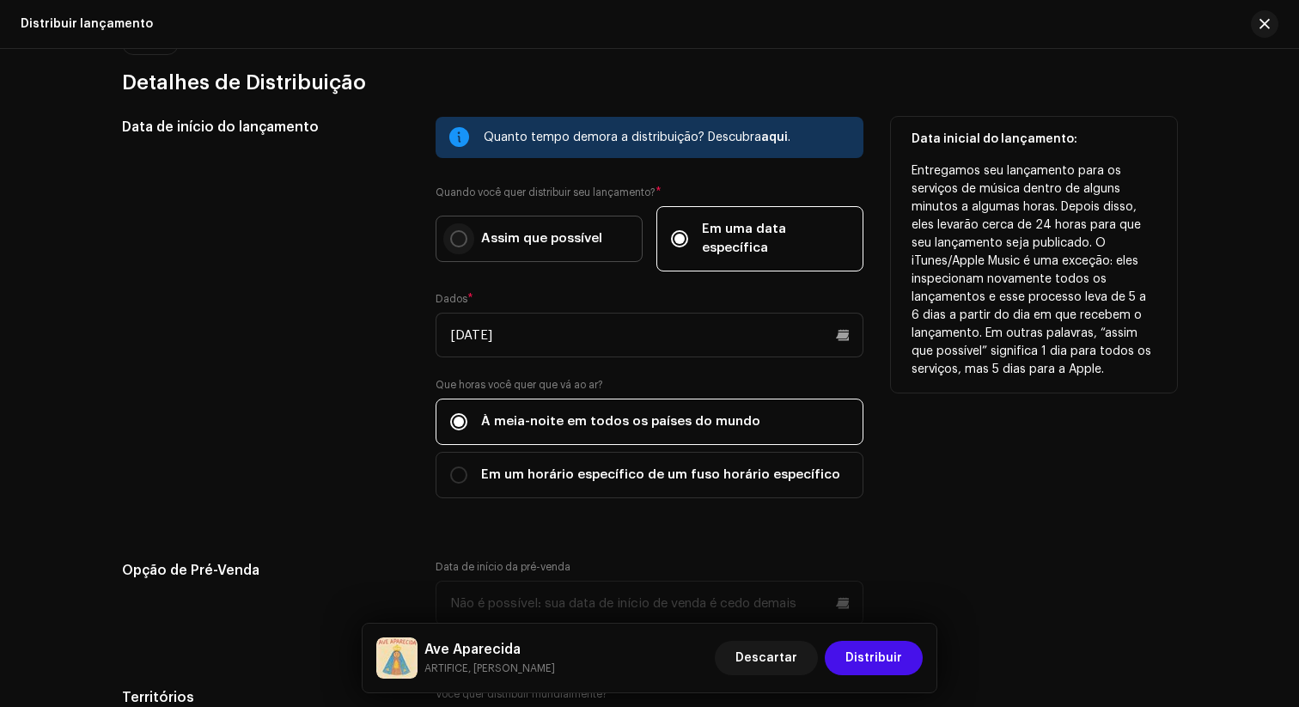
click at [460, 230] on input "Assim que possível" at bounding box center [458, 238] width 17 height 17
radio input "true"
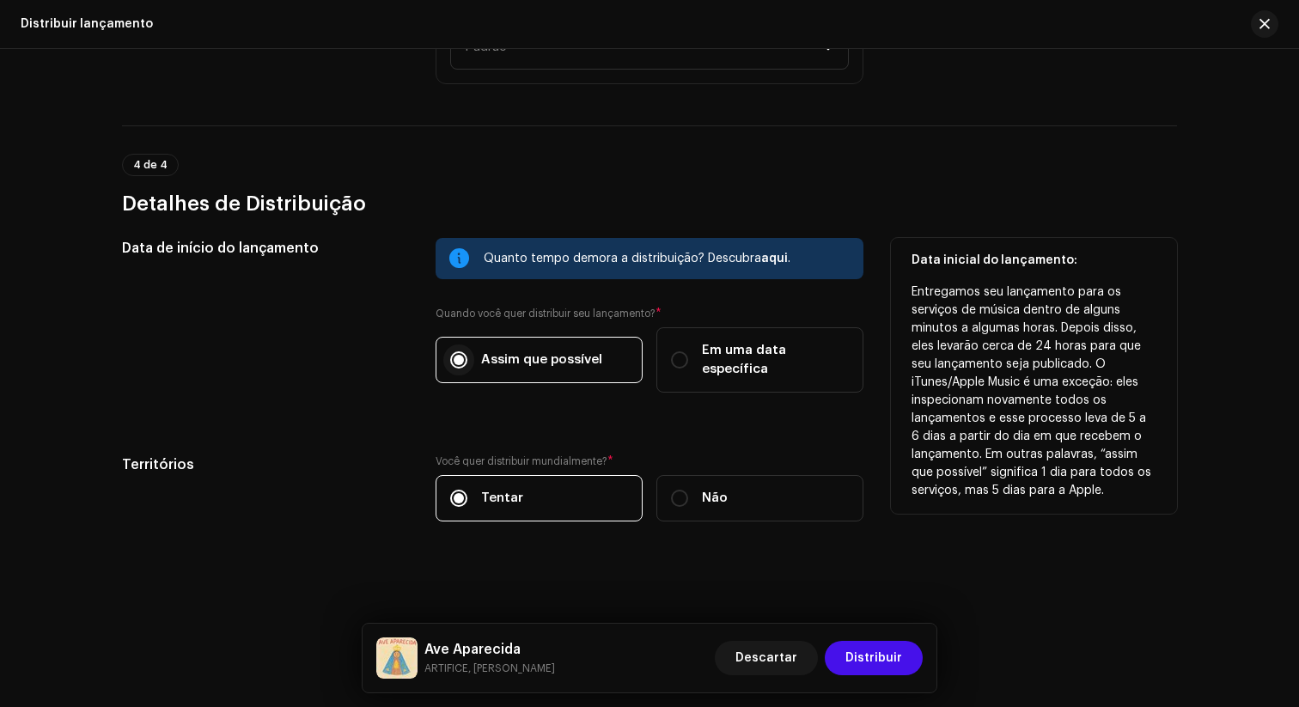
scroll to position [2663, 0]
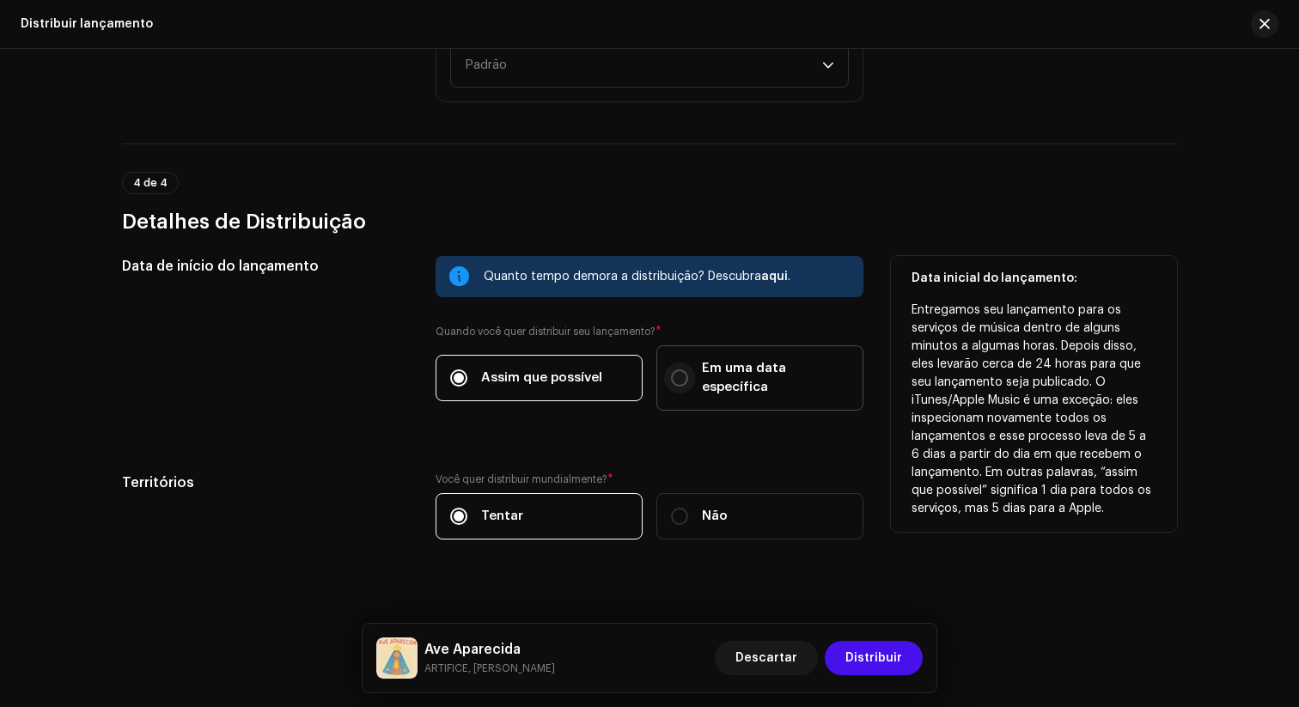
click at [678, 371] on input "Em uma data específica" at bounding box center [679, 377] width 17 height 17
radio input "true"
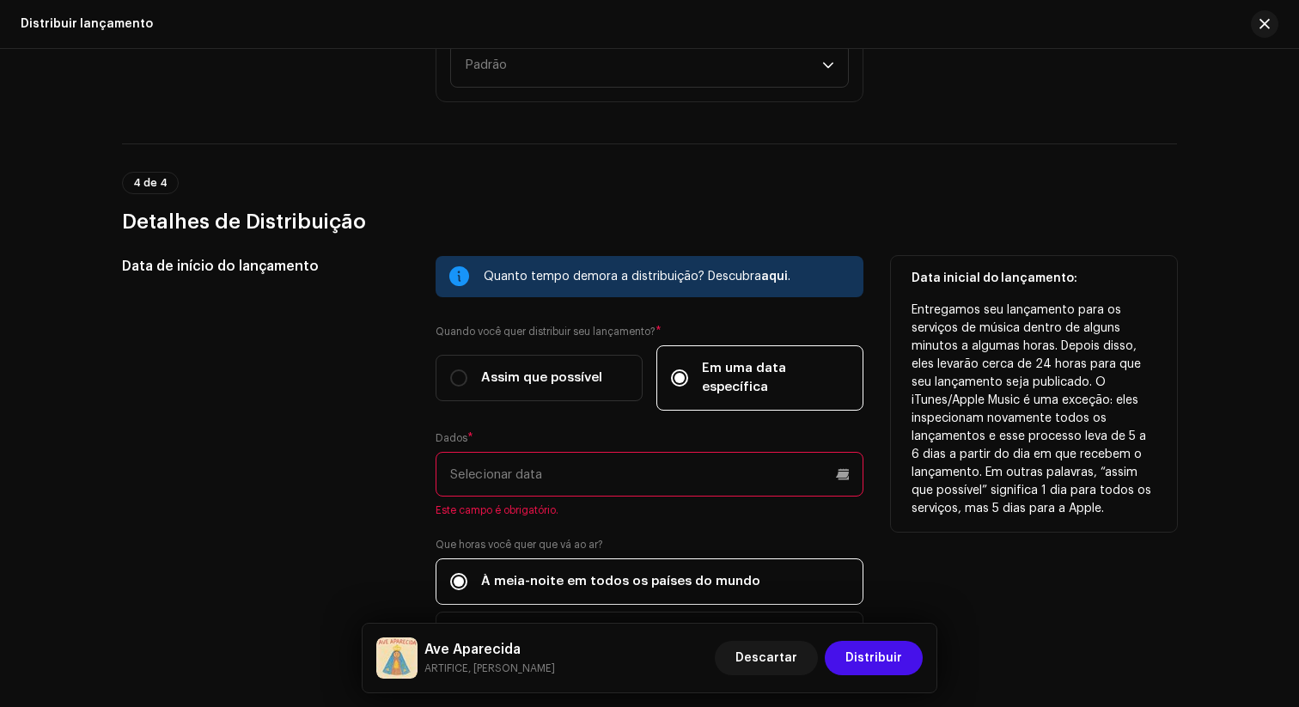
click at [542, 464] on input "text" at bounding box center [650, 474] width 428 height 45
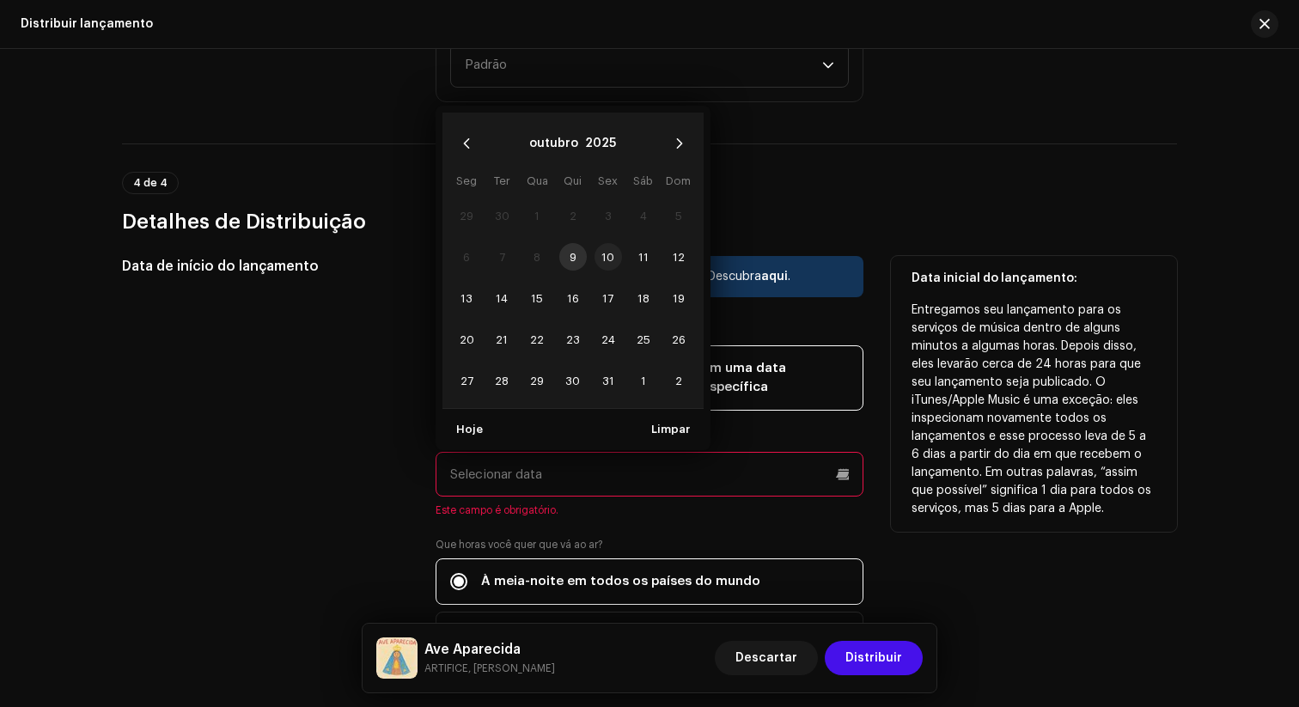
click at [604, 243] on span "10" at bounding box center [608, 256] width 27 height 27
type input "[DATE]"
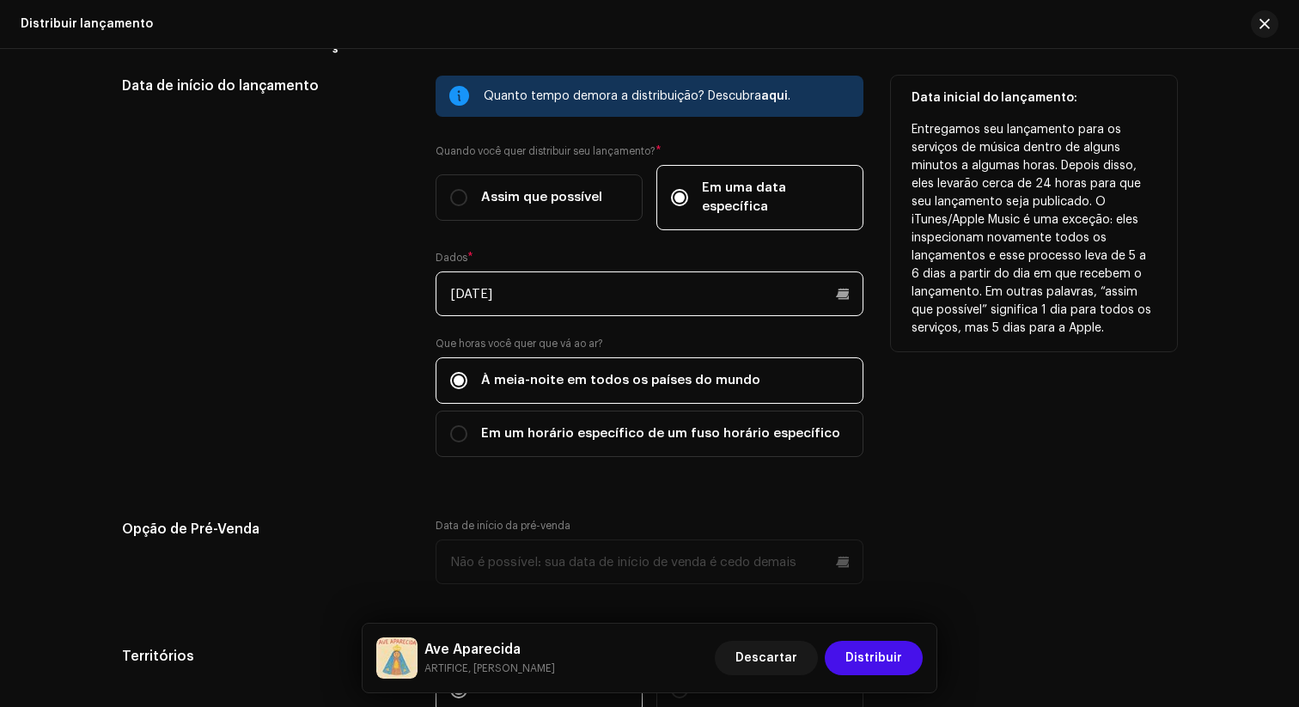
scroll to position [2847, 0]
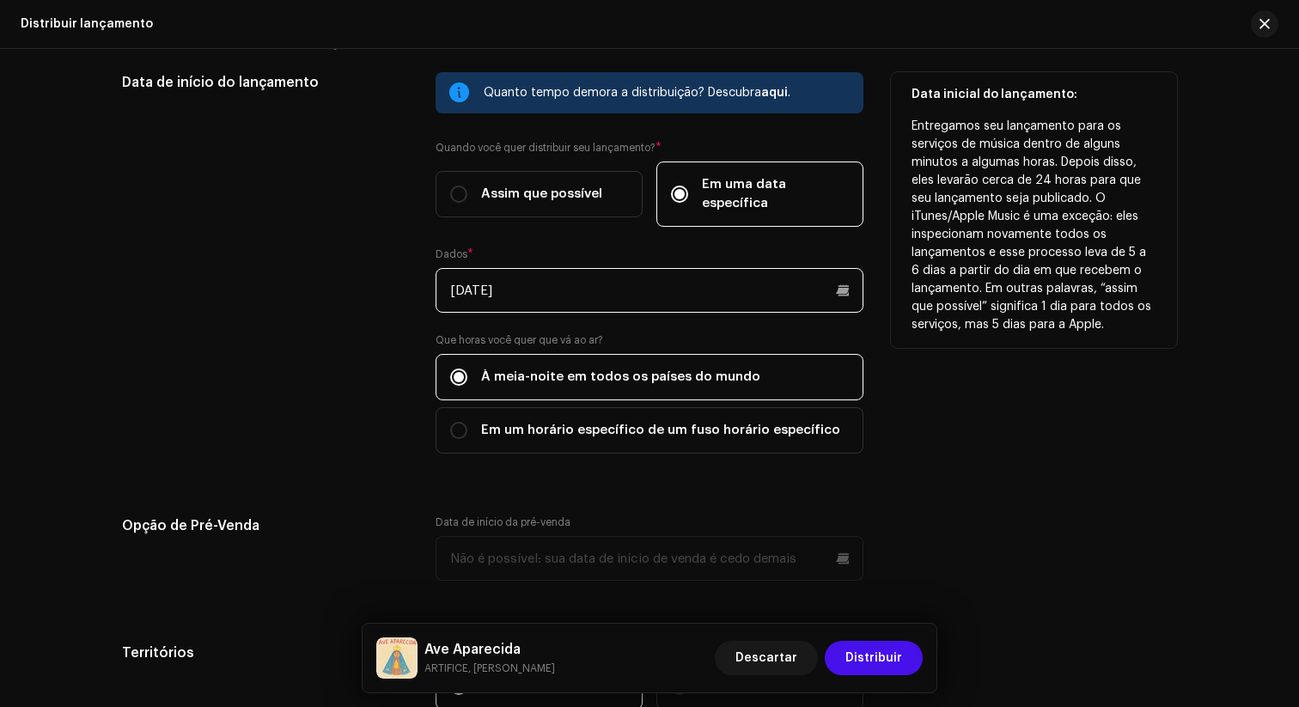
click at [843, 268] on input "[DATE]" at bounding box center [650, 290] width 428 height 45
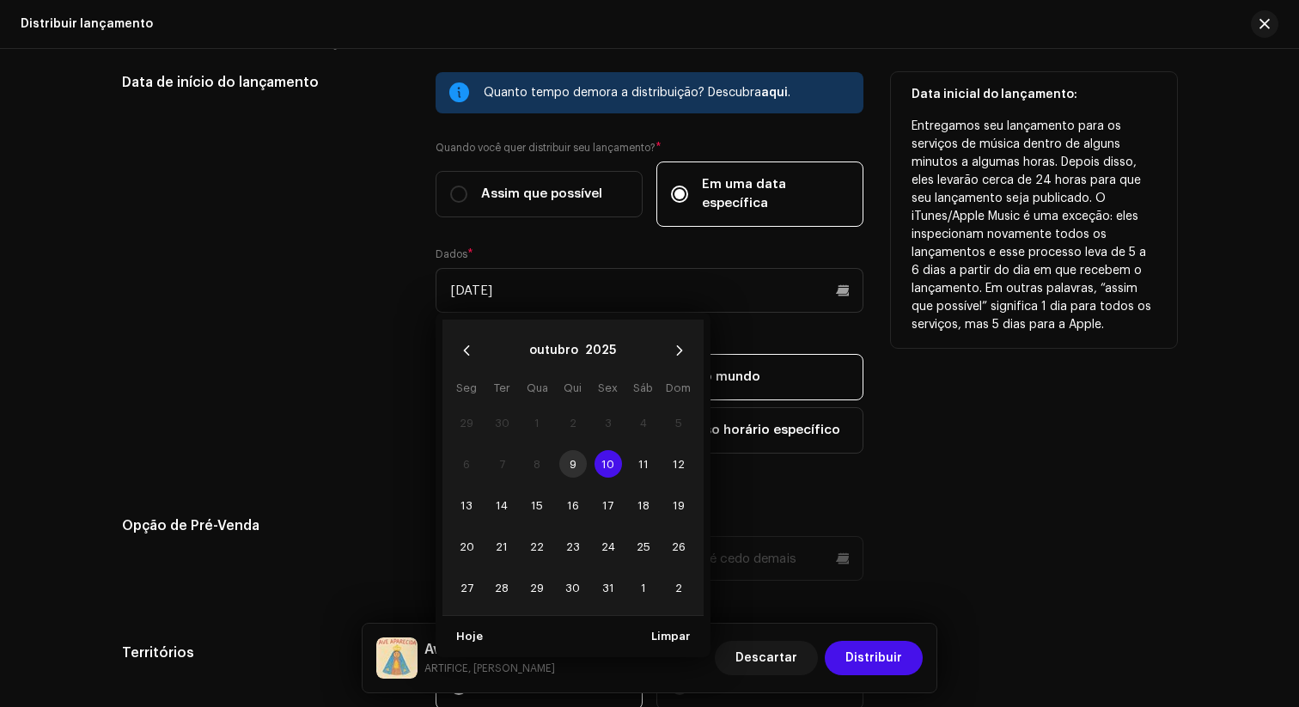
click at [570, 443] on td "9" at bounding box center [572, 463] width 35 height 41
click at [572, 450] on td "9" at bounding box center [572, 463] width 35 height 41
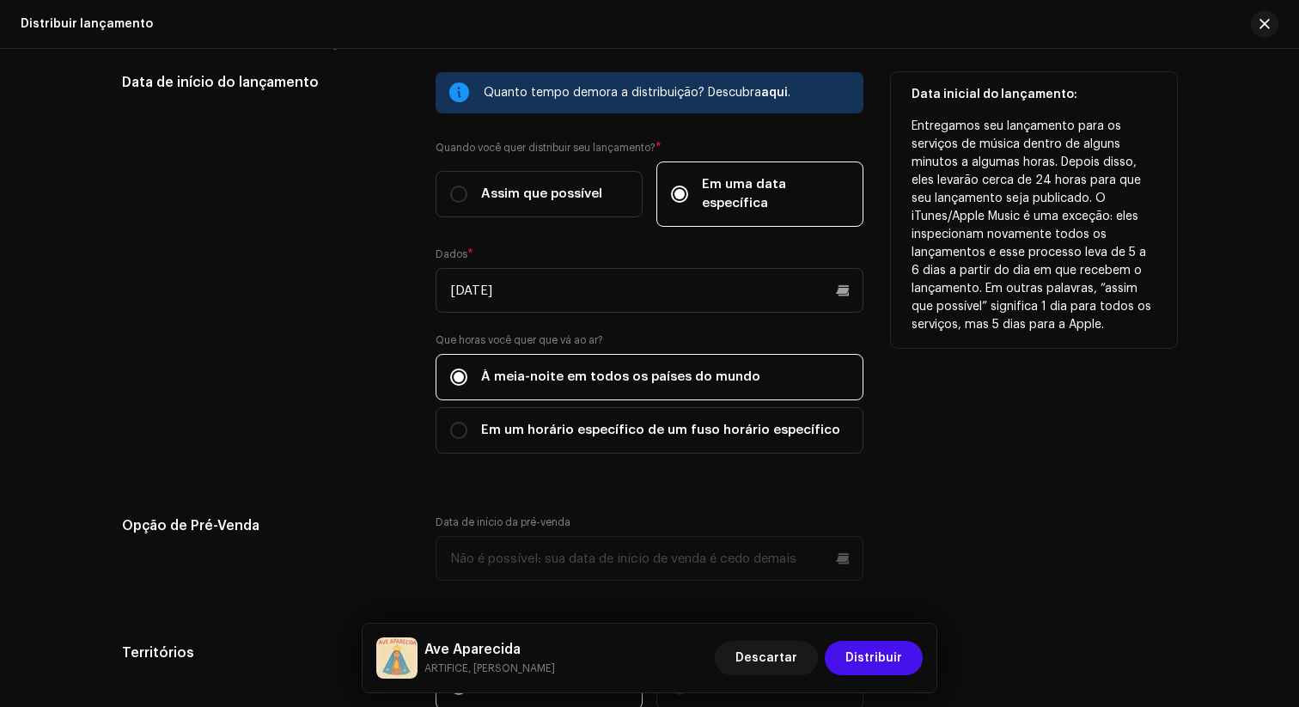
click at [347, 327] on div "Data de início do lançamento" at bounding box center [265, 273] width 286 height 402
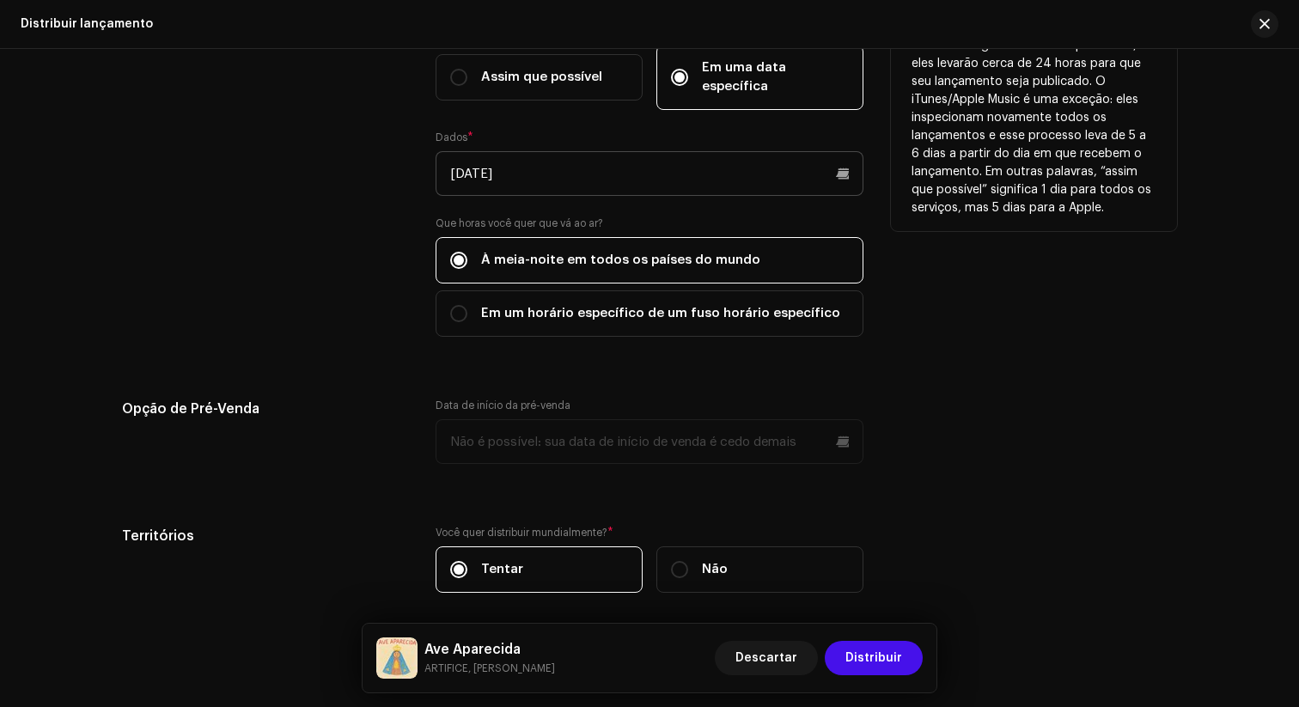
scroll to position [2956, 0]
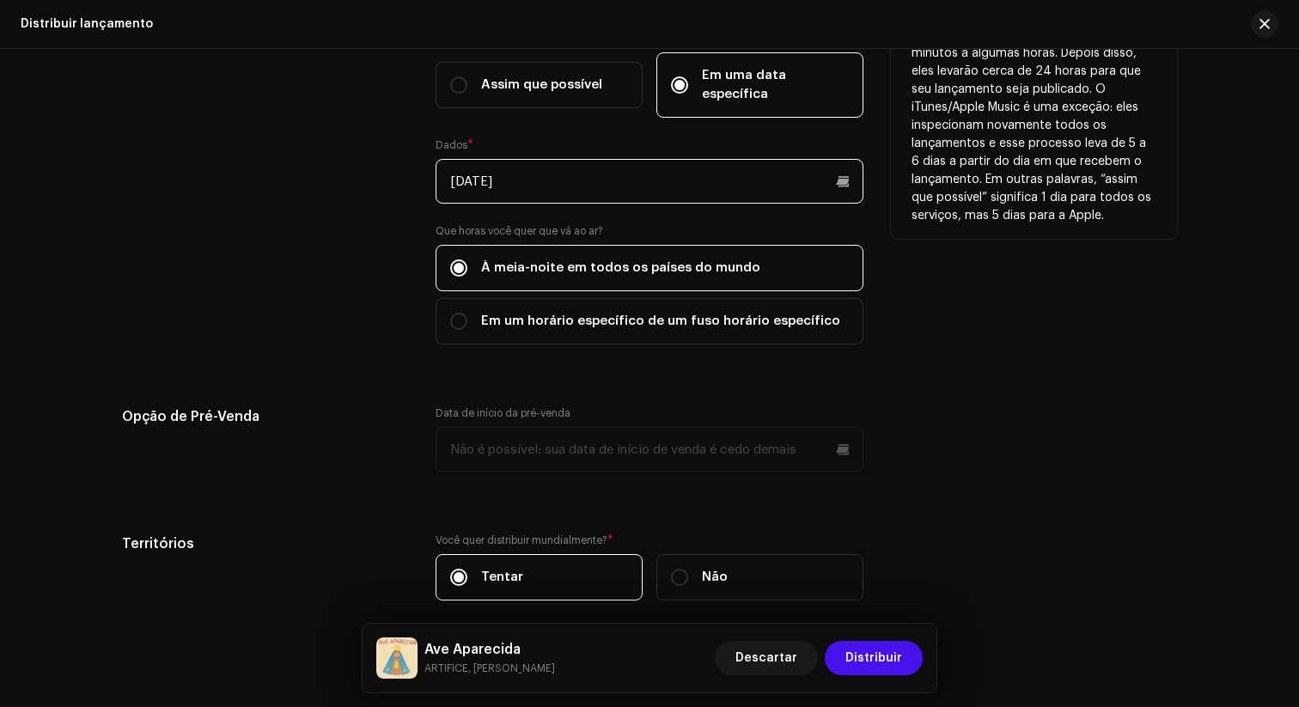
click at [590, 162] on input "[DATE]" at bounding box center [650, 181] width 428 height 45
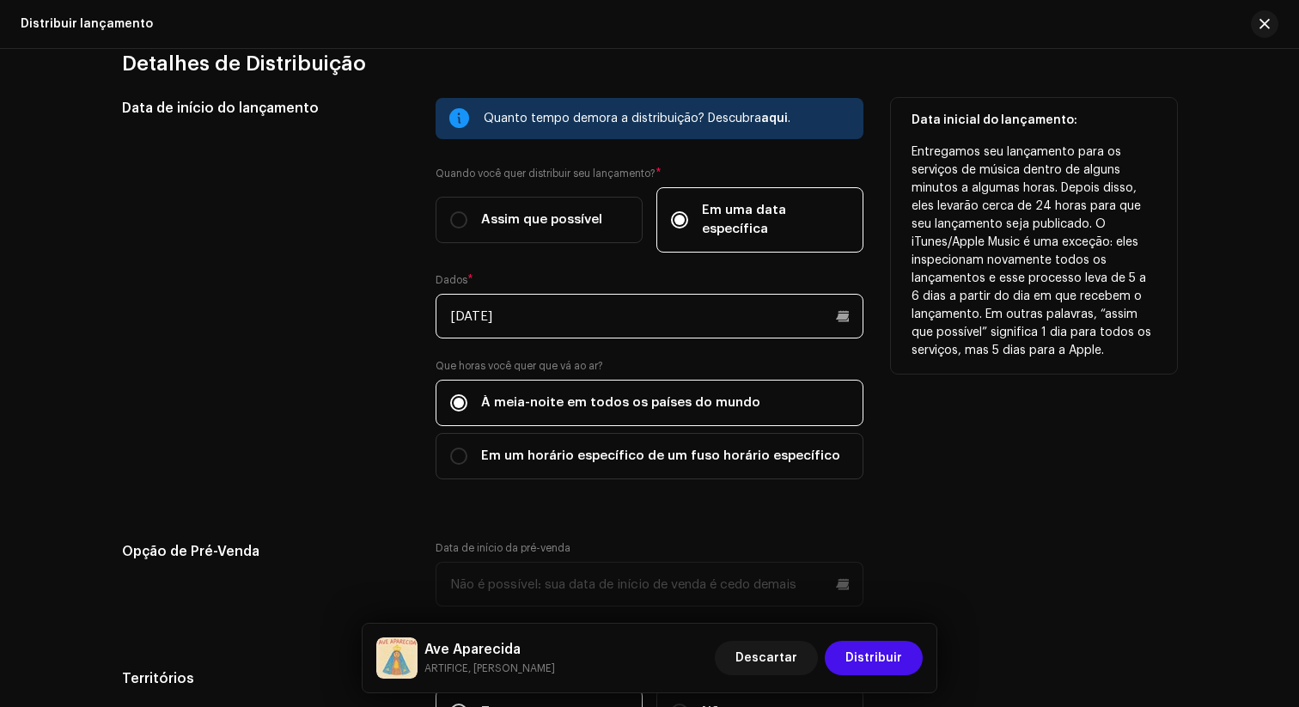
scroll to position [2822, 0]
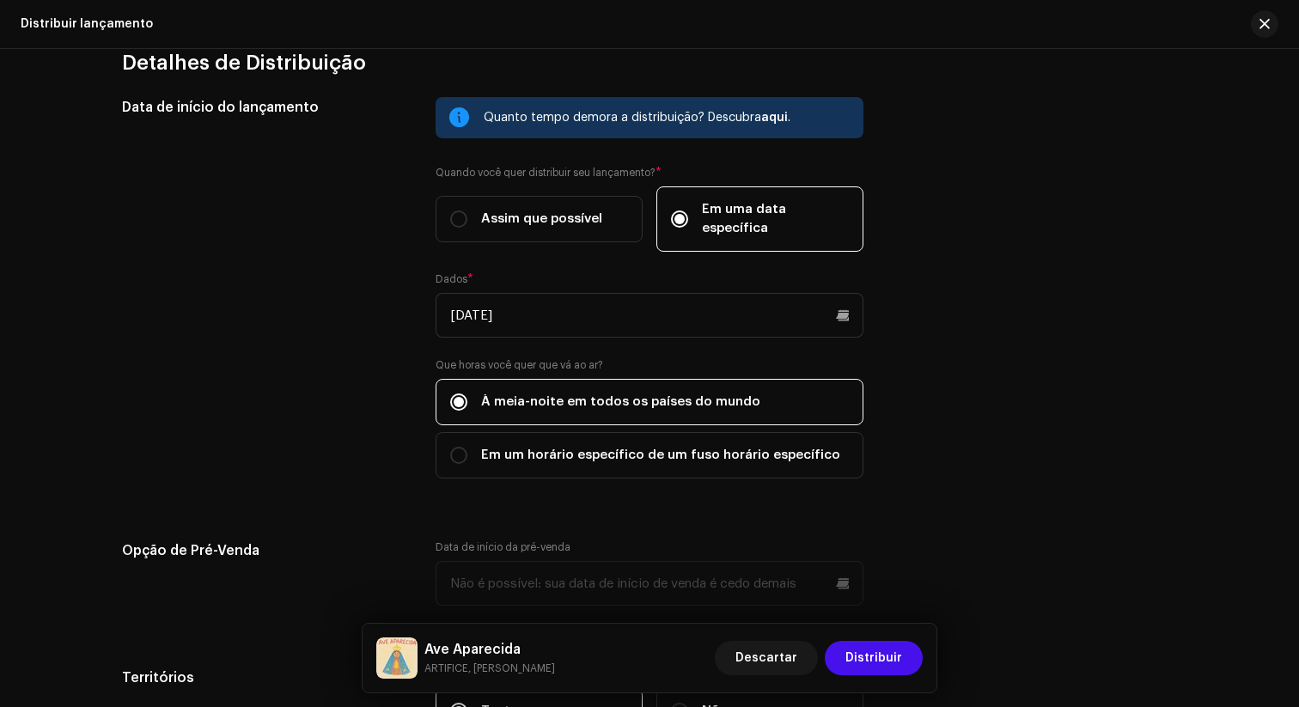
click at [782, 34] on div "Distribuir lançamento" at bounding box center [649, 24] width 1299 height 49
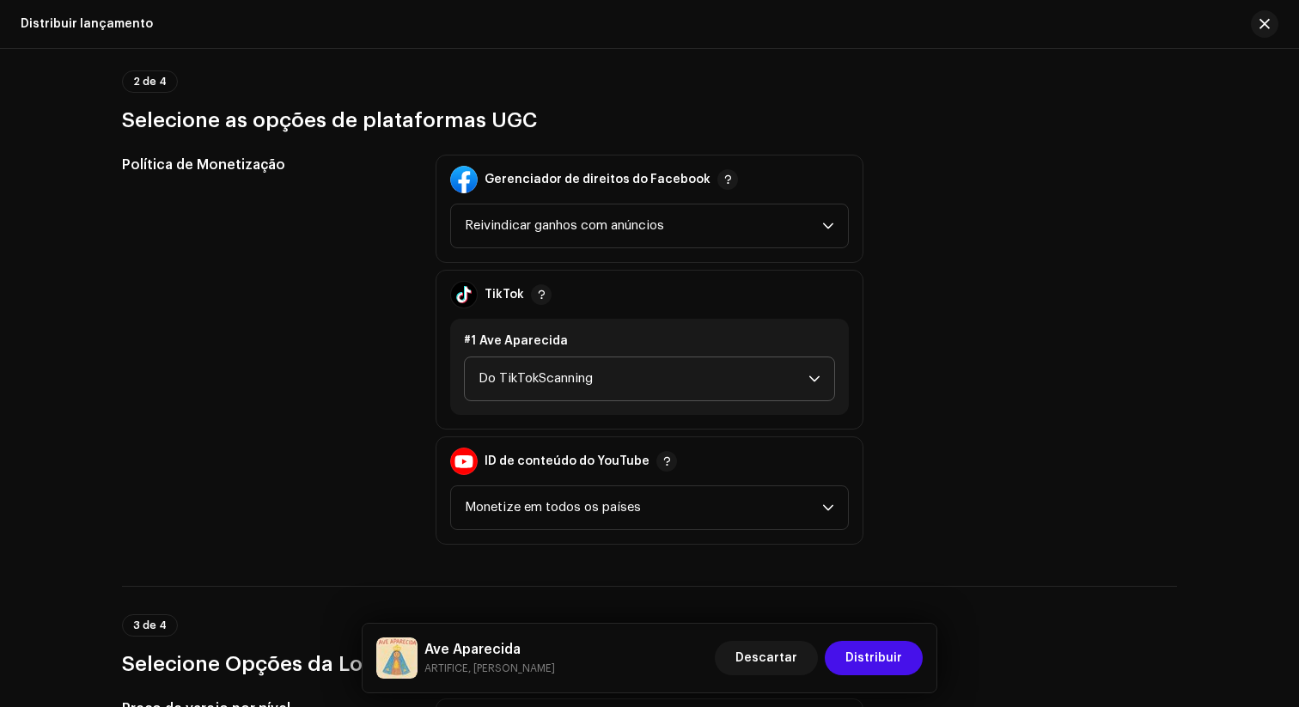
scroll to position [1937, 0]
click at [803, 376] on span "Do TikTokScanning" at bounding box center [644, 379] width 330 height 43
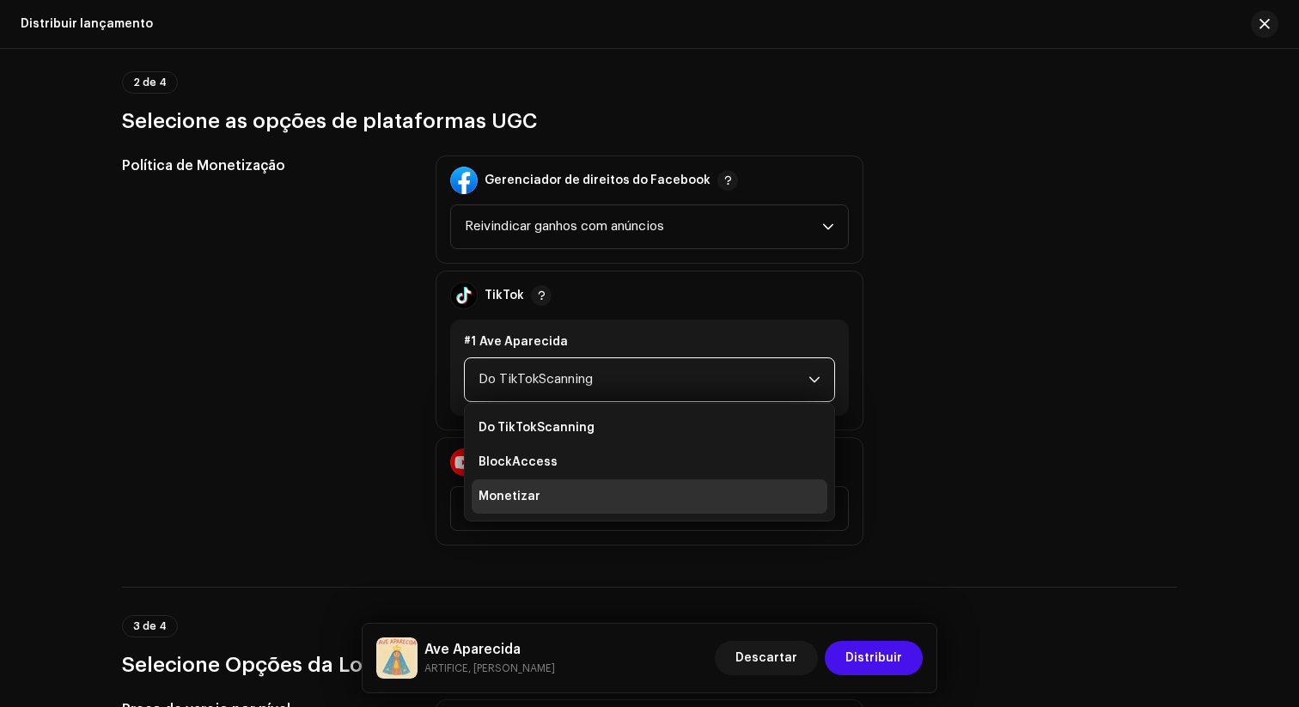
click at [573, 497] on li "Monetizar" at bounding box center [650, 496] width 356 height 34
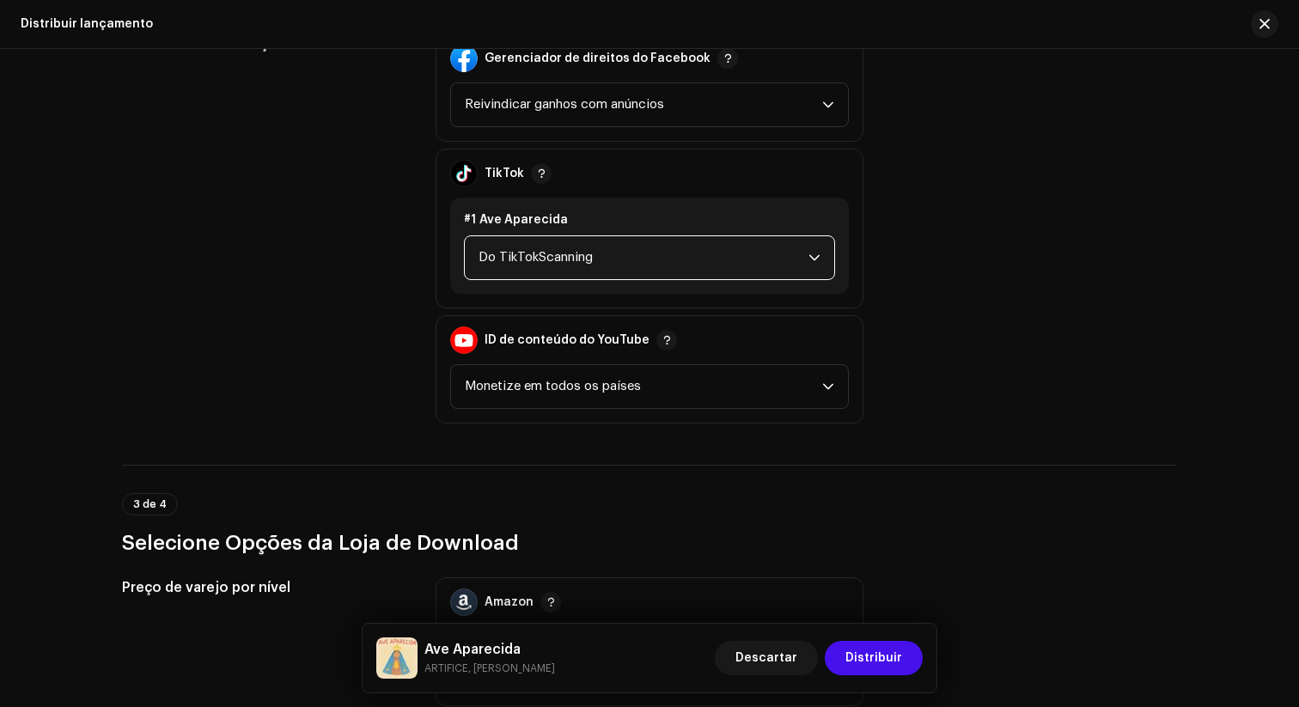
scroll to position [2062, 0]
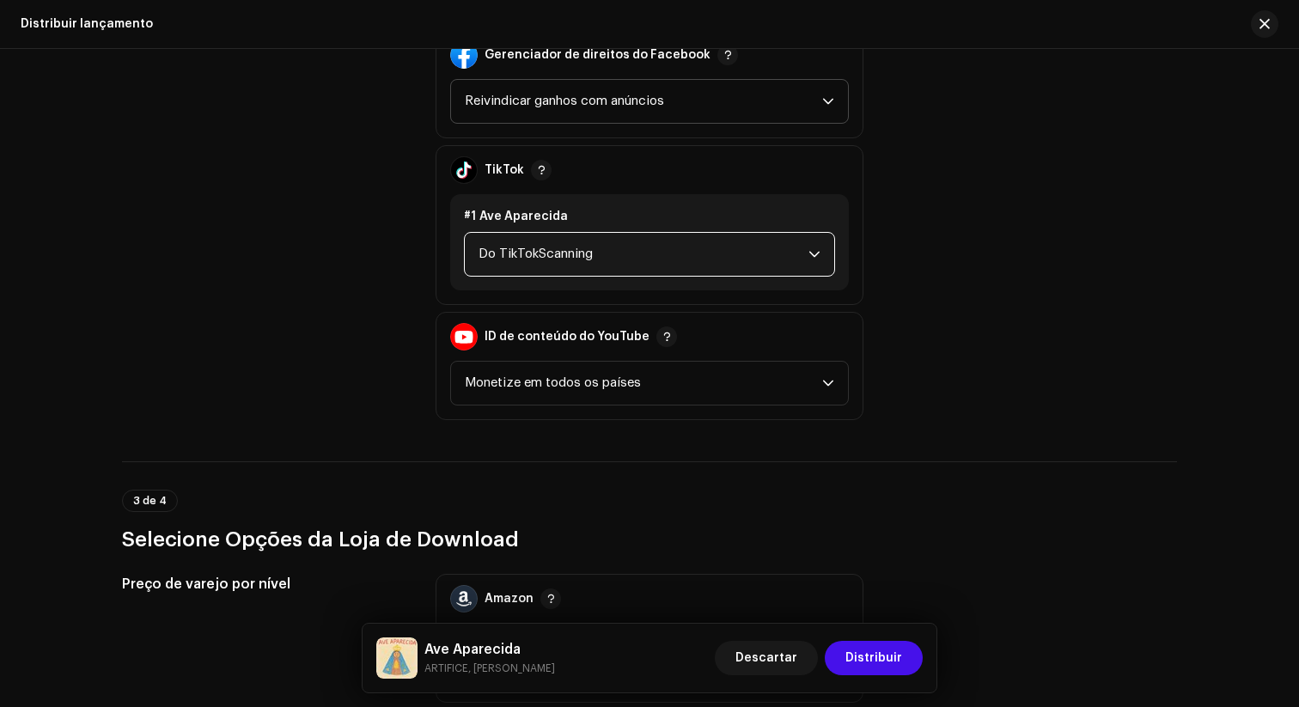
click at [810, 113] on span "Reivindicar ganhos com anúncios" at bounding box center [643, 101] width 357 height 43
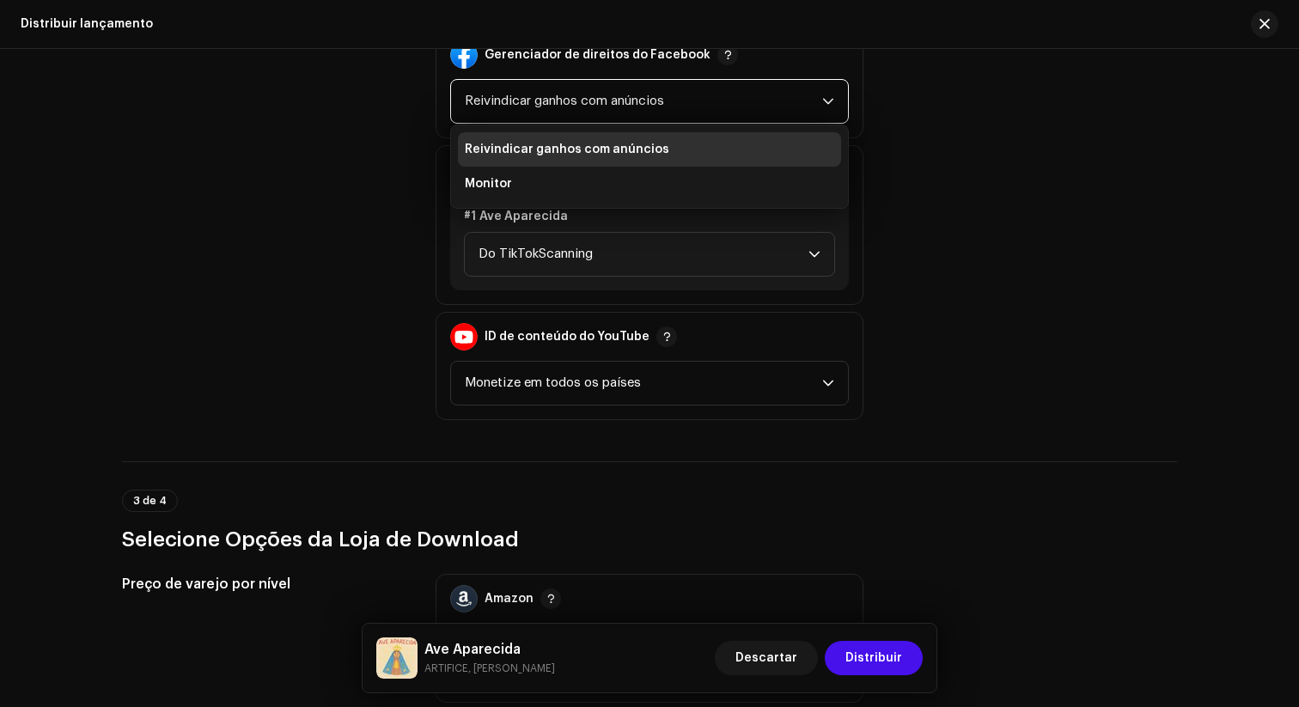
click at [913, 193] on div "Política de Monetização Gerenciador de direitos do Facebook Reivindicar ganhos …" at bounding box center [649, 225] width 1055 height 390
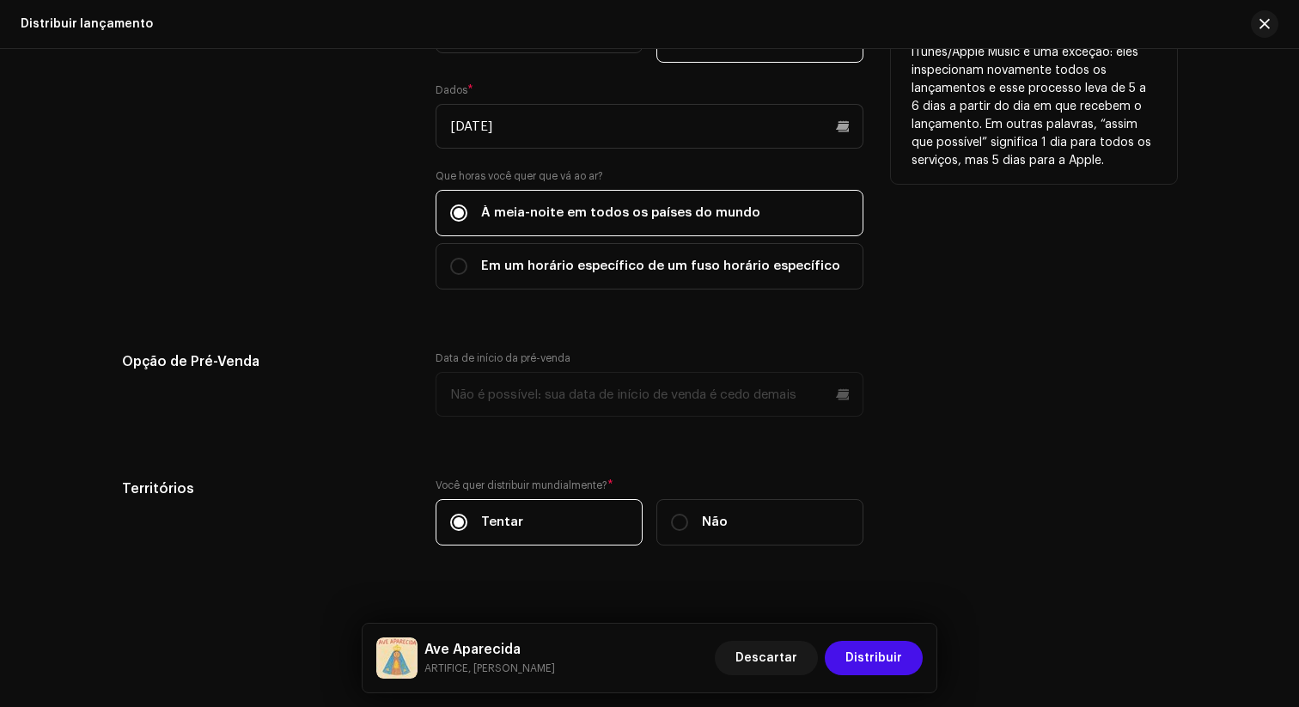
scroll to position [3018, 0]
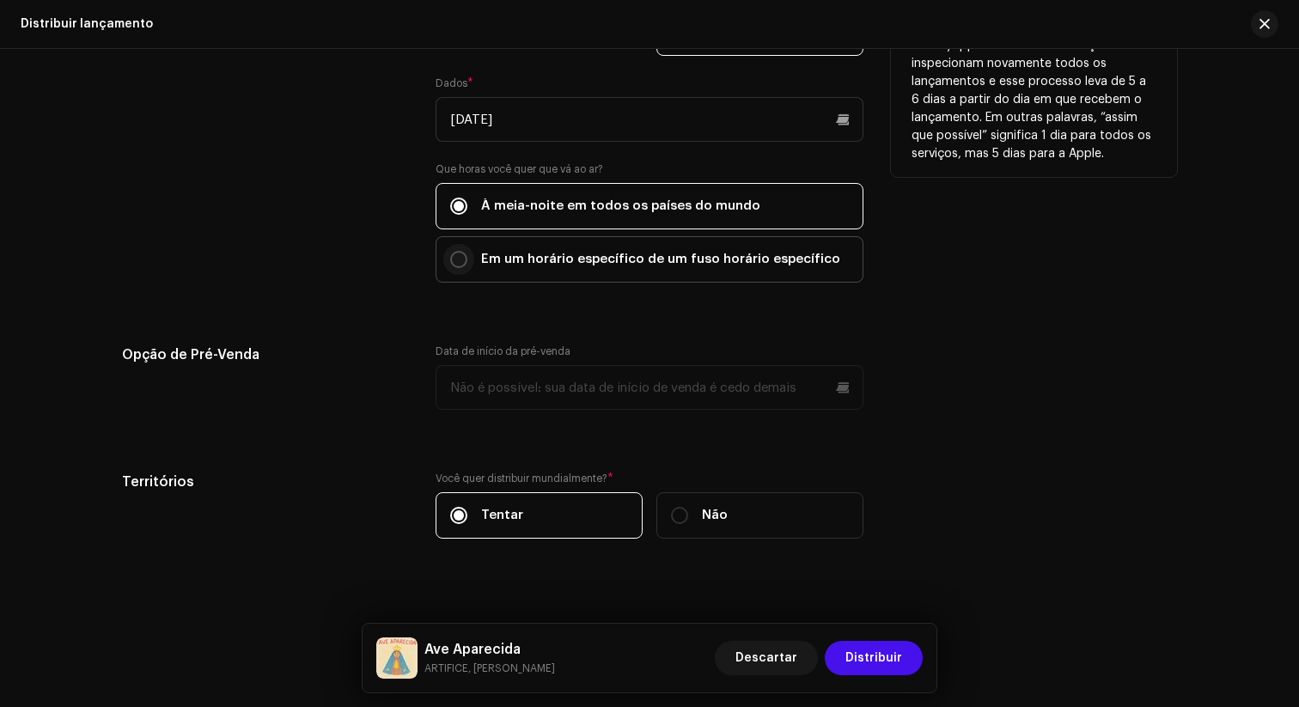
click at [460, 251] on input "Em um horário específico de um fuso horário específico" at bounding box center [458, 259] width 17 height 17
radio input "true"
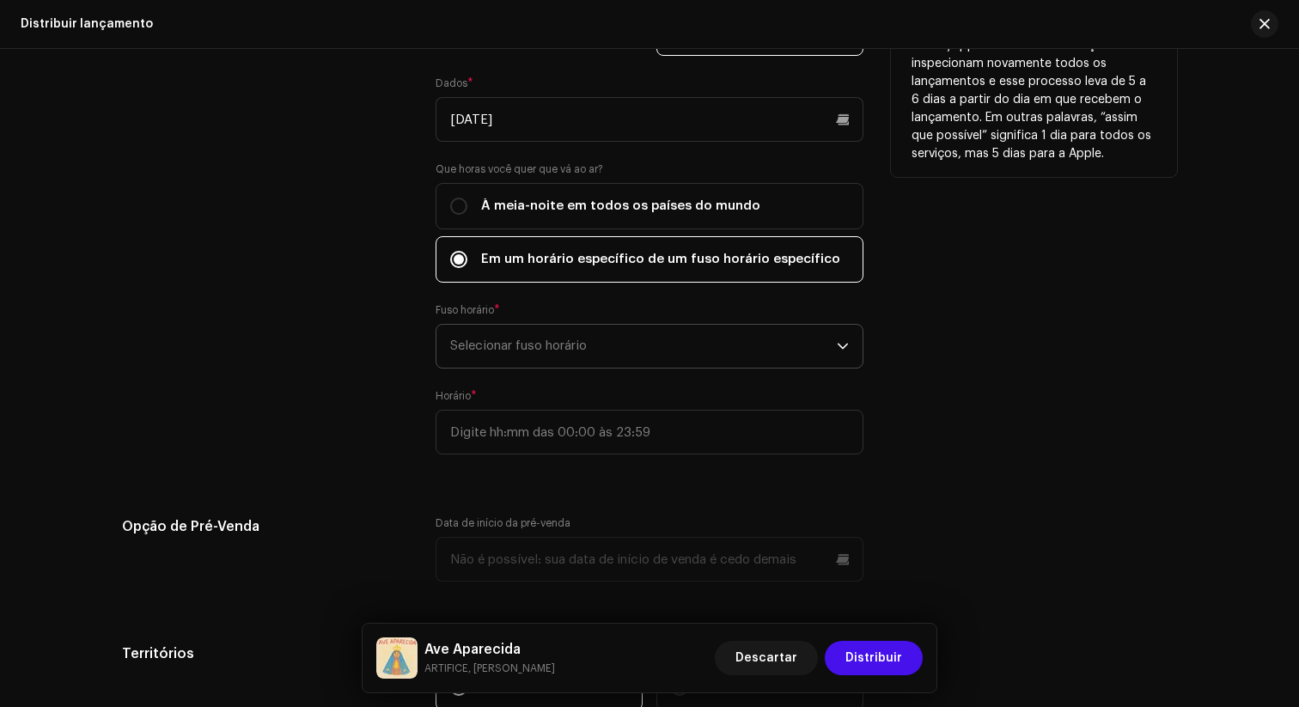
click at [622, 336] on span "Selecionar fuso horário" at bounding box center [643, 346] width 387 height 43
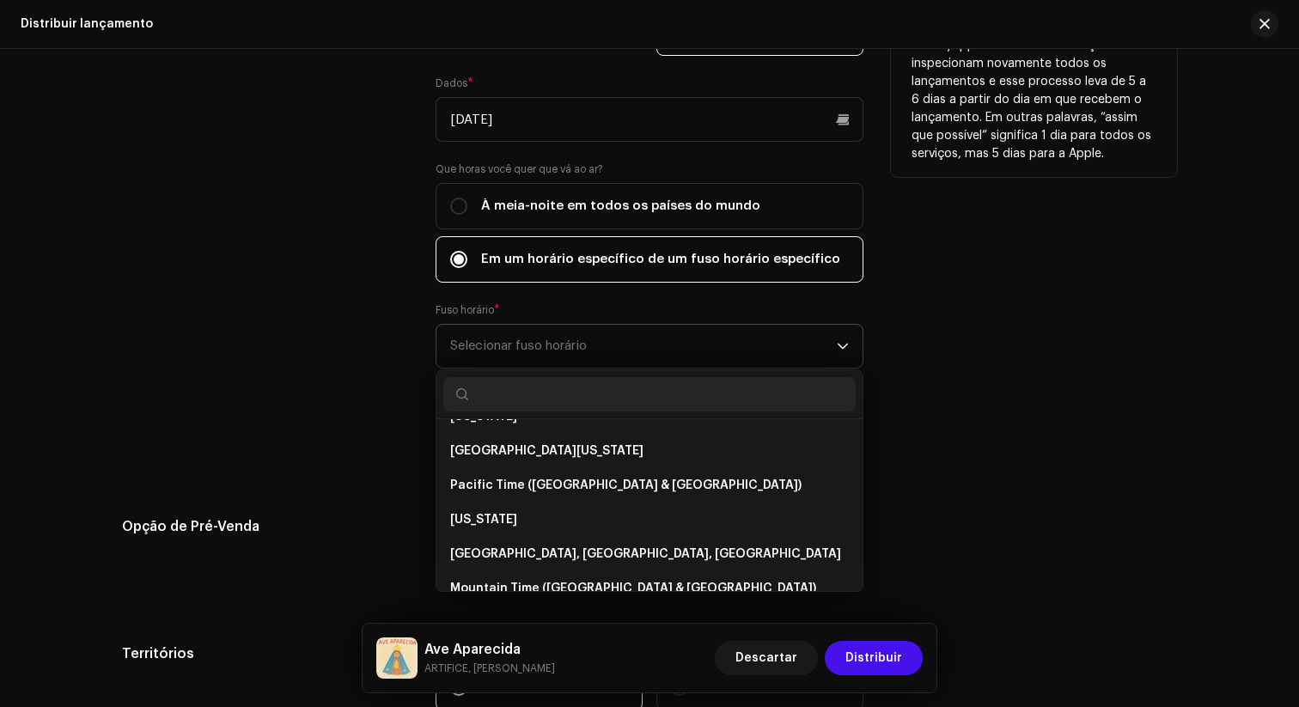
scroll to position [0, 0]
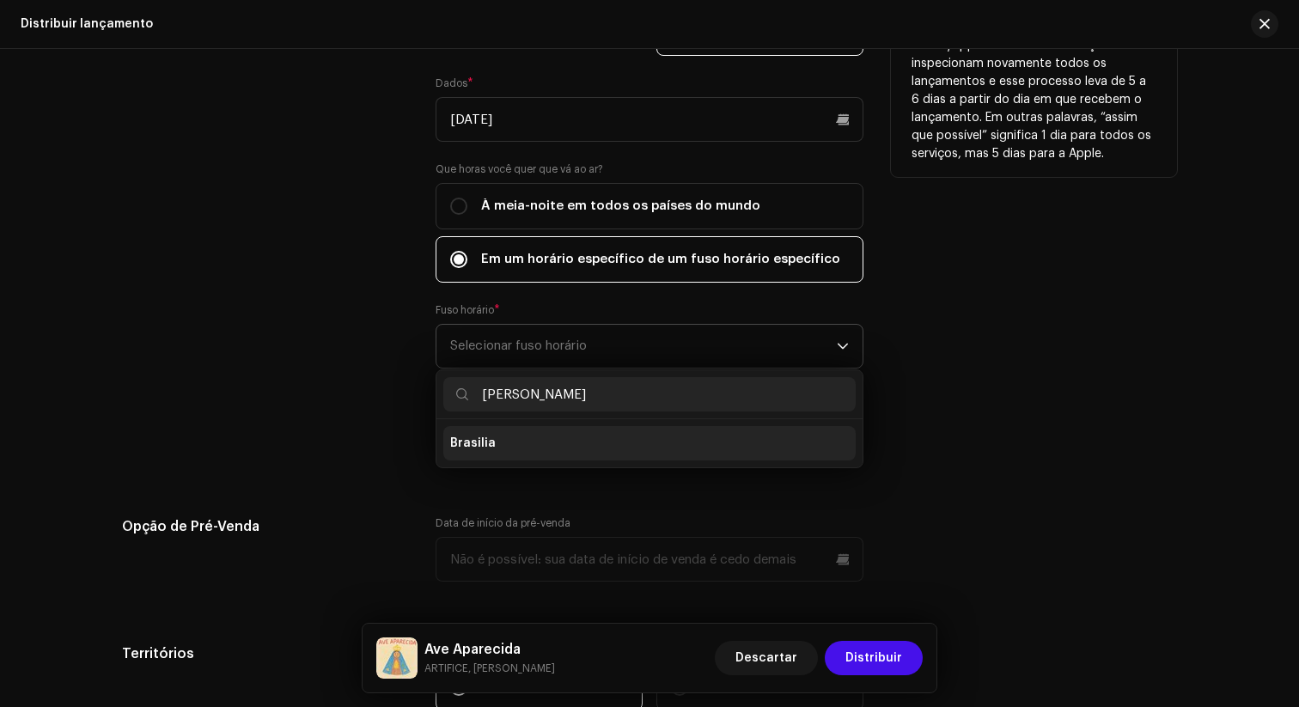
type input "[PERSON_NAME]"
click at [487, 435] on span "Brasilia" at bounding box center [473, 443] width 46 height 17
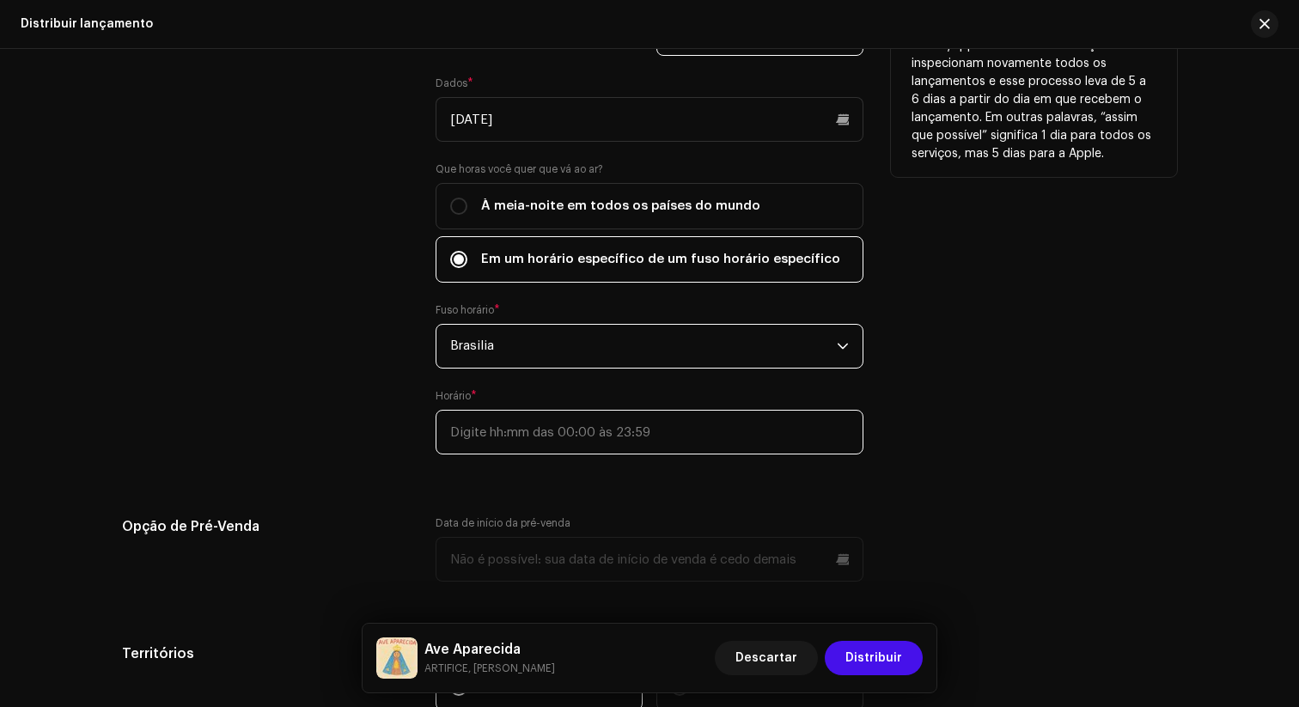
click at [533, 426] on input "text" at bounding box center [650, 432] width 428 height 45
type input "00:01"
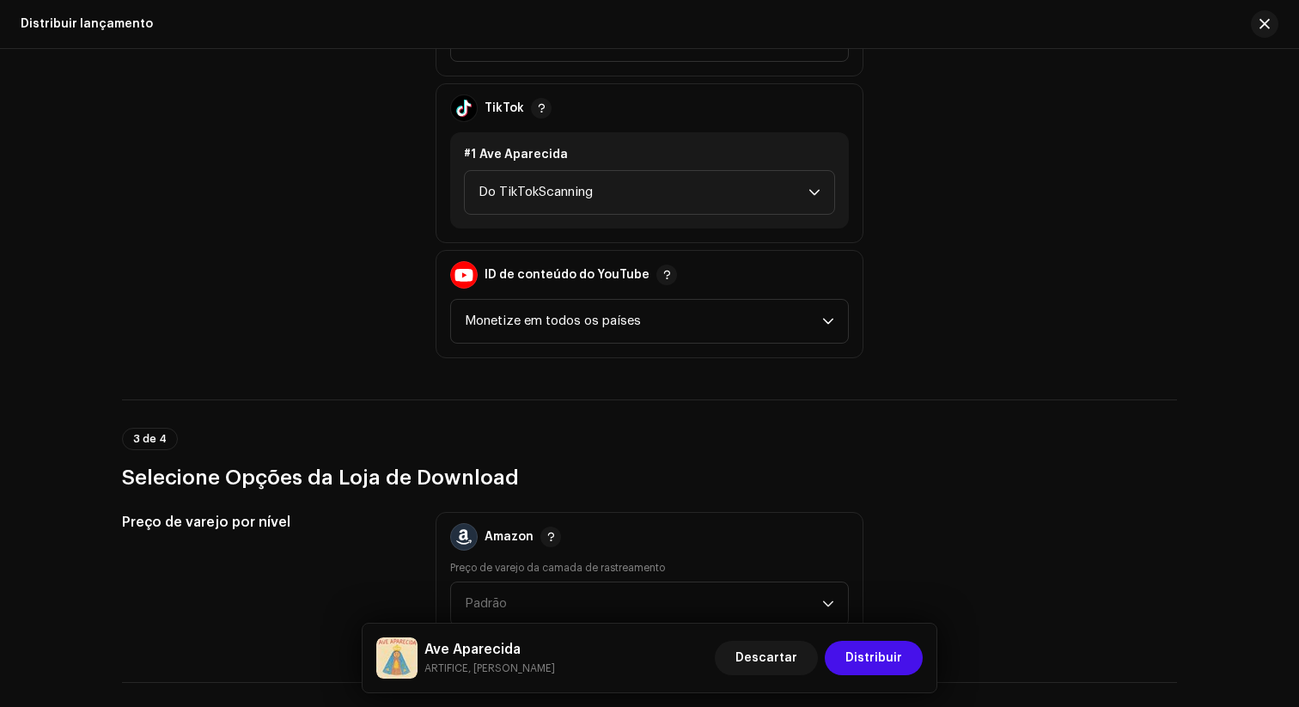
scroll to position [2121, 0]
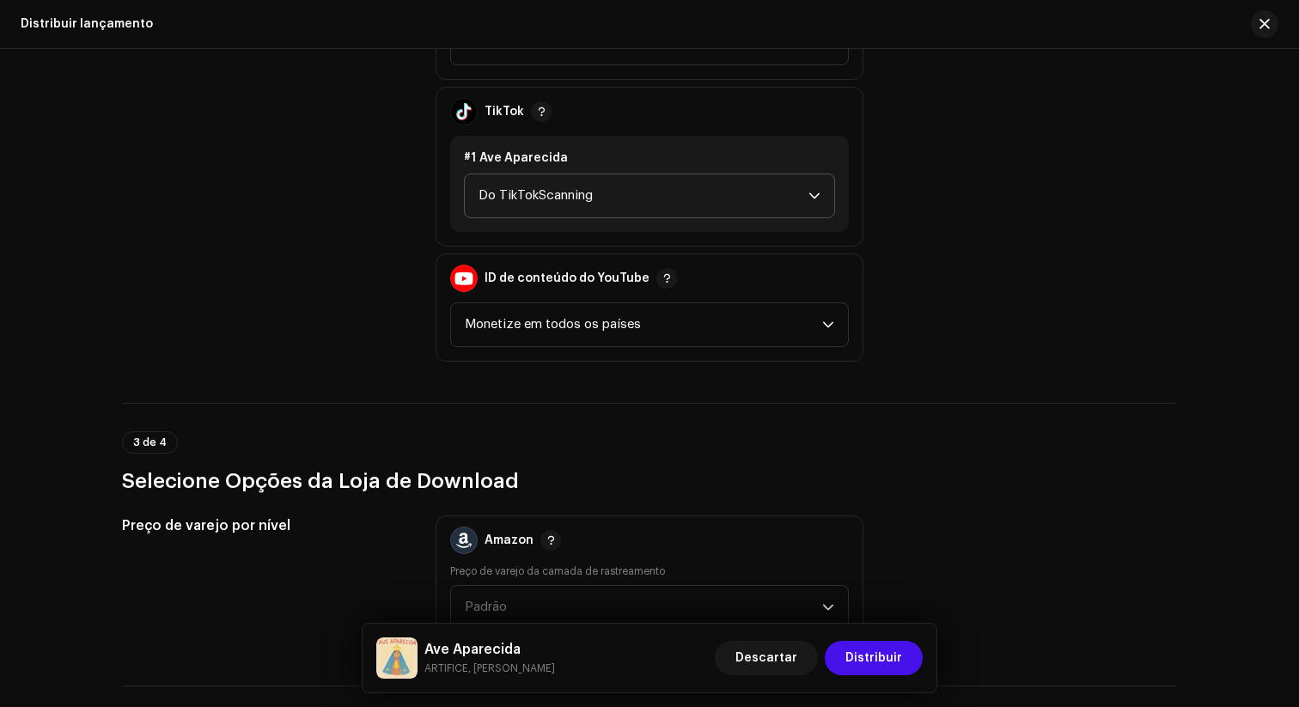
click at [811, 210] on div "gatilho suspenso" at bounding box center [815, 195] width 12 height 43
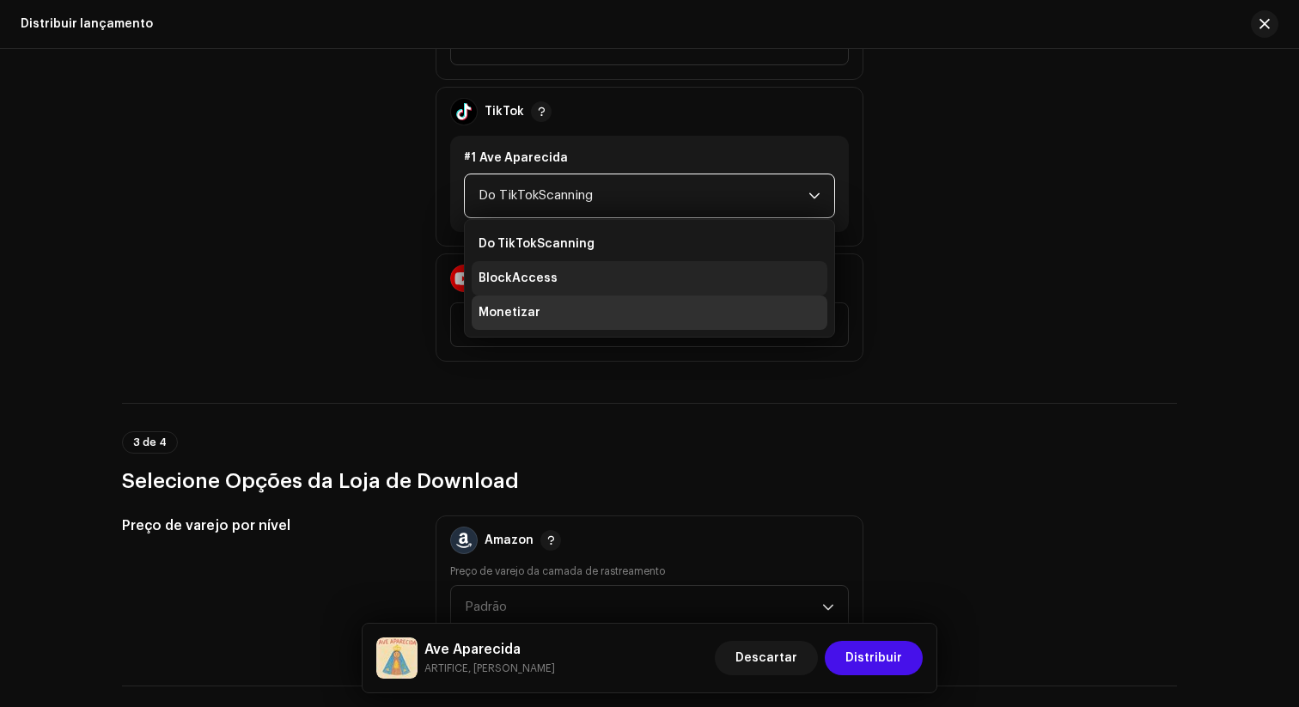
click at [667, 282] on li "BlockAccess" at bounding box center [650, 278] width 356 height 34
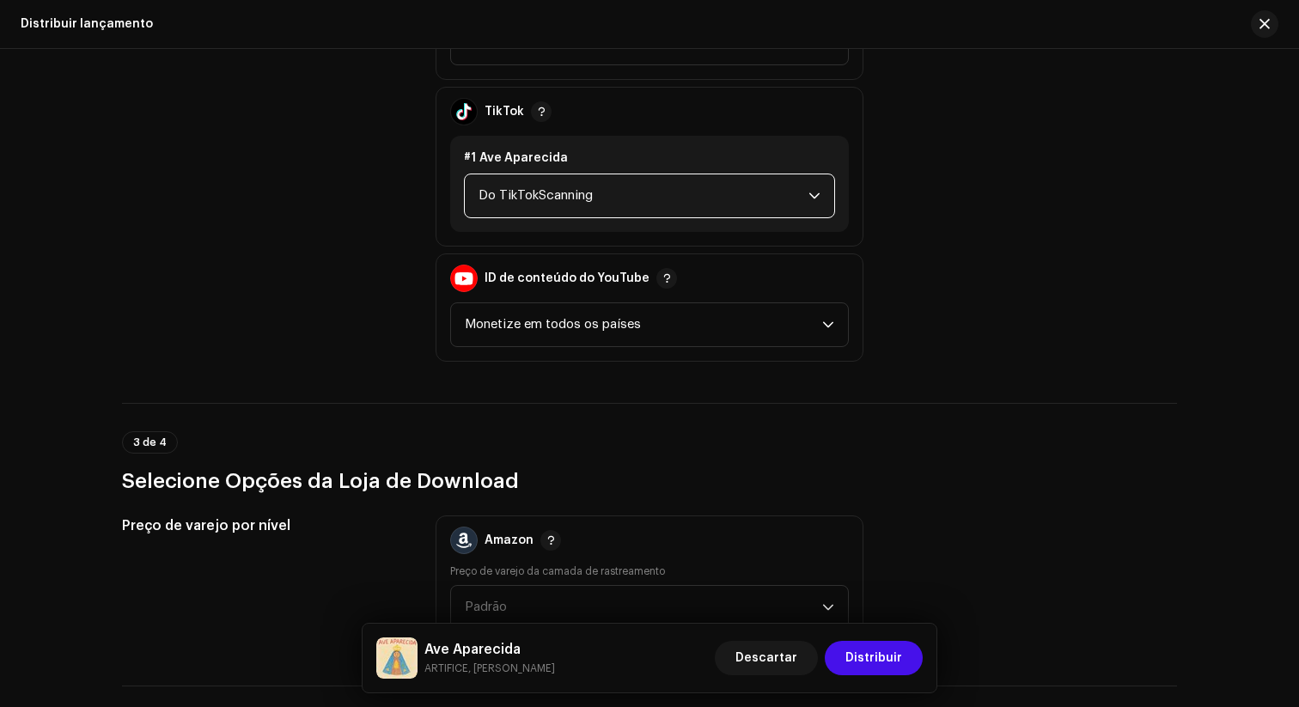
click at [818, 179] on p-select "Do TikTokScanning" at bounding box center [649, 196] width 371 height 45
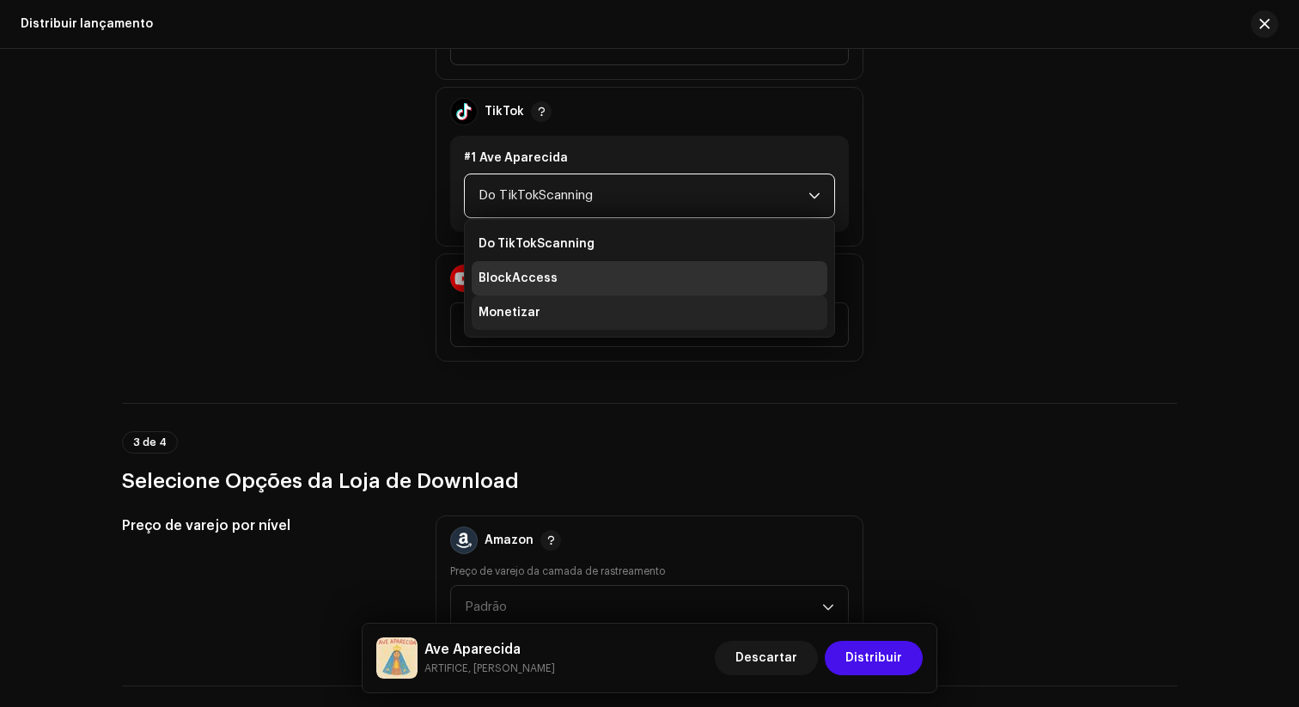
click at [631, 310] on li "Monetizar" at bounding box center [650, 313] width 356 height 34
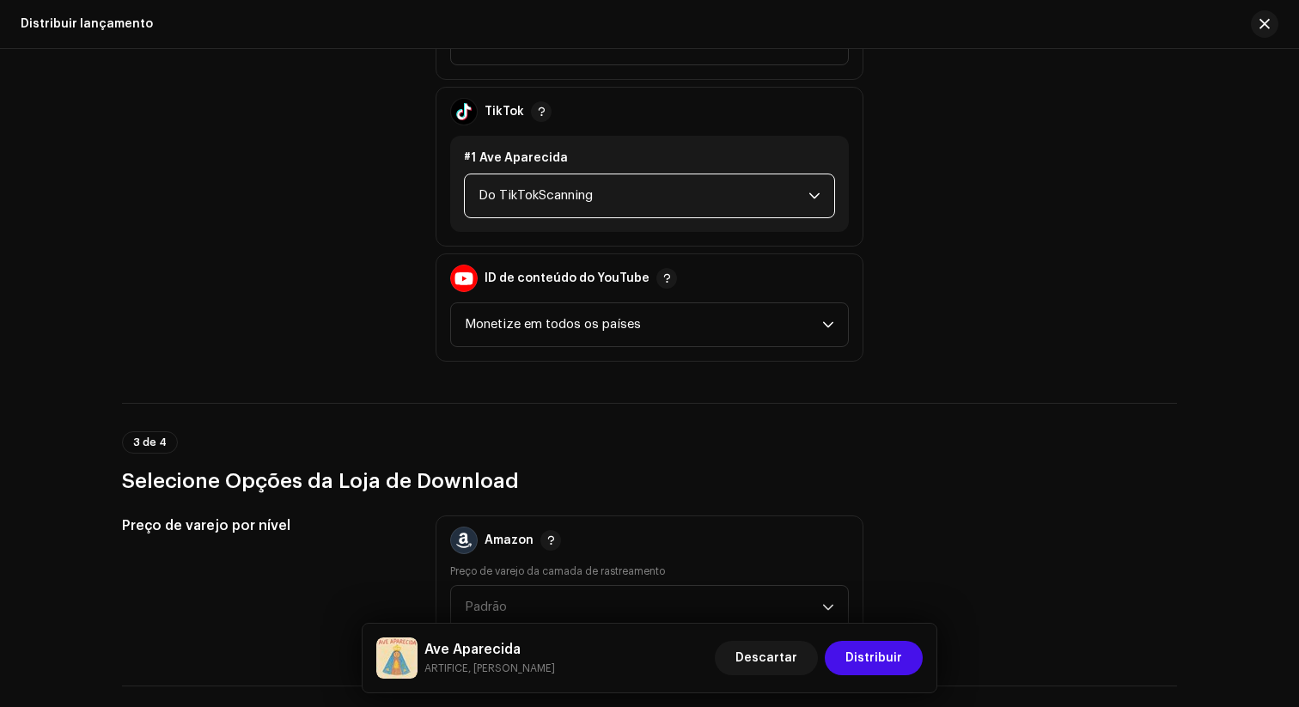
click at [724, 200] on span "Do TikTokScanning" at bounding box center [644, 195] width 330 height 43
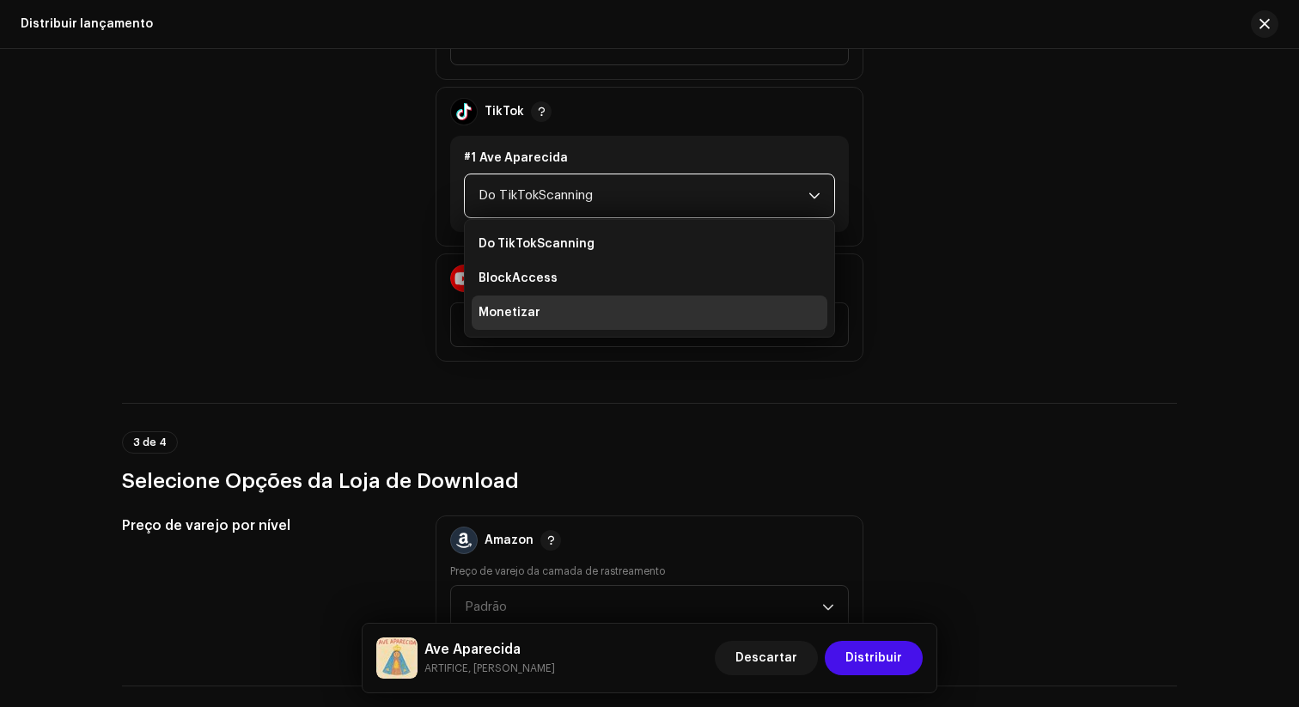
click at [565, 310] on li "Monetizar" at bounding box center [650, 313] width 356 height 34
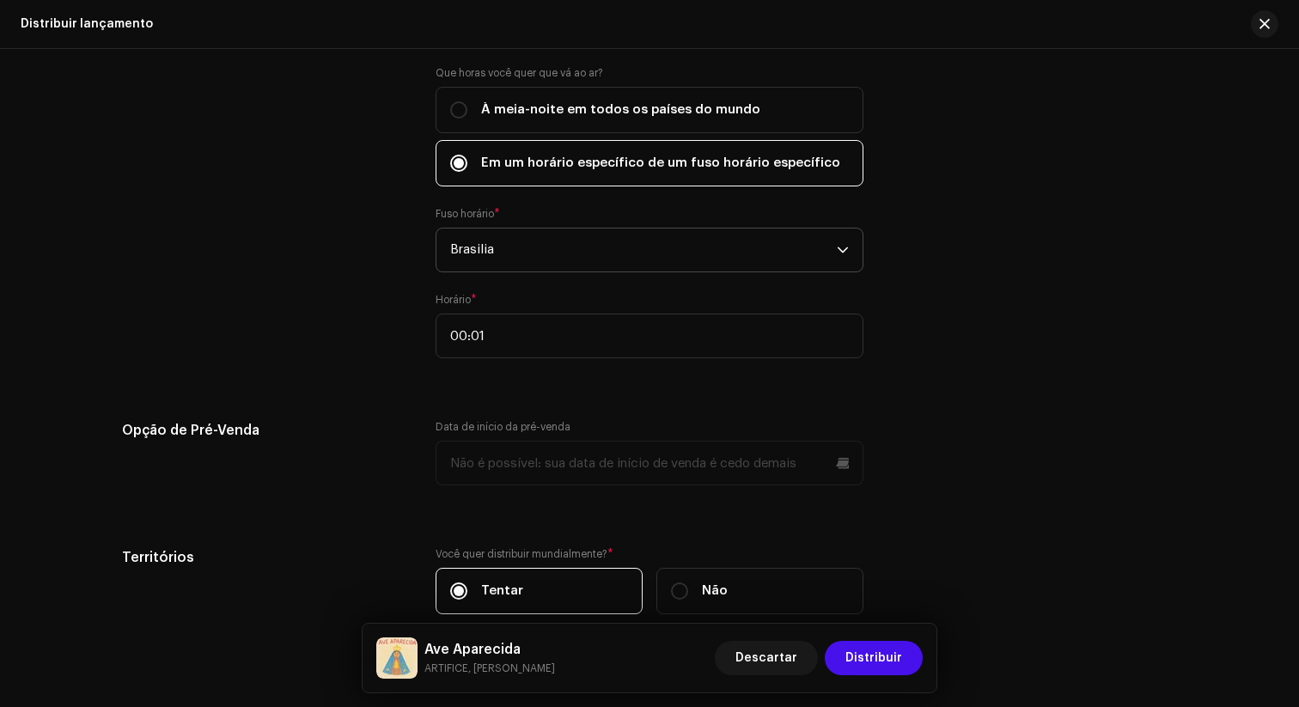
scroll to position [3191, 0]
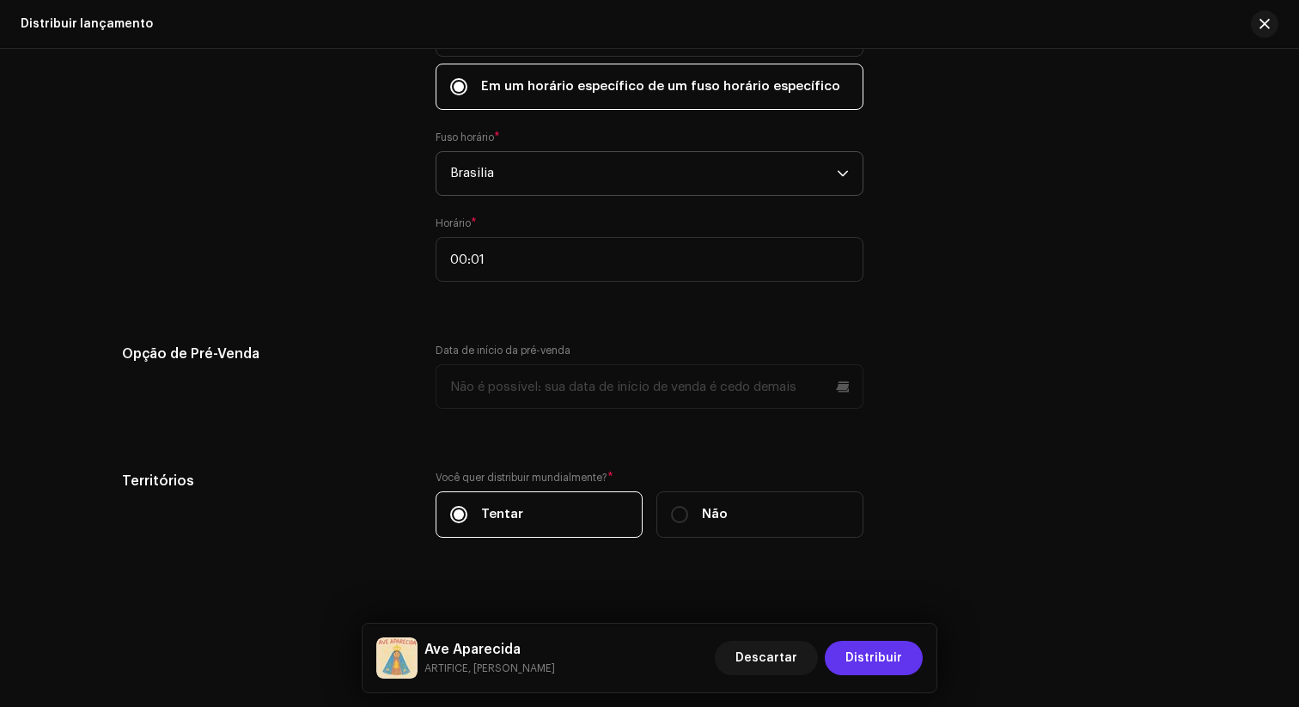
click at [863, 611] on font "Distribuir" at bounding box center [874, 658] width 57 height 12
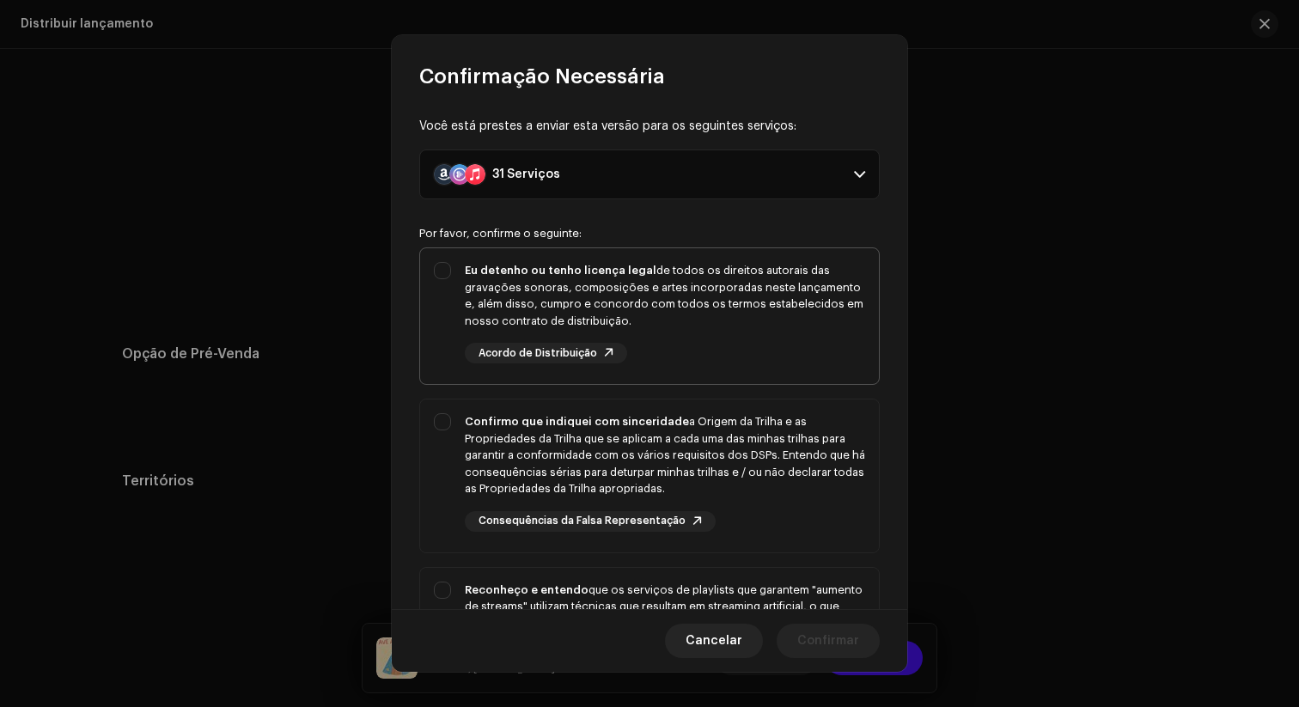
click at [444, 265] on div "Eu detenho ou tenho licença legal de todos os direitos autorais das gravações s…" at bounding box center [649, 312] width 459 height 129
checkbox input "true"
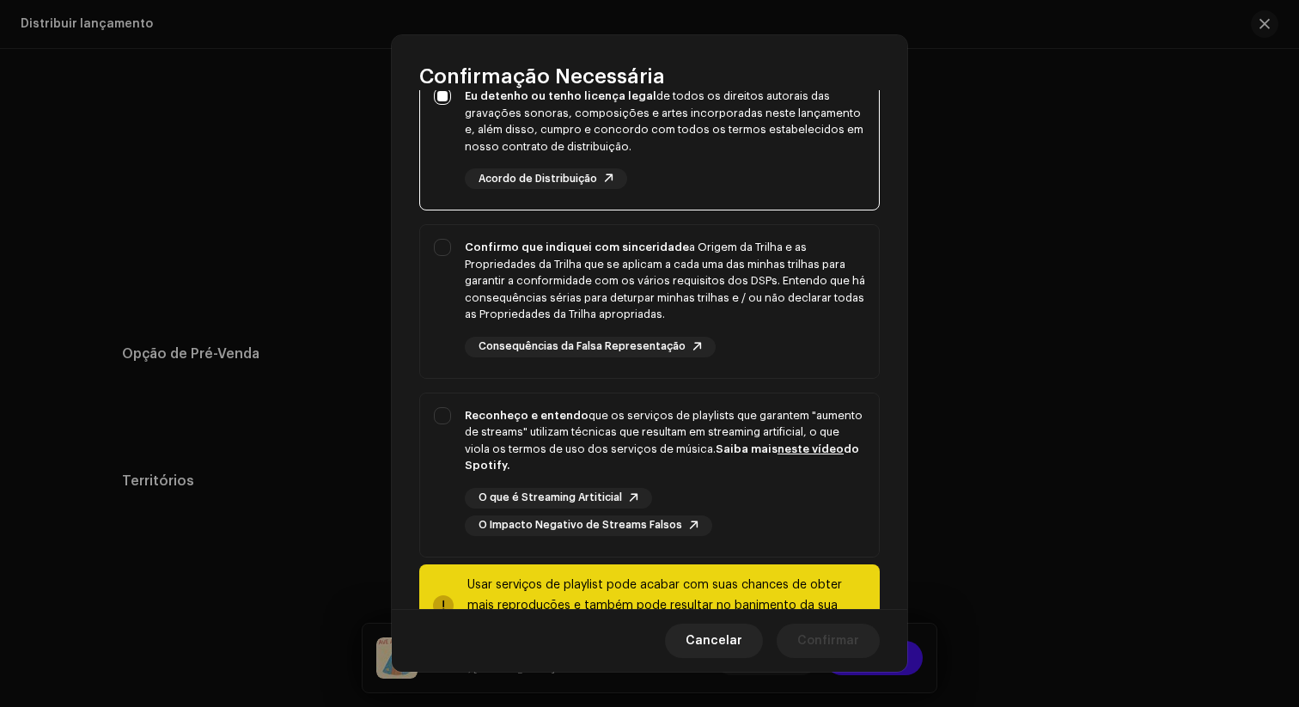
scroll to position [176, 0]
click at [441, 238] on div "Confirmo que indiquei com sinceridade a Origem da Trilha e as Propriedades da T…" at bounding box center [649, 296] width 459 height 146
checkbox input "true"
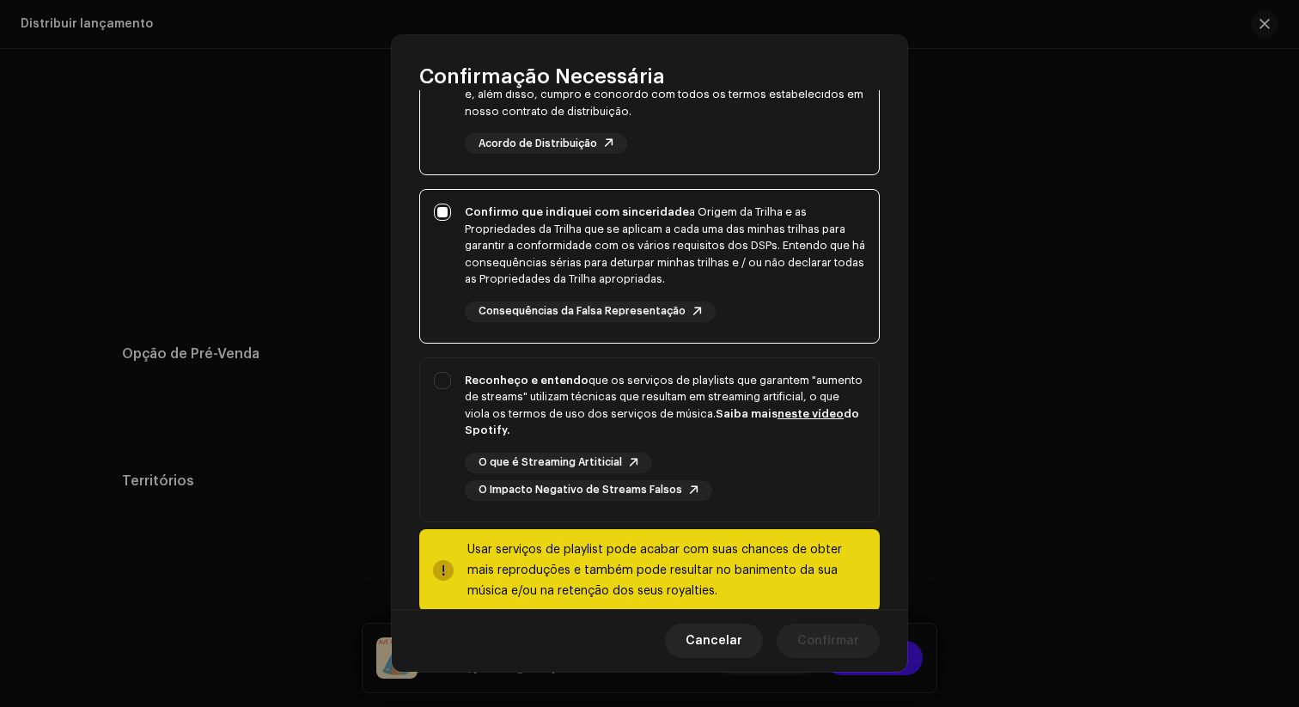
scroll to position [239, 0]
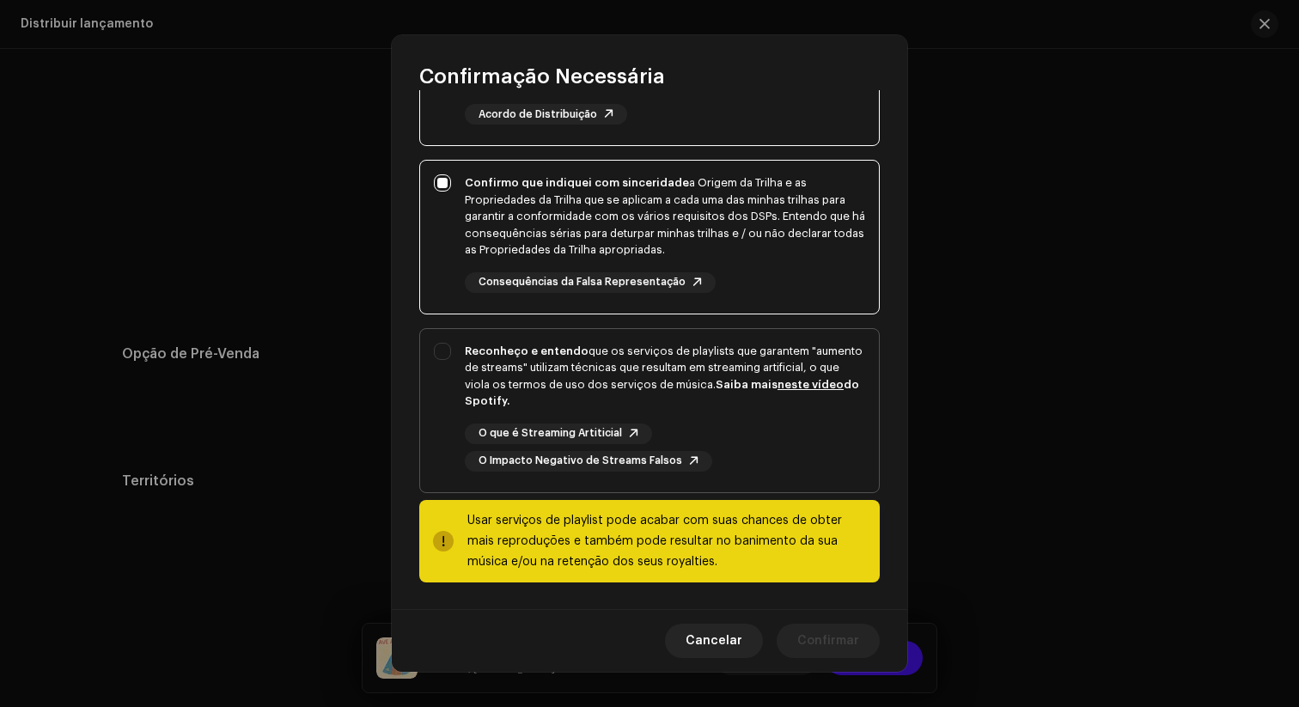
click at [441, 346] on div "Reconheço e entendo que os serviços de playlists que garantem "aumento de strea…" at bounding box center [649, 407] width 459 height 156
checkbox input "true"
click at [838, 611] on font "Confirmar" at bounding box center [828, 641] width 62 height 12
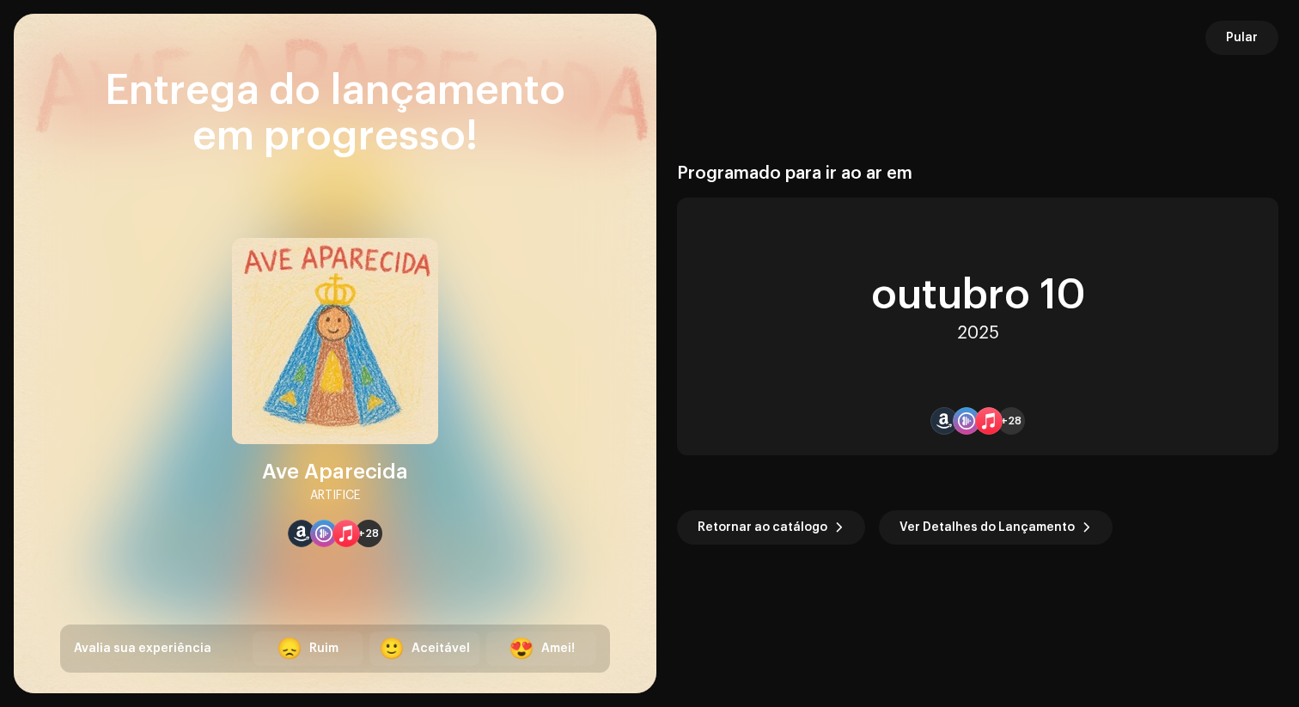
click at [797, 59] on div "Programado para ir ao ar em outubro 10 2025 +28 Retornar ao catálogo Ver Detalh…" at bounding box center [978, 353] width 602 height 638
